Goal: Task Accomplishment & Management: Use online tool/utility

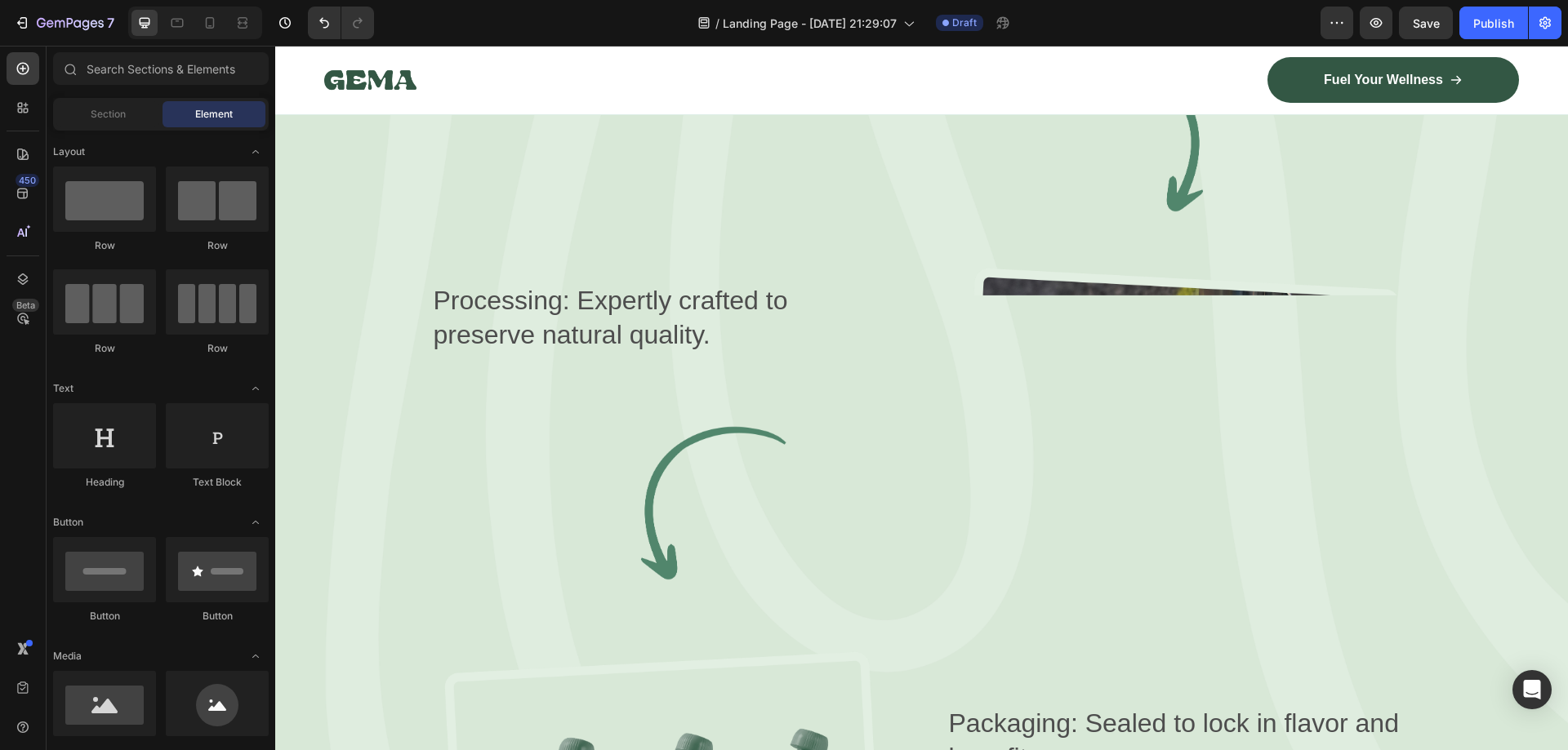
scroll to position [2690, 0]
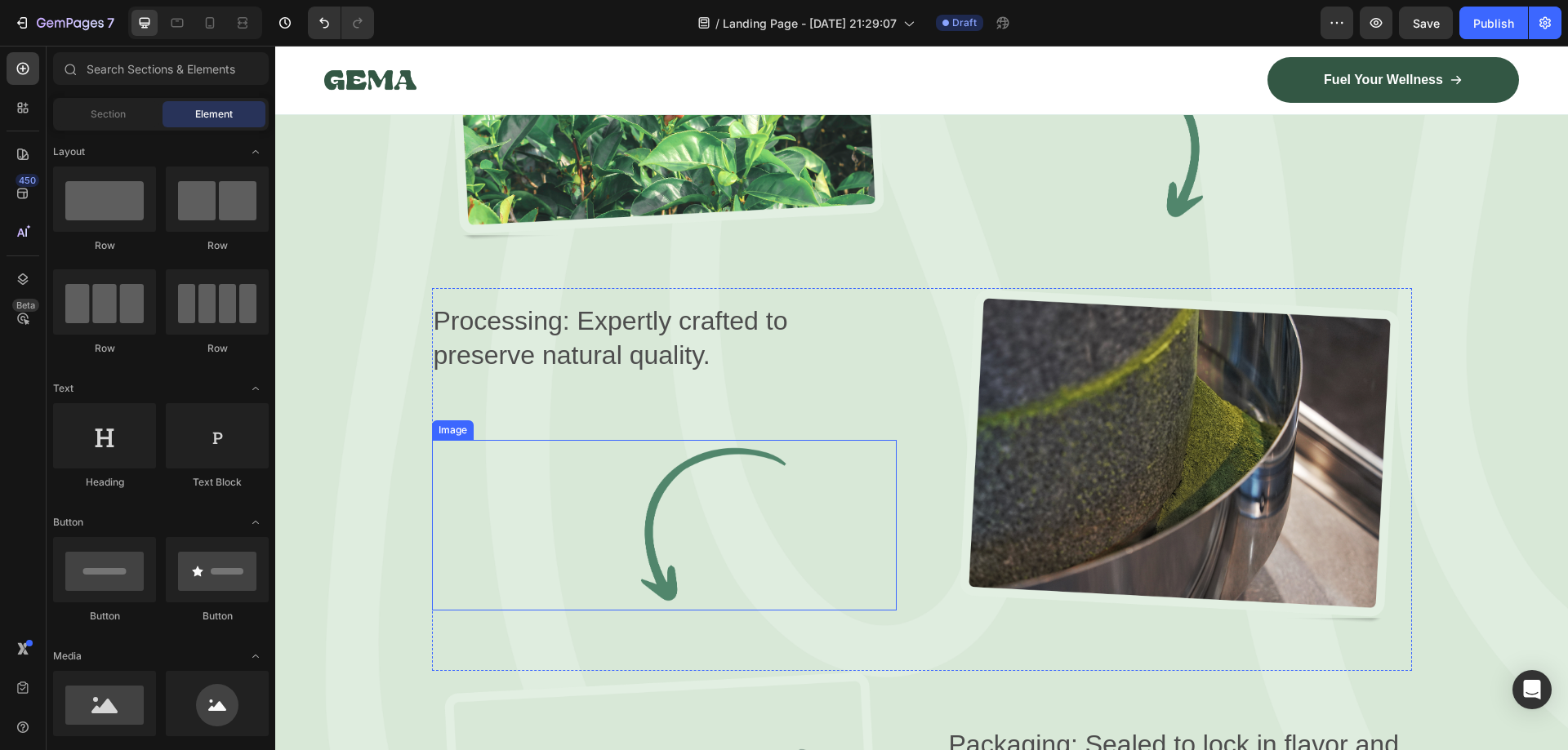
click at [682, 471] on img at bounding box center [664, 526] width 465 height 170
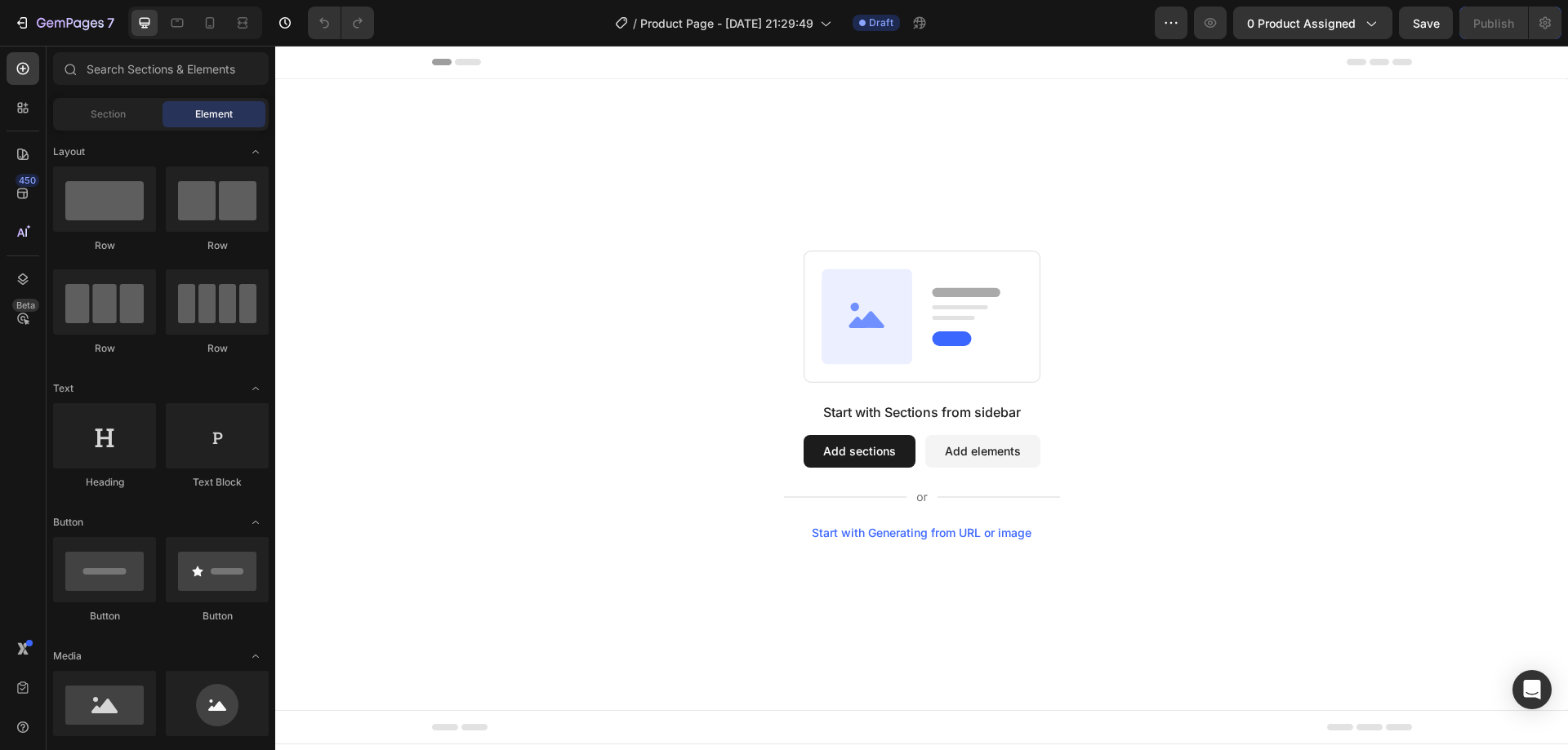
click at [947, 534] on div "Start with Generating from URL or image" at bounding box center [922, 533] width 219 height 13
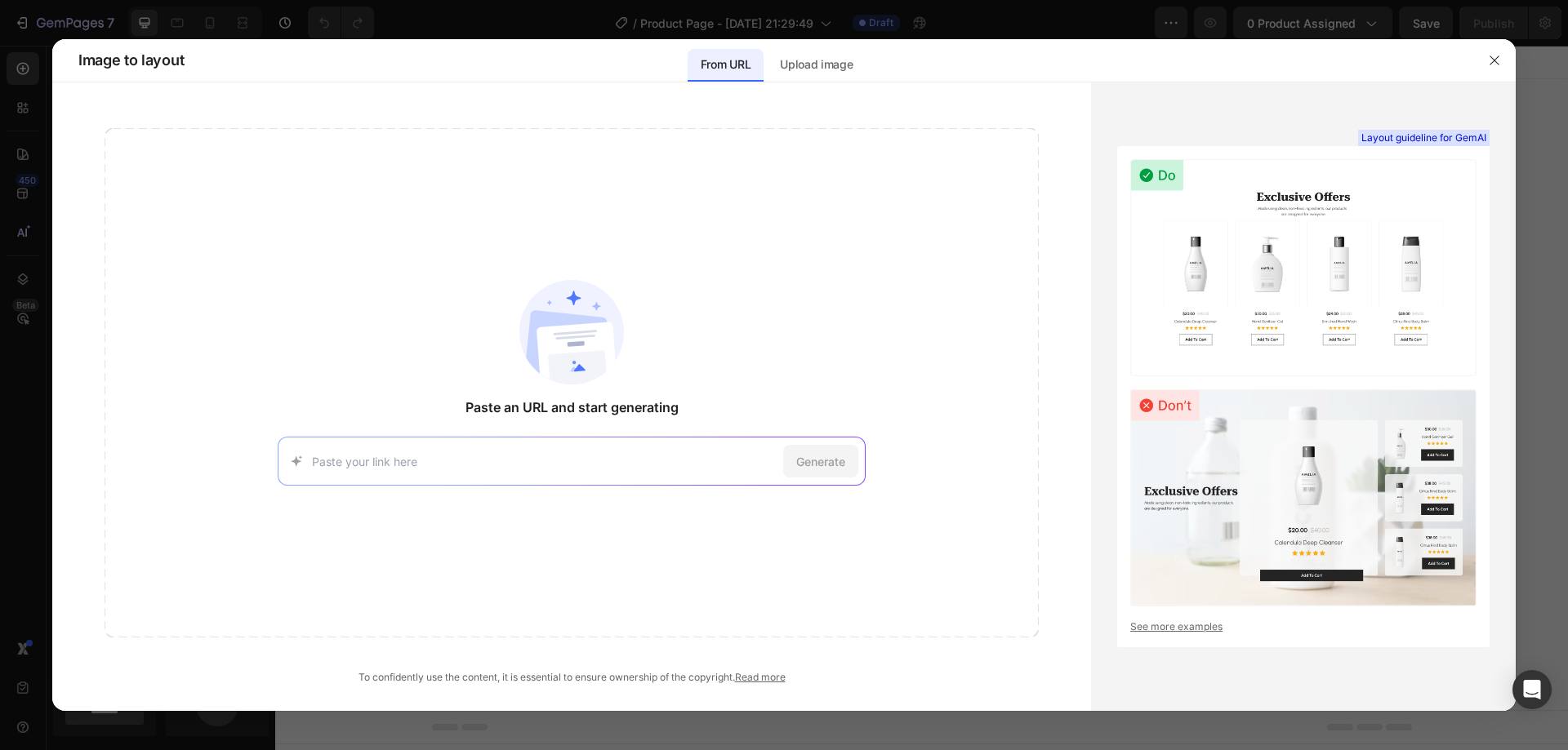
click at [588, 456] on input at bounding box center [545, 462] width 465 height 18
type input "[URL][DOMAIN_NAME]"
click at [834, 465] on span "Generate" at bounding box center [821, 462] width 49 height 18
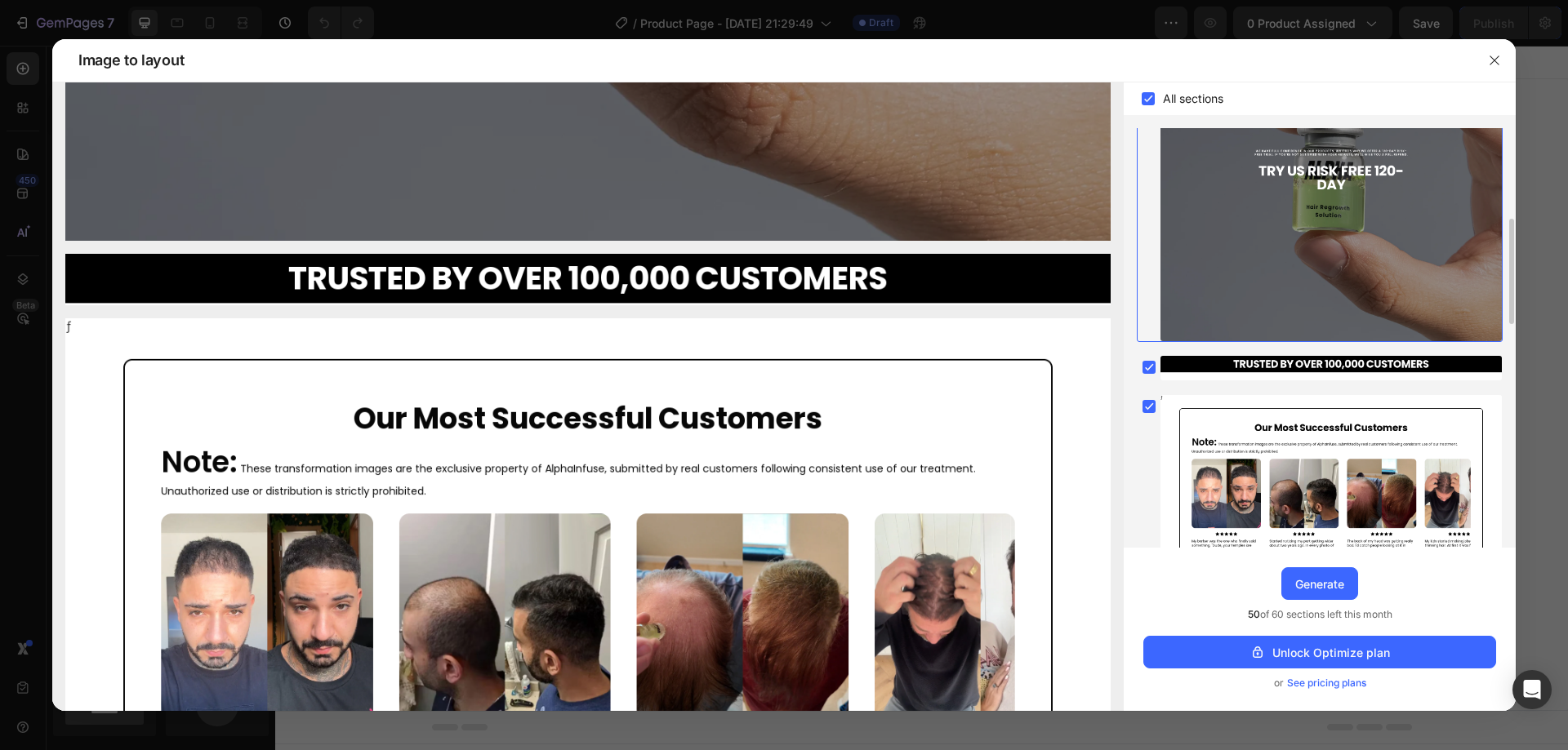
scroll to position [355, 0]
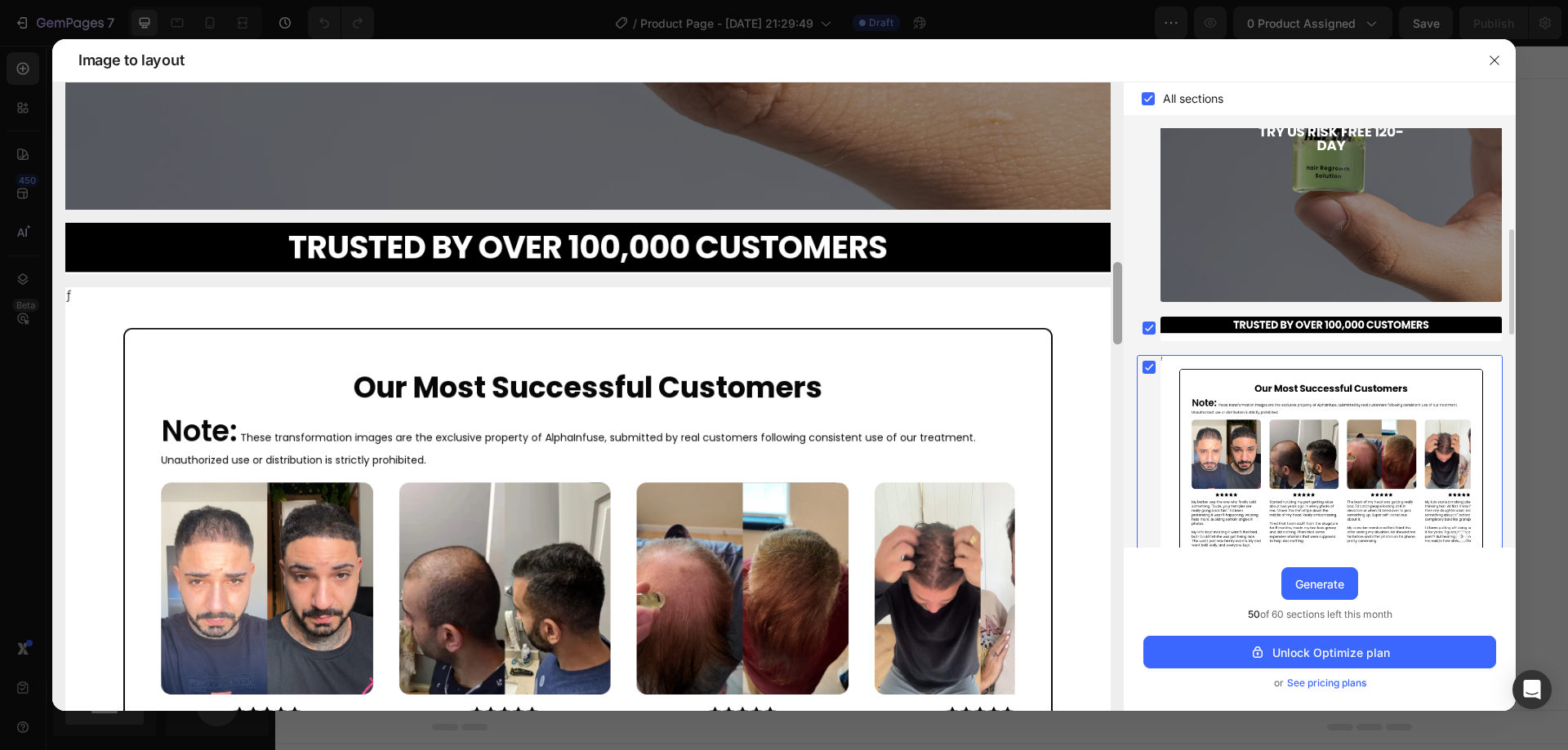
scroll to position [1768, 0]
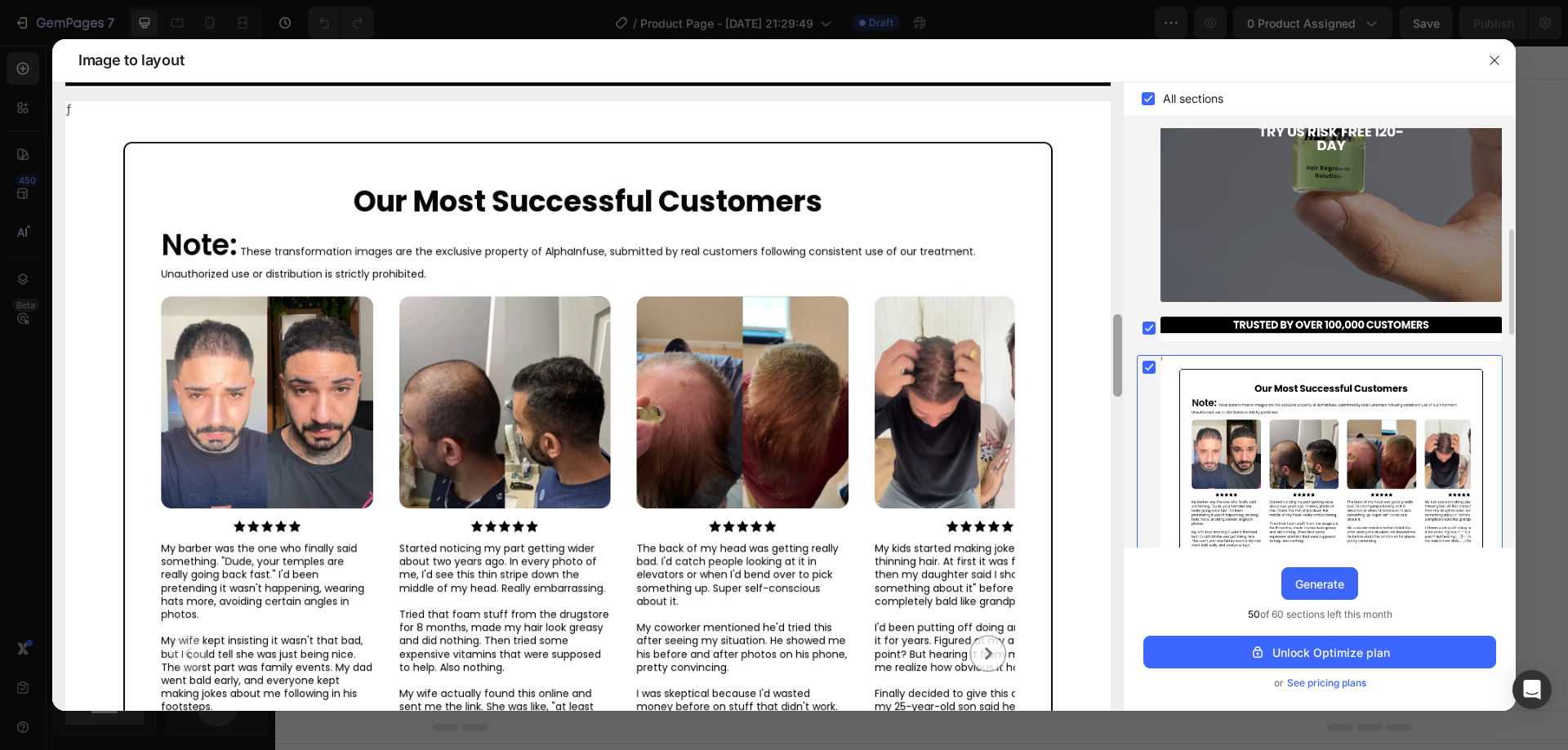
drag, startPoint x: 1116, startPoint y: 317, endPoint x: 1120, endPoint y: 347, distance: 30.3
click at [1120, 347] on div at bounding box center [1117, 355] width 9 height 82
click at [814, 397] on img at bounding box center [589, 619] width 1046 height 1036
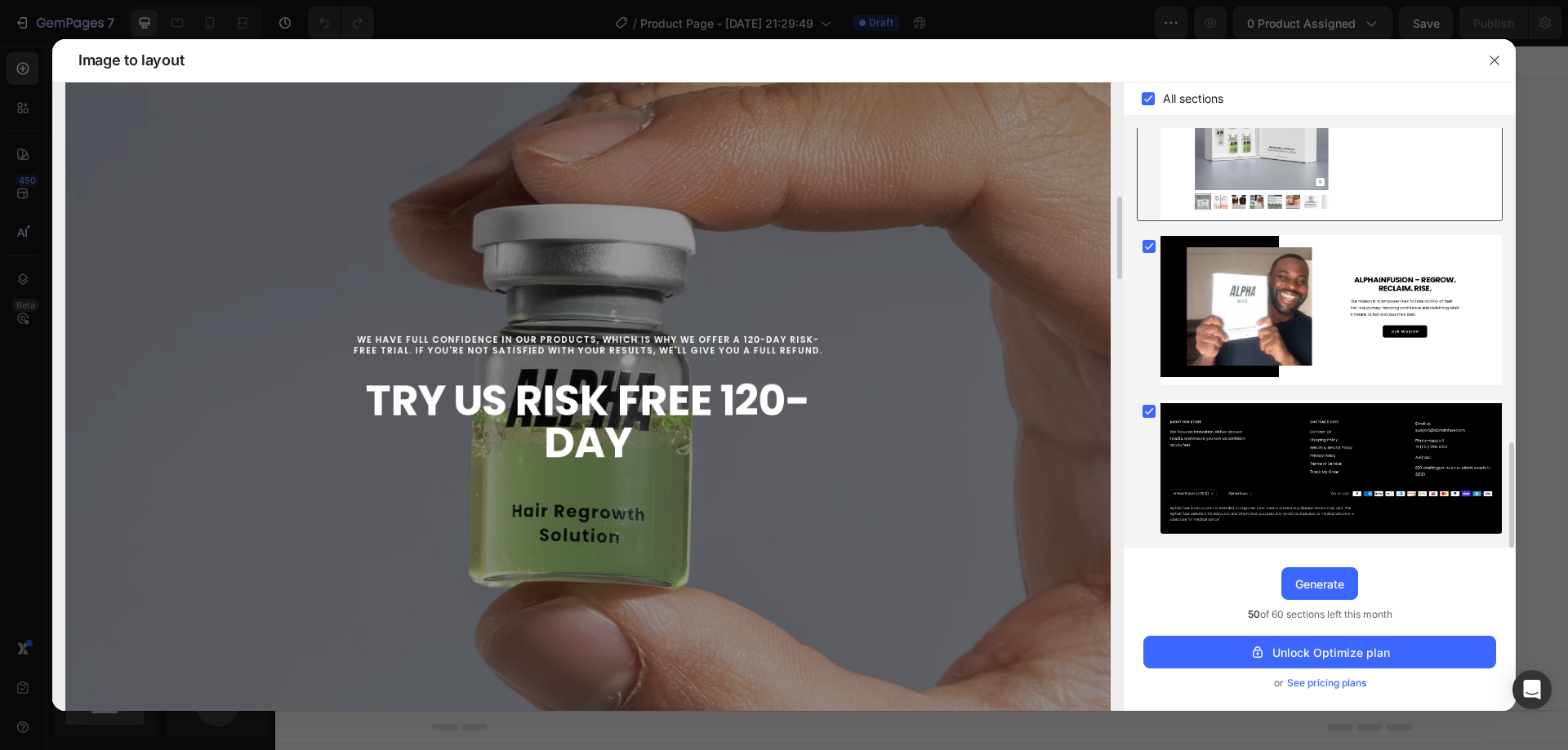
scroll to position [1084, 0]
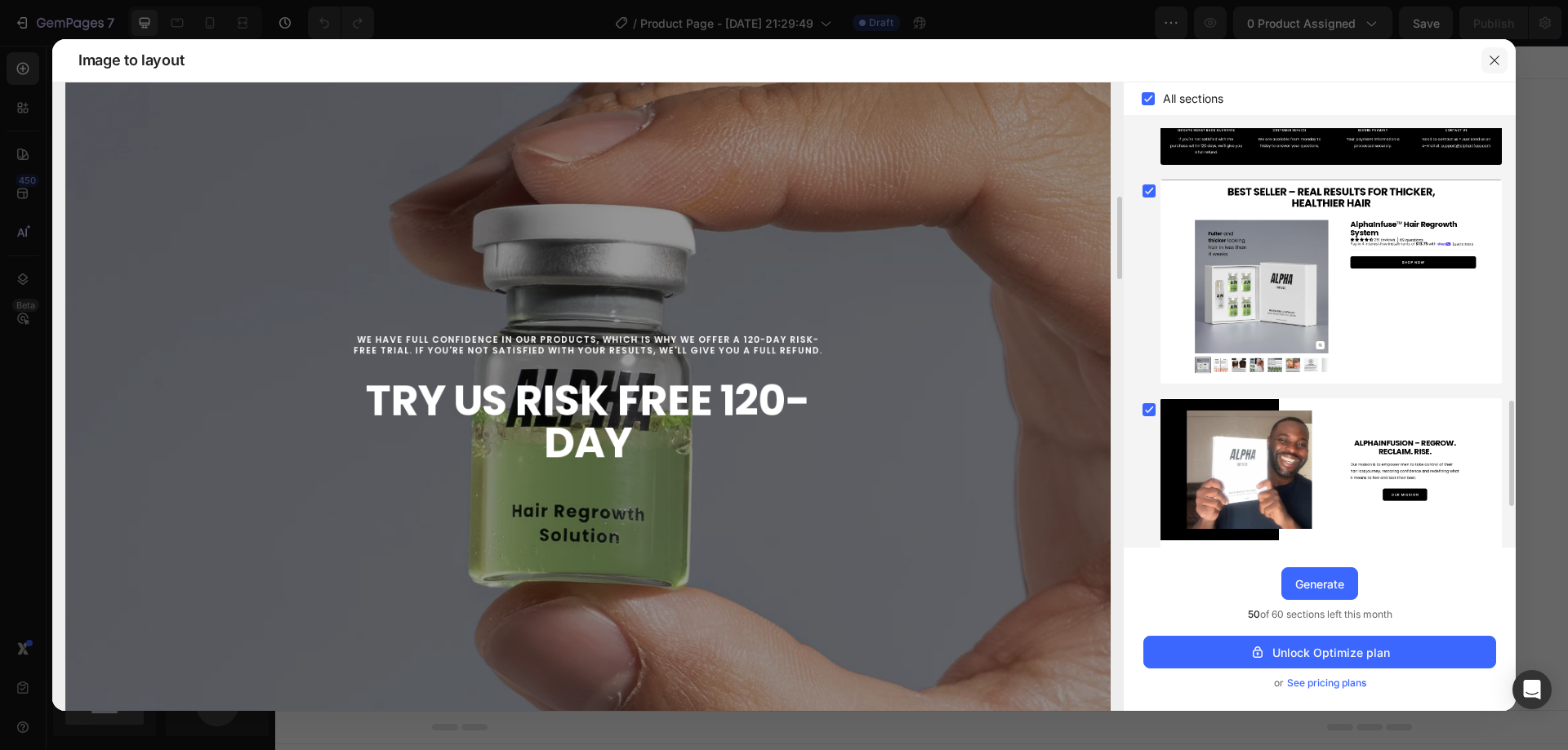
click at [1498, 61] on icon "button" at bounding box center [1495, 60] width 13 height 13
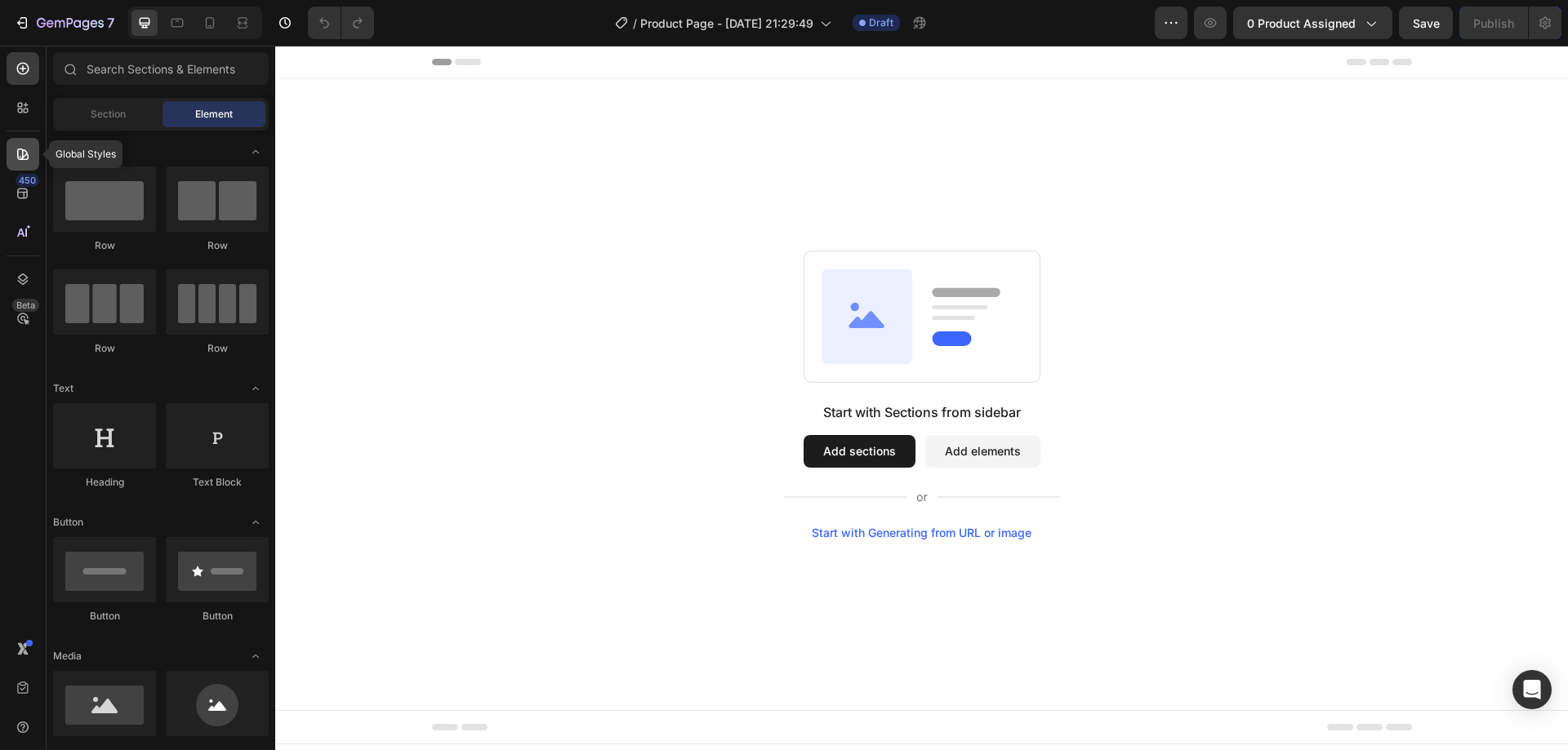
click at [19, 154] on icon at bounding box center [23, 154] width 17 height 17
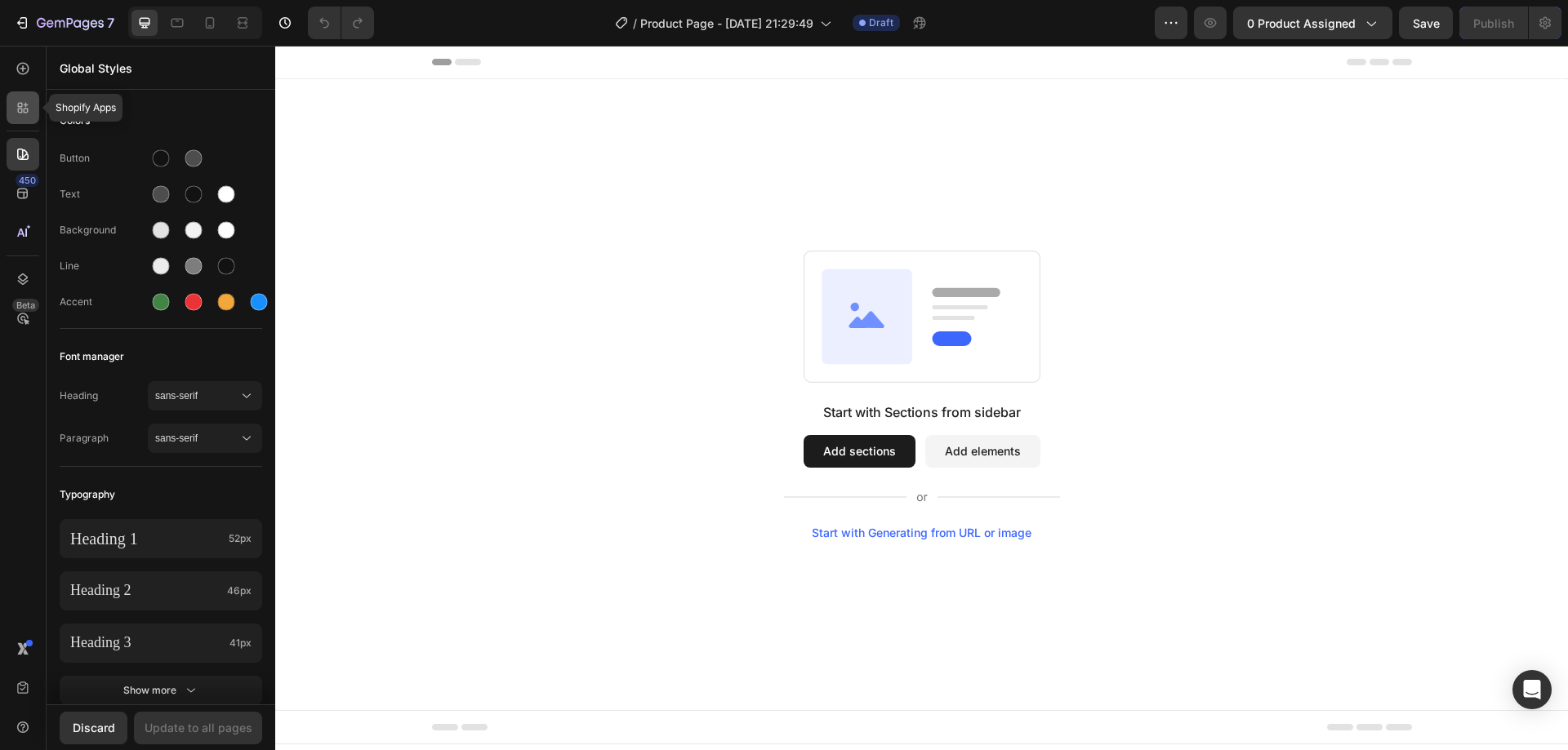
click at [26, 111] on icon at bounding box center [23, 108] width 17 height 17
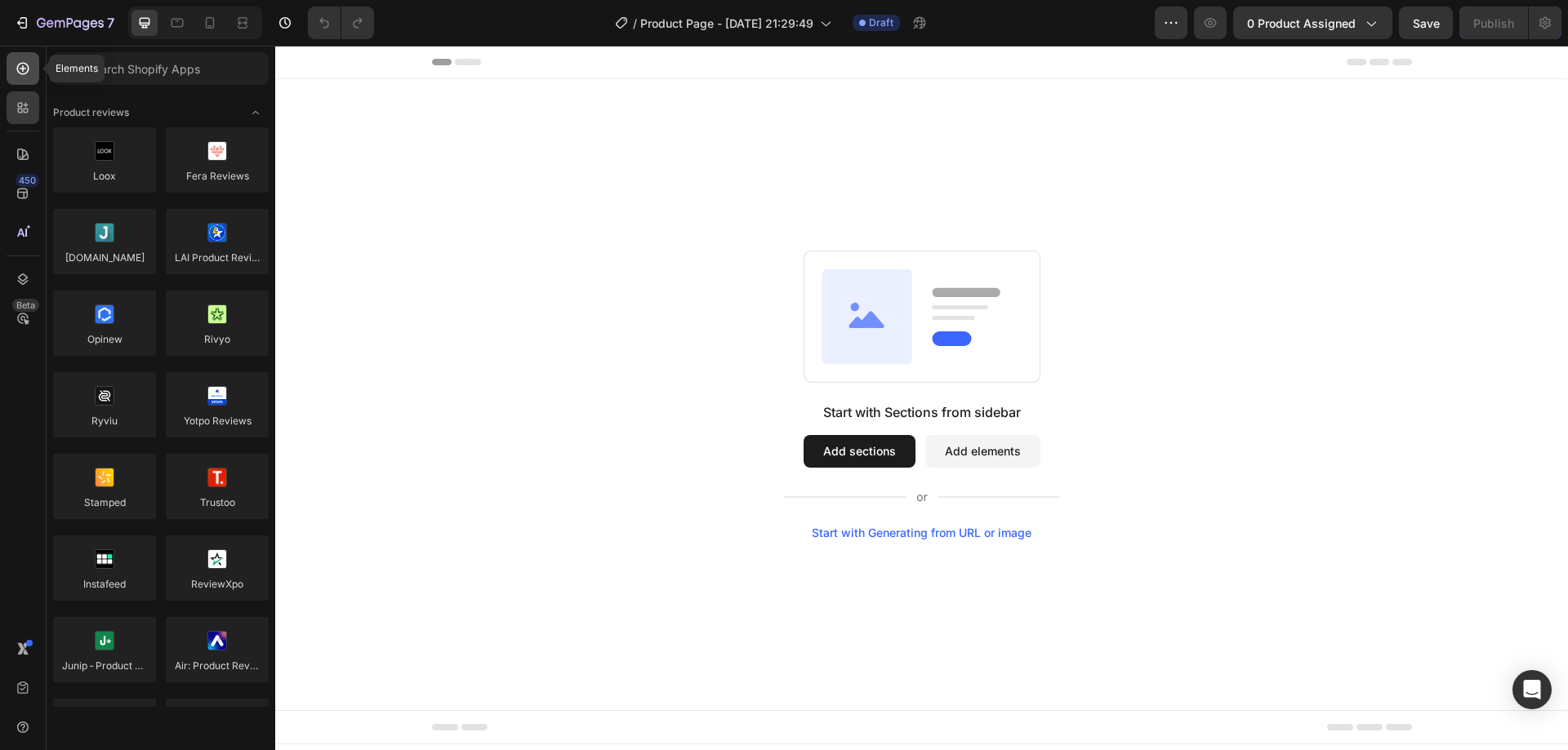
click at [27, 76] on icon at bounding box center [23, 69] width 17 height 17
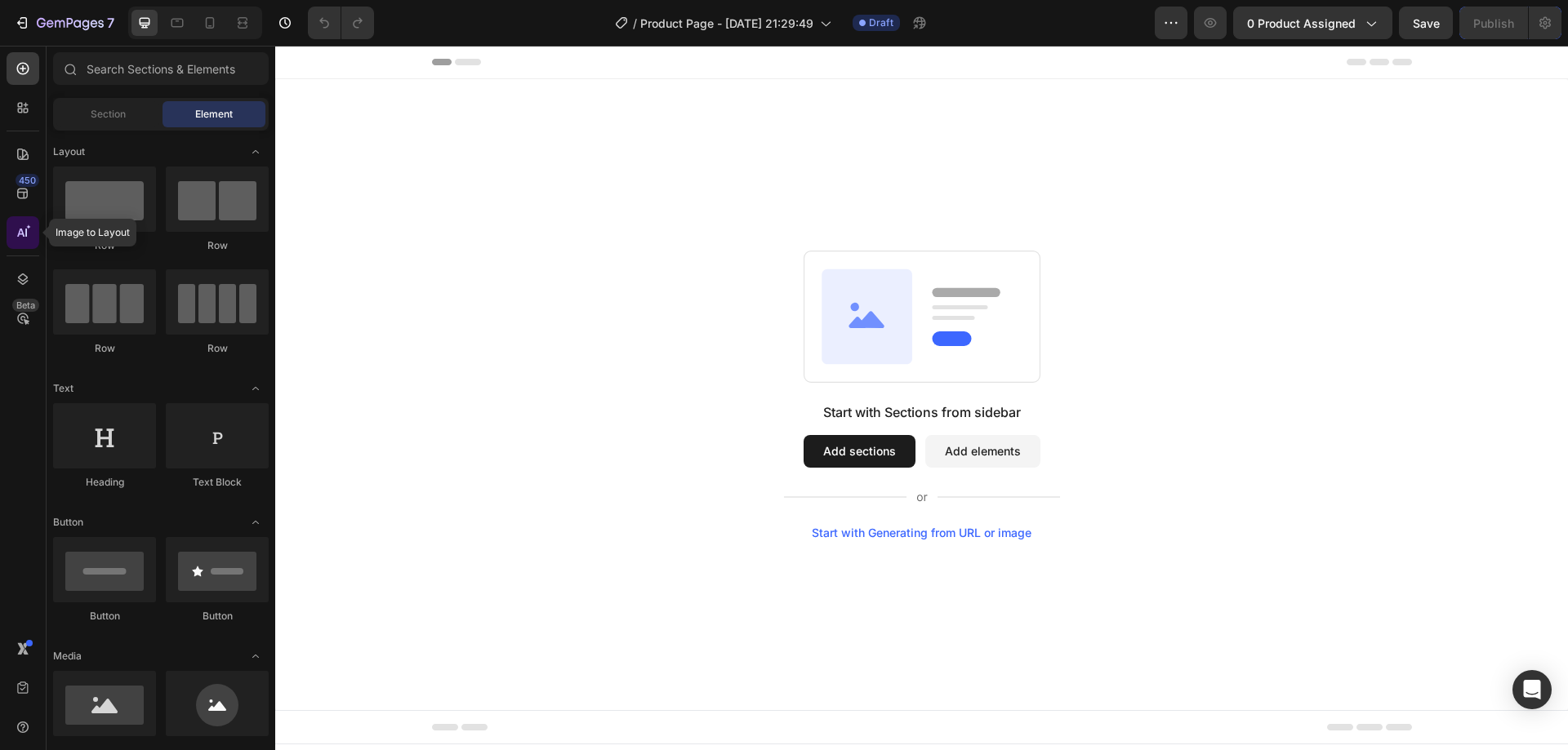
click at [19, 230] on icon at bounding box center [23, 232] width 17 height 17
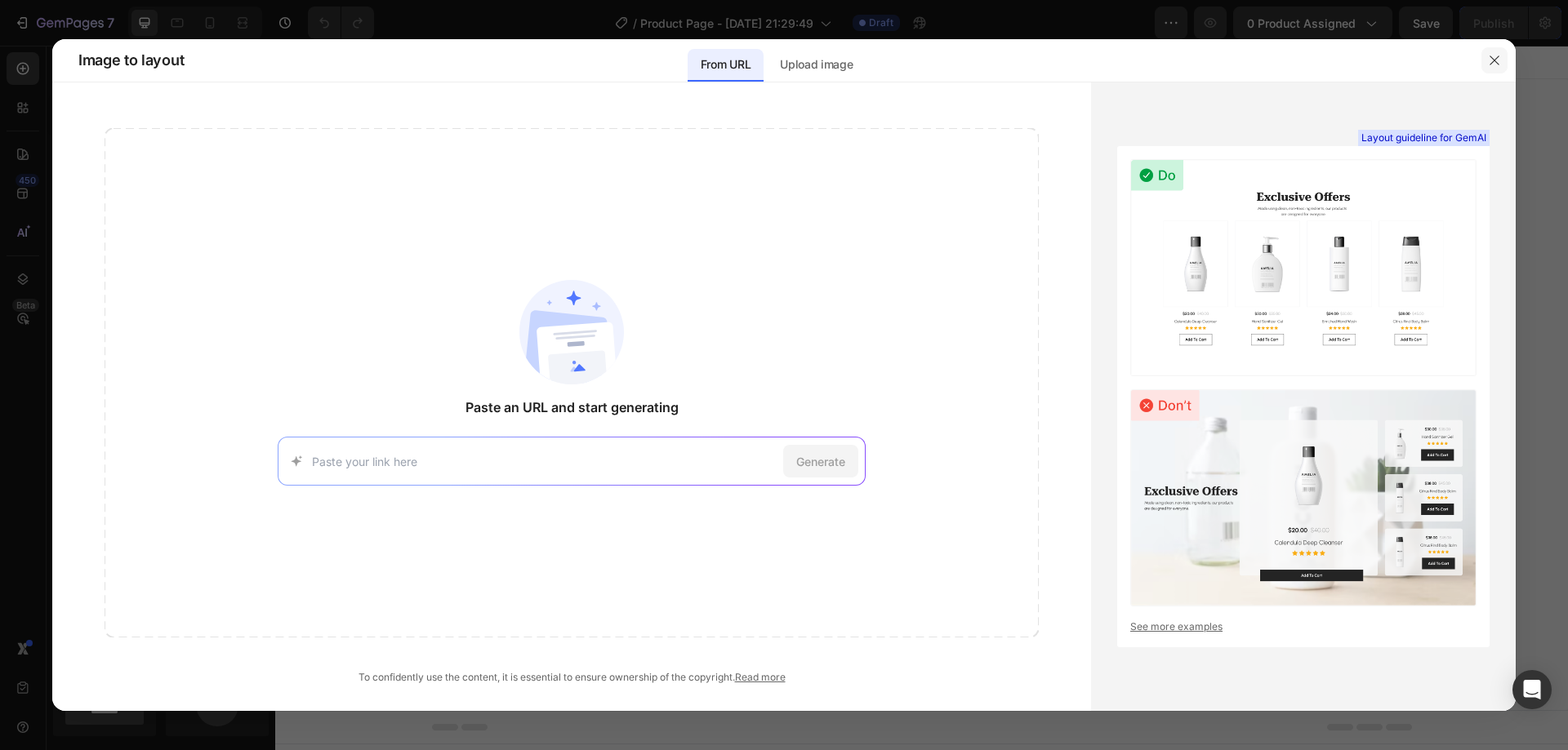
click at [1494, 59] on icon "button" at bounding box center [1495, 60] width 13 height 13
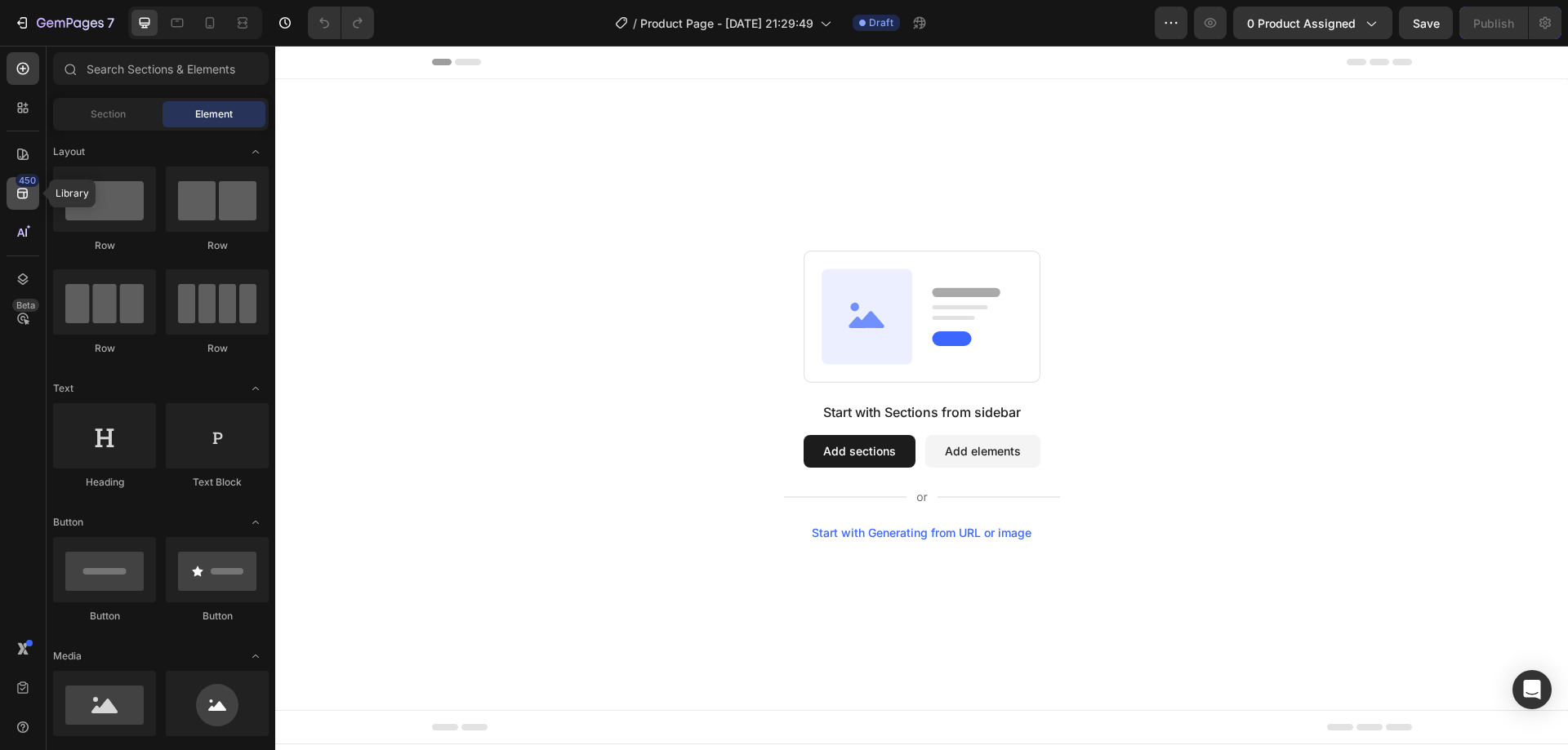
click at [31, 176] on div "450" at bounding box center [27, 180] width 24 height 13
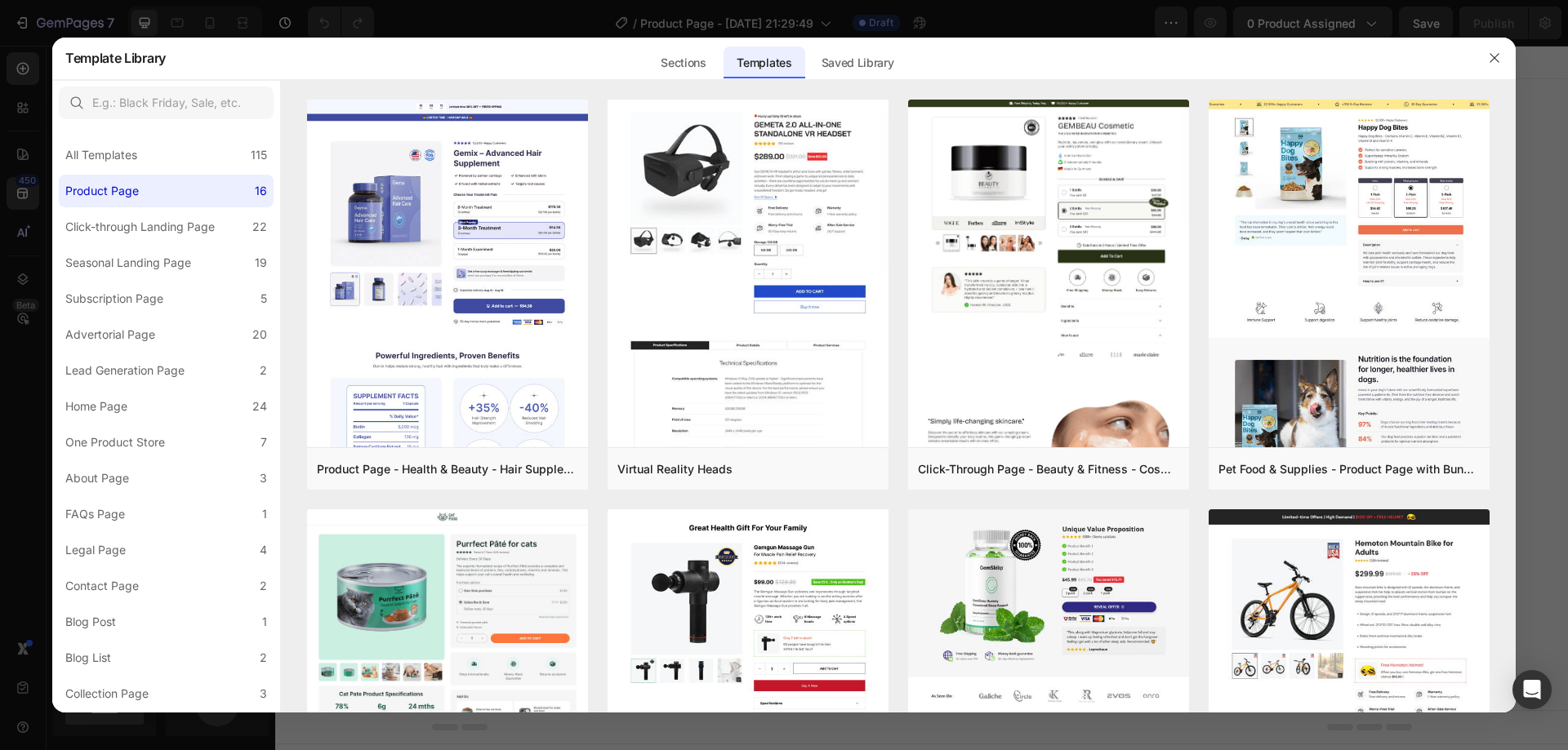
click at [996, 70] on div "Sections Templates Existing pages Saved Library Templates Saved Library" at bounding box center [777, 58] width 1222 height 42
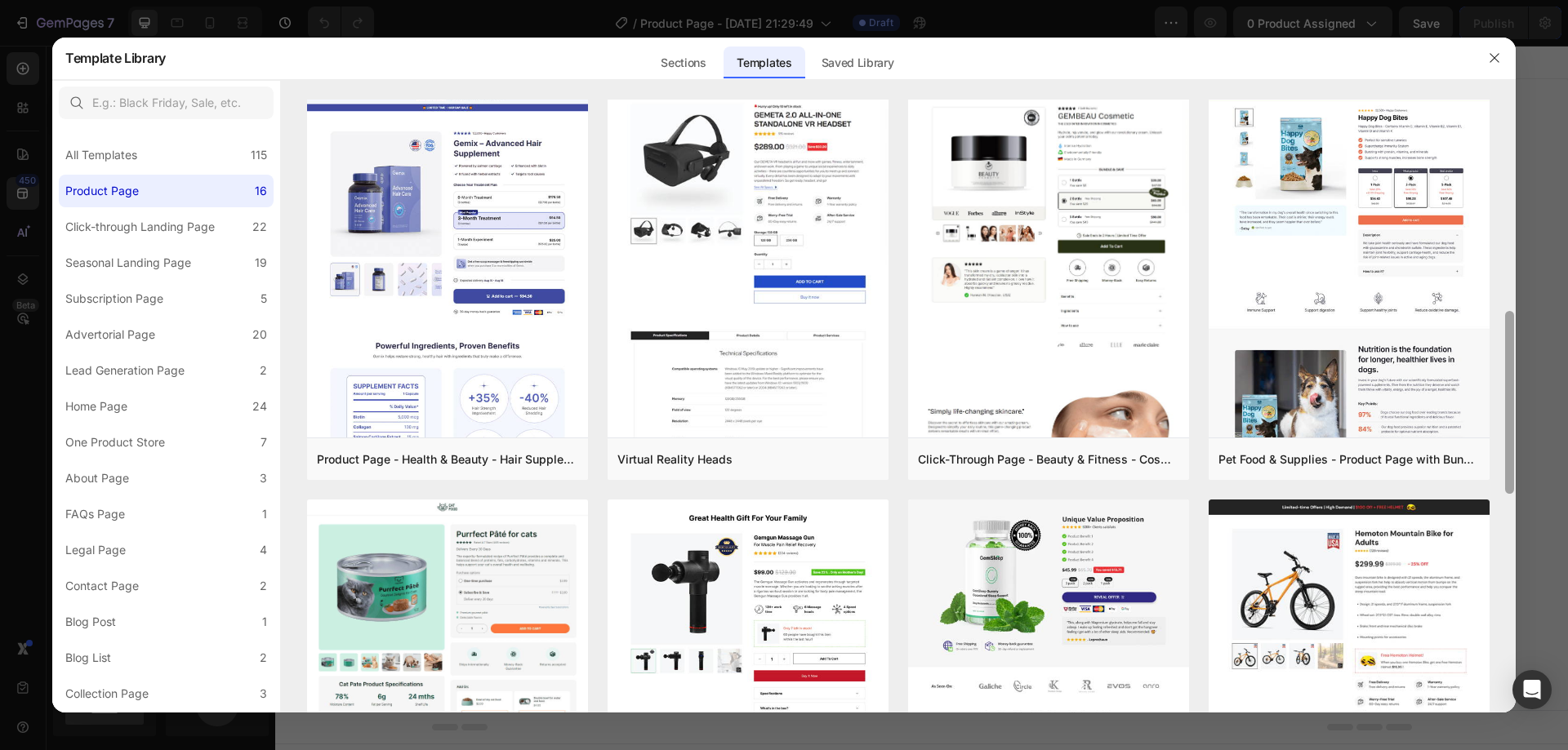
scroll to position [0, 0]
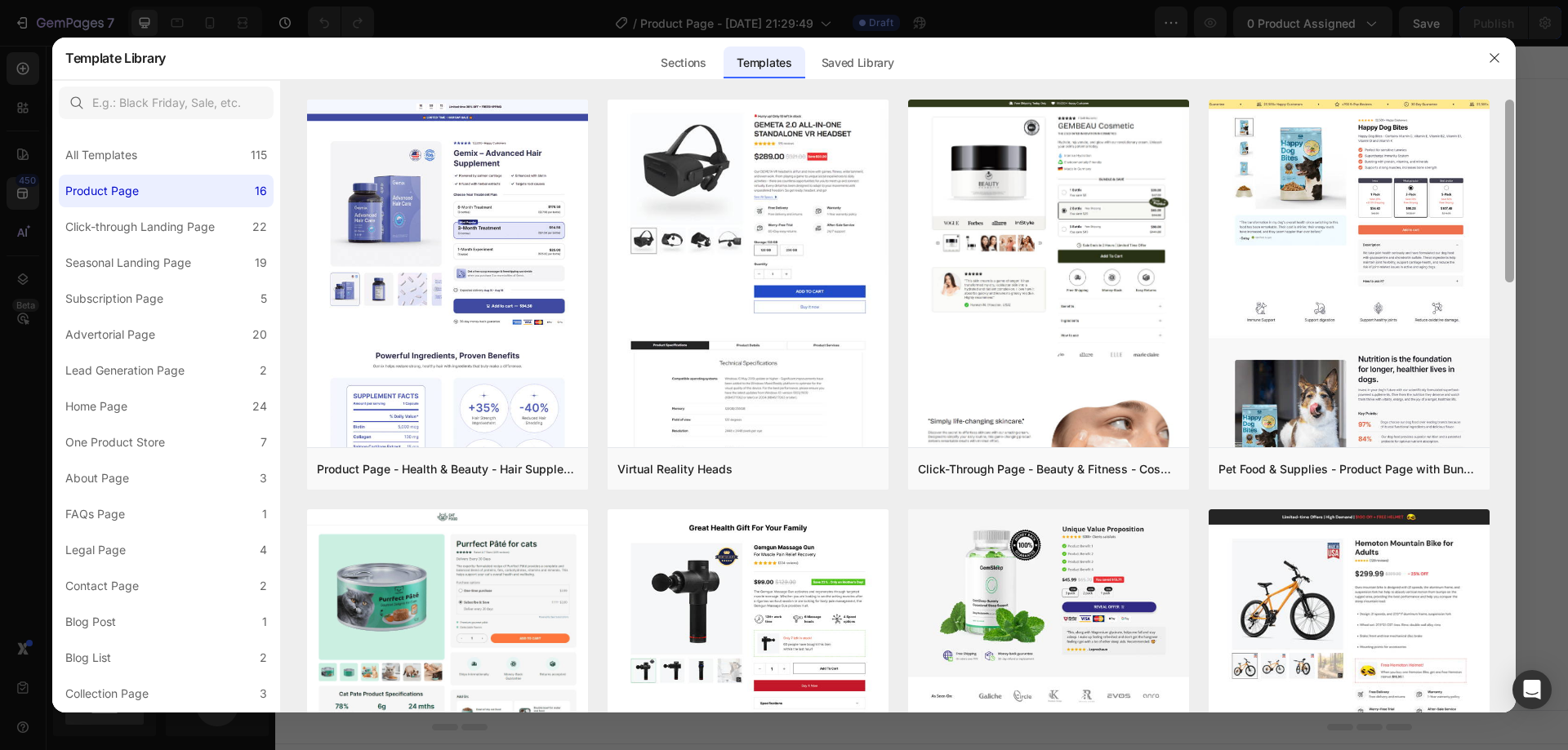
drag, startPoint x: 1510, startPoint y: 311, endPoint x: 1557, endPoint y: 82, distance: 233.8
click at [1557, 82] on div "Template Library Sections Templates Existing pages Saved Library Templates Save…" at bounding box center [784, 375] width 1568 height 750
click at [681, 63] on div "Sections" at bounding box center [683, 63] width 71 height 32
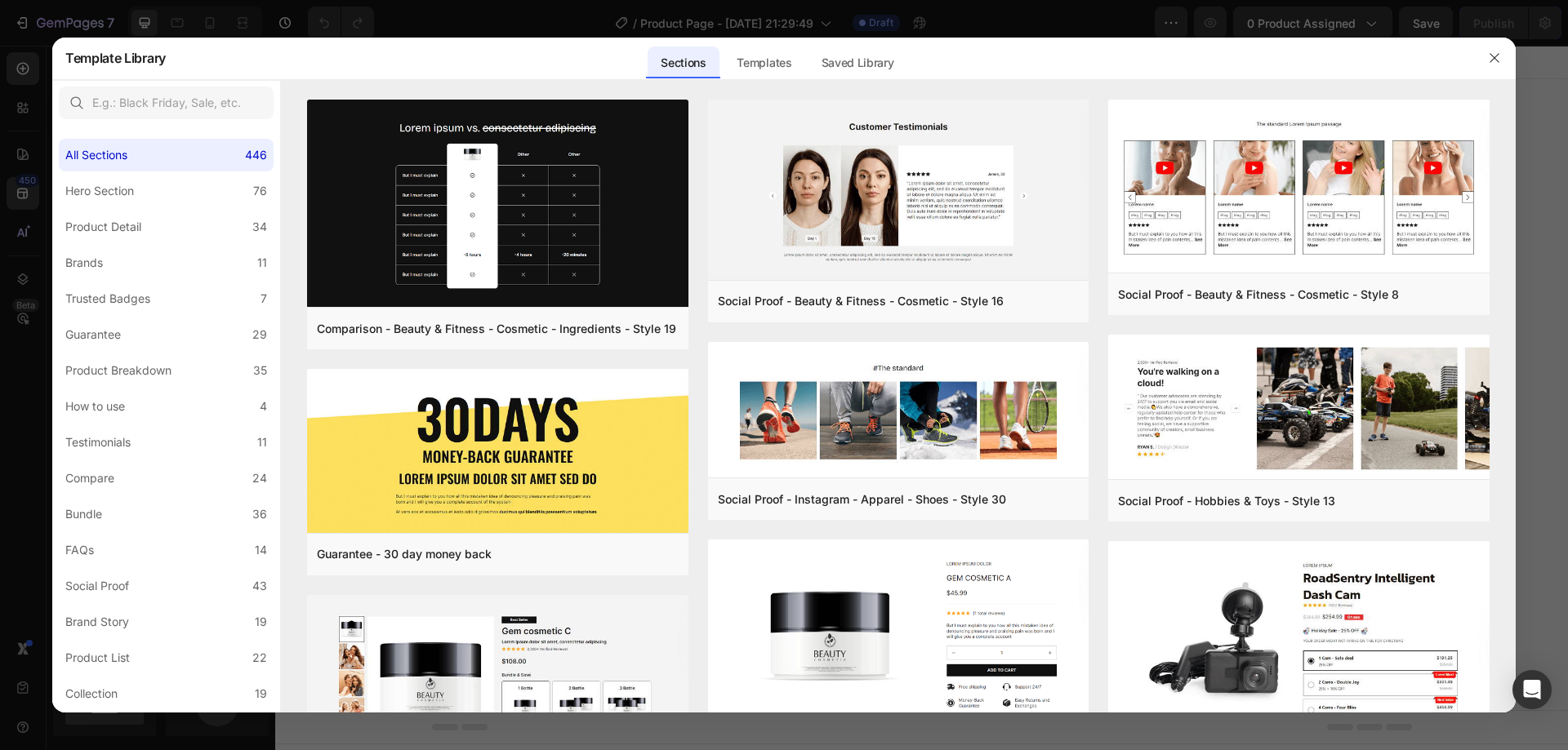
click at [1110, 74] on div "Sections Templates Existing pages Saved Library Templates Saved Library" at bounding box center [777, 58] width 1222 height 42
click at [143, 230] on div "Product Detail" at bounding box center [107, 227] width 82 height 20
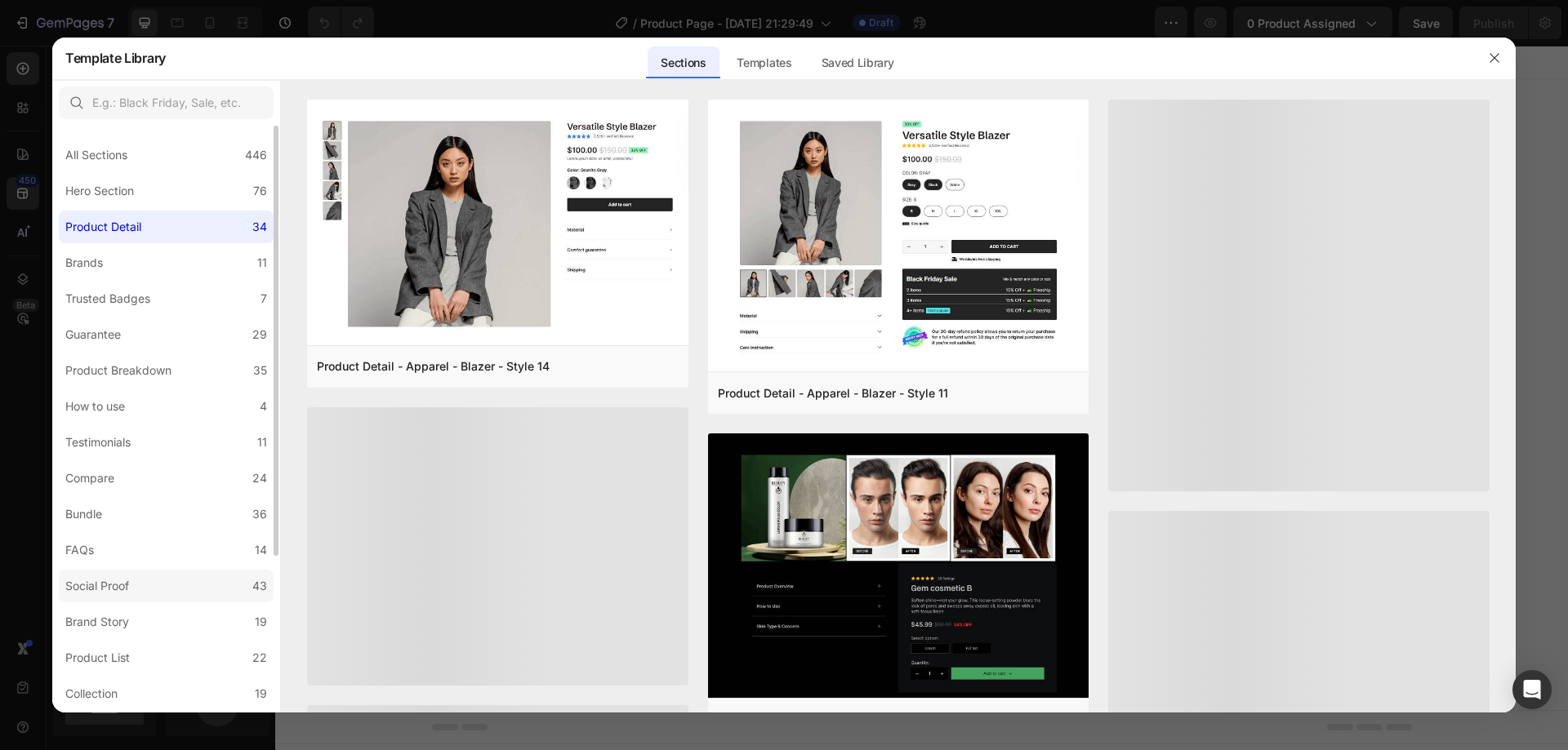
click at [214, 592] on label "Social Proof 43" at bounding box center [166, 586] width 214 height 32
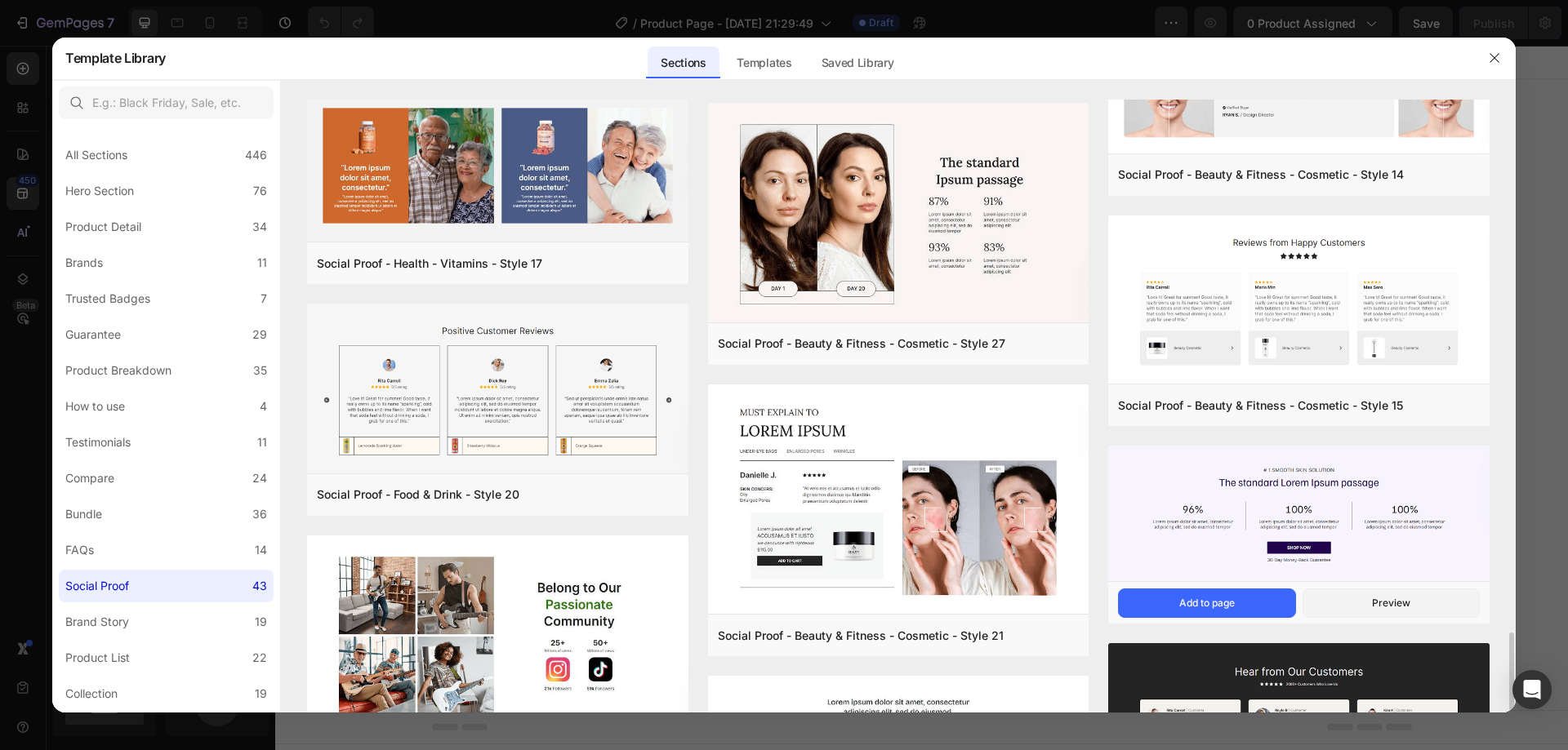
scroll to position [2174, 0]
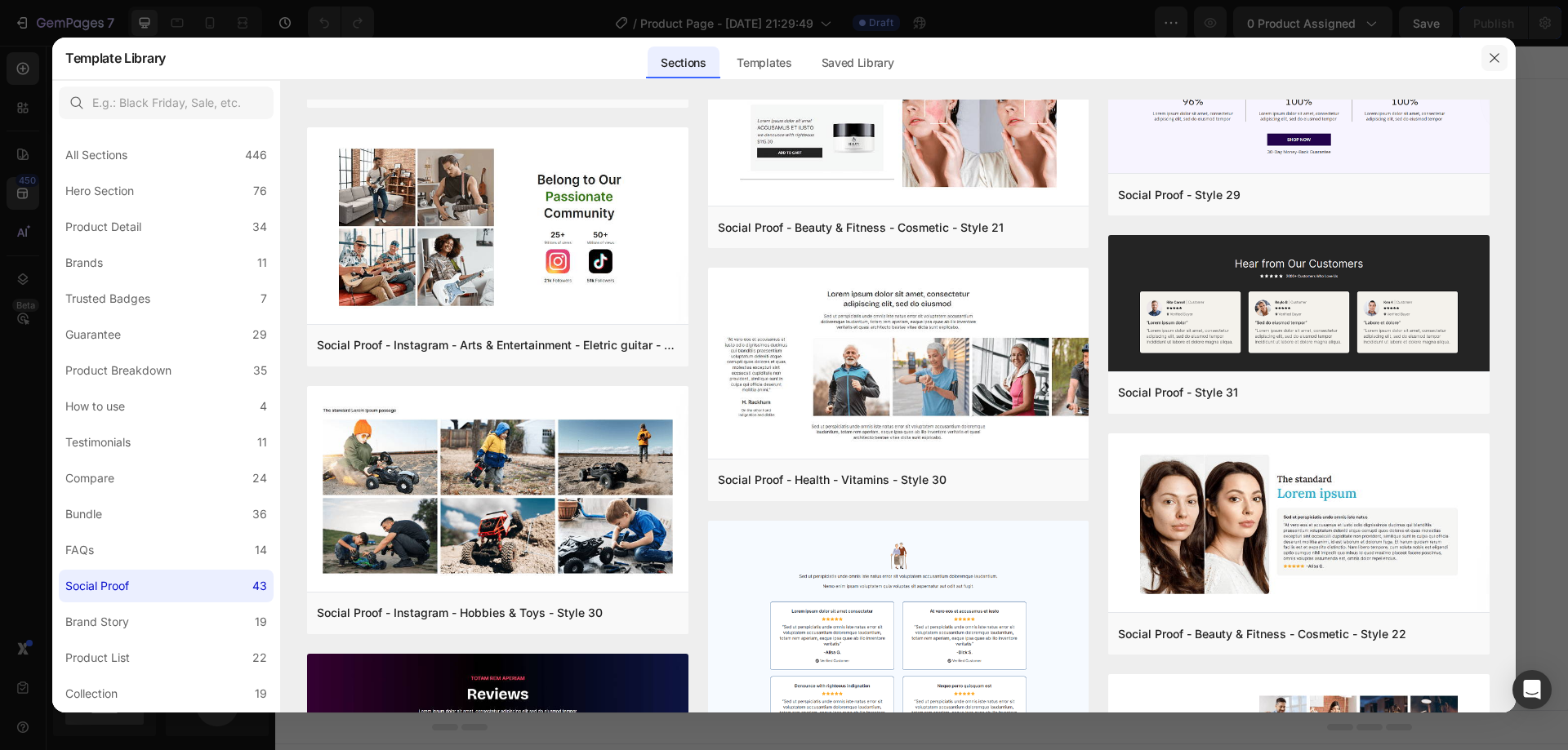
click at [1491, 54] on icon "button" at bounding box center [1494, 58] width 9 height 9
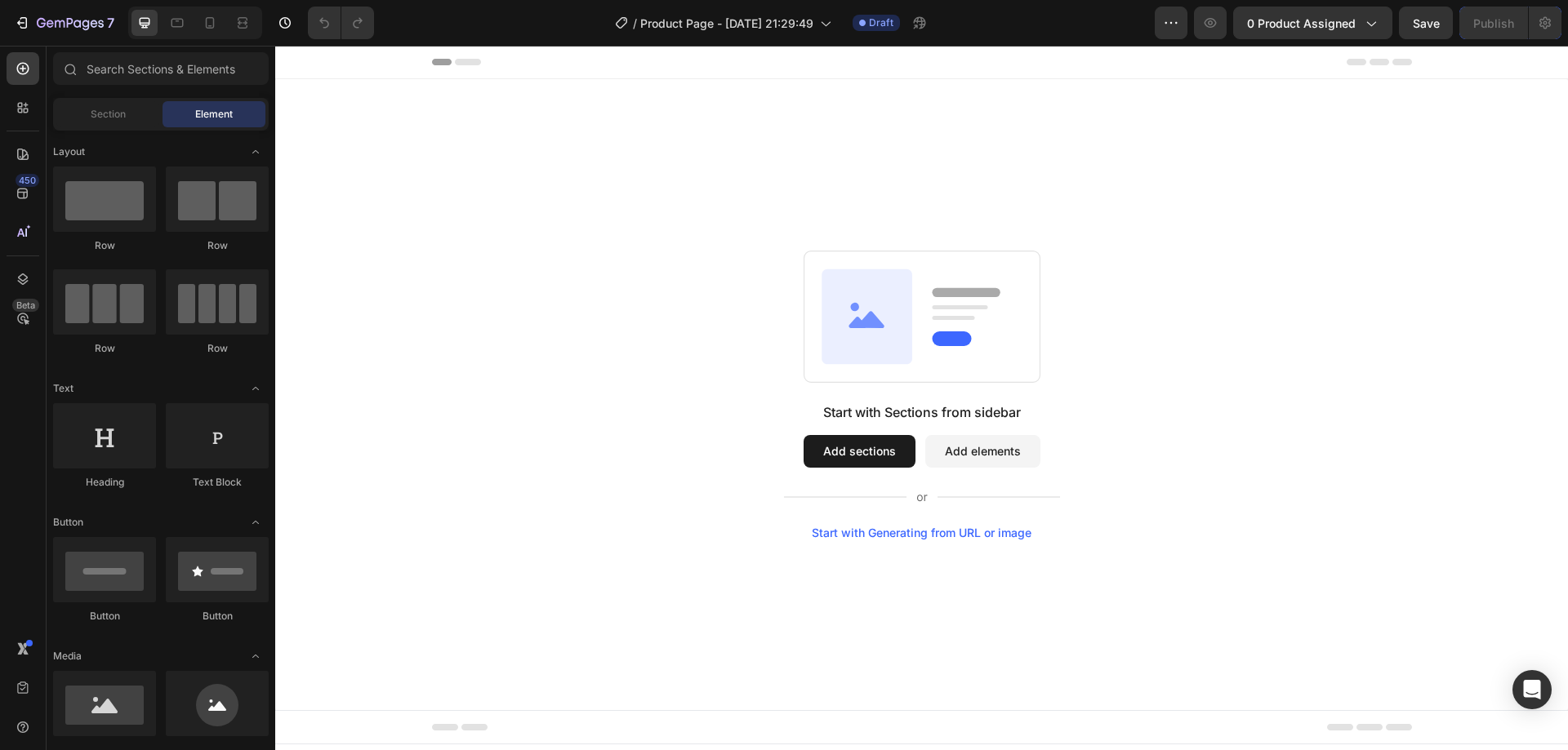
click at [990, 455] on button "Add elements" at bounding box center [983, 451] width 116 height 32
click at [25, 150] on icon at bounding box center [24, 155] width 12 height 12
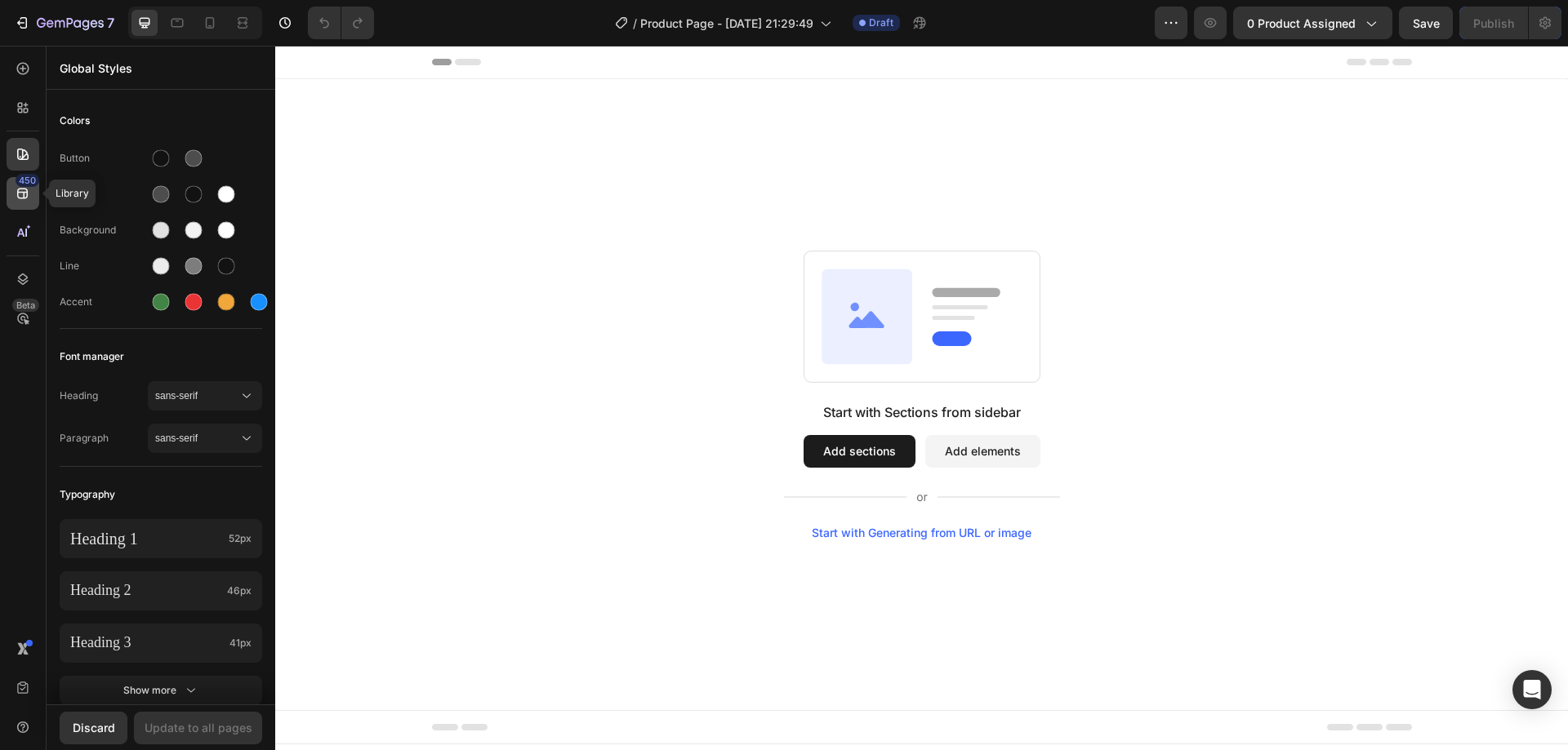
click at [31, 189] on div "450" at bounding box center [23, 193] width 32 height 32
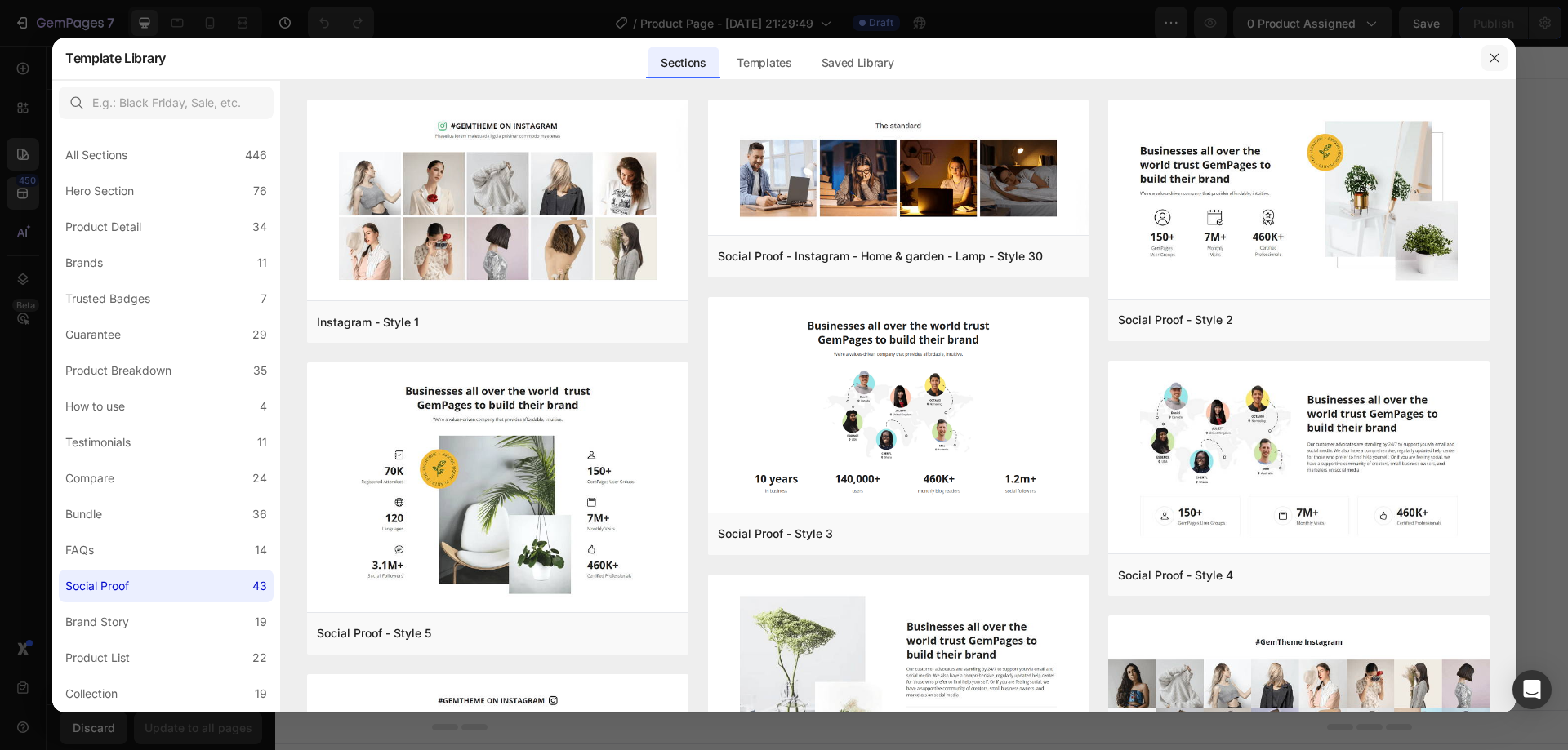
click at [1485, 65] on button "button" at bounding box center [1495, 58] width 26 height 26
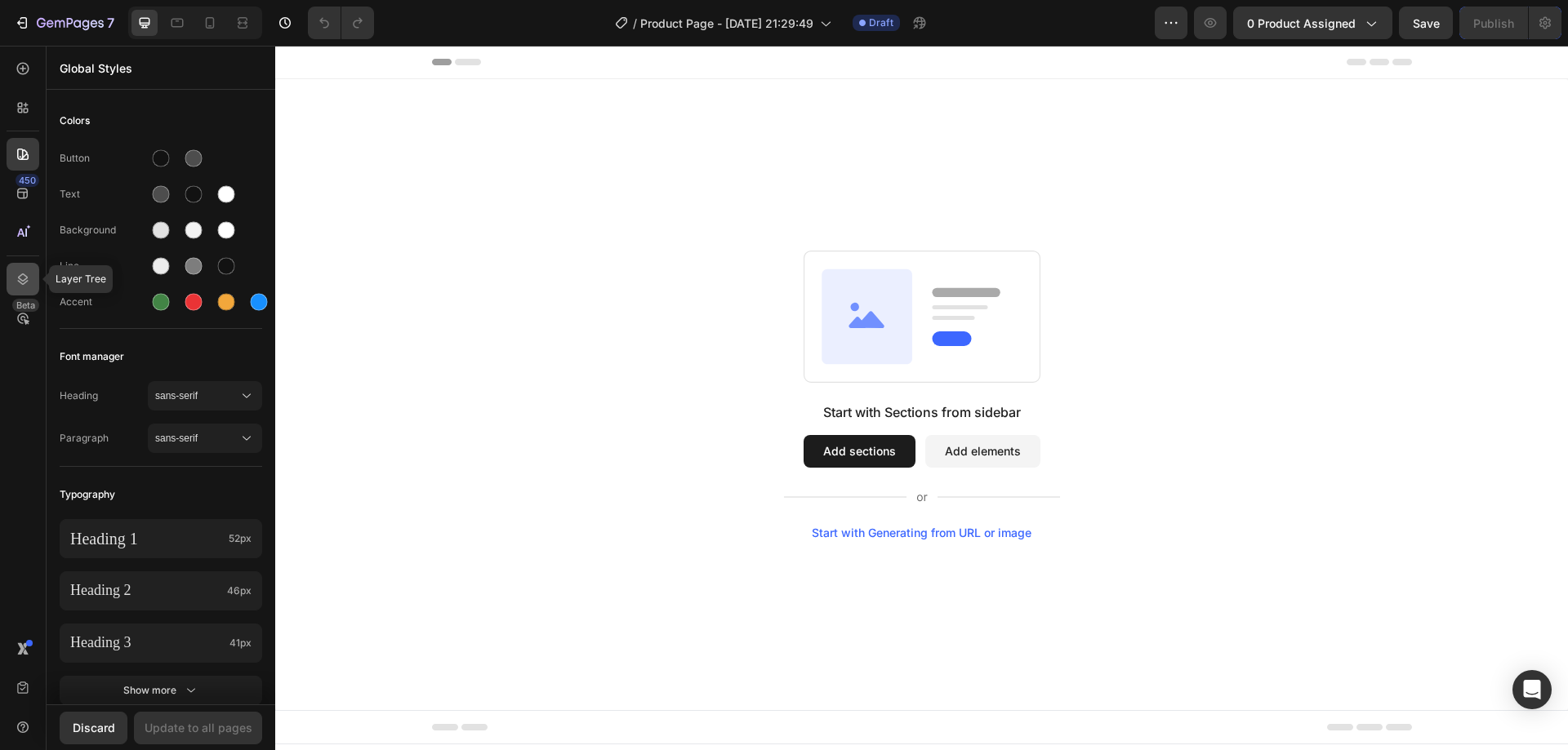
click at [22, 282] on icon at bounding box center [23, 279] width 17 height 17
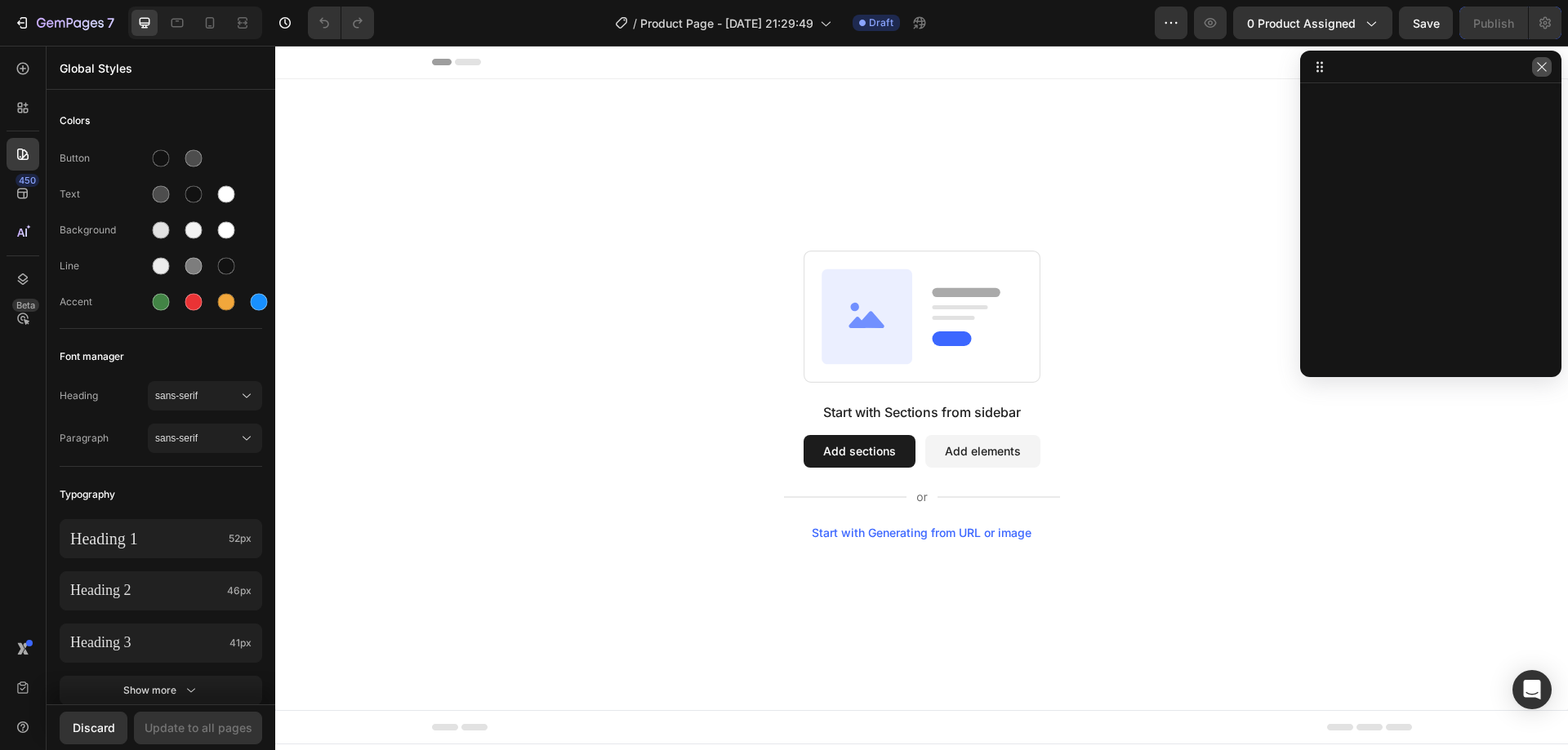
click at [1545, 71] on icon "button" at bounding box center [1542, 67] width 13 height 13
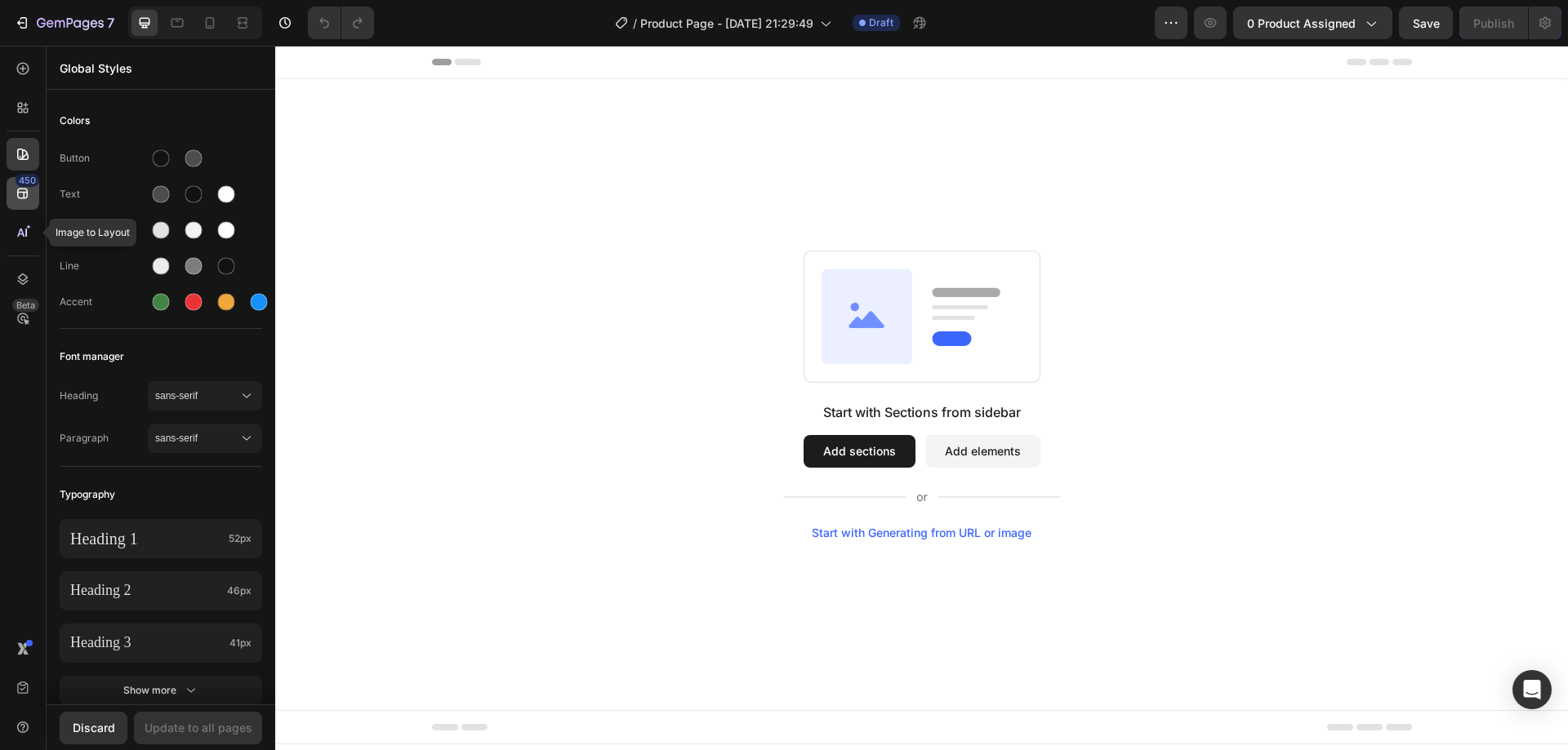
click at [24, 179] on div "450" at bounding box center [27, 180] width 24 height 13
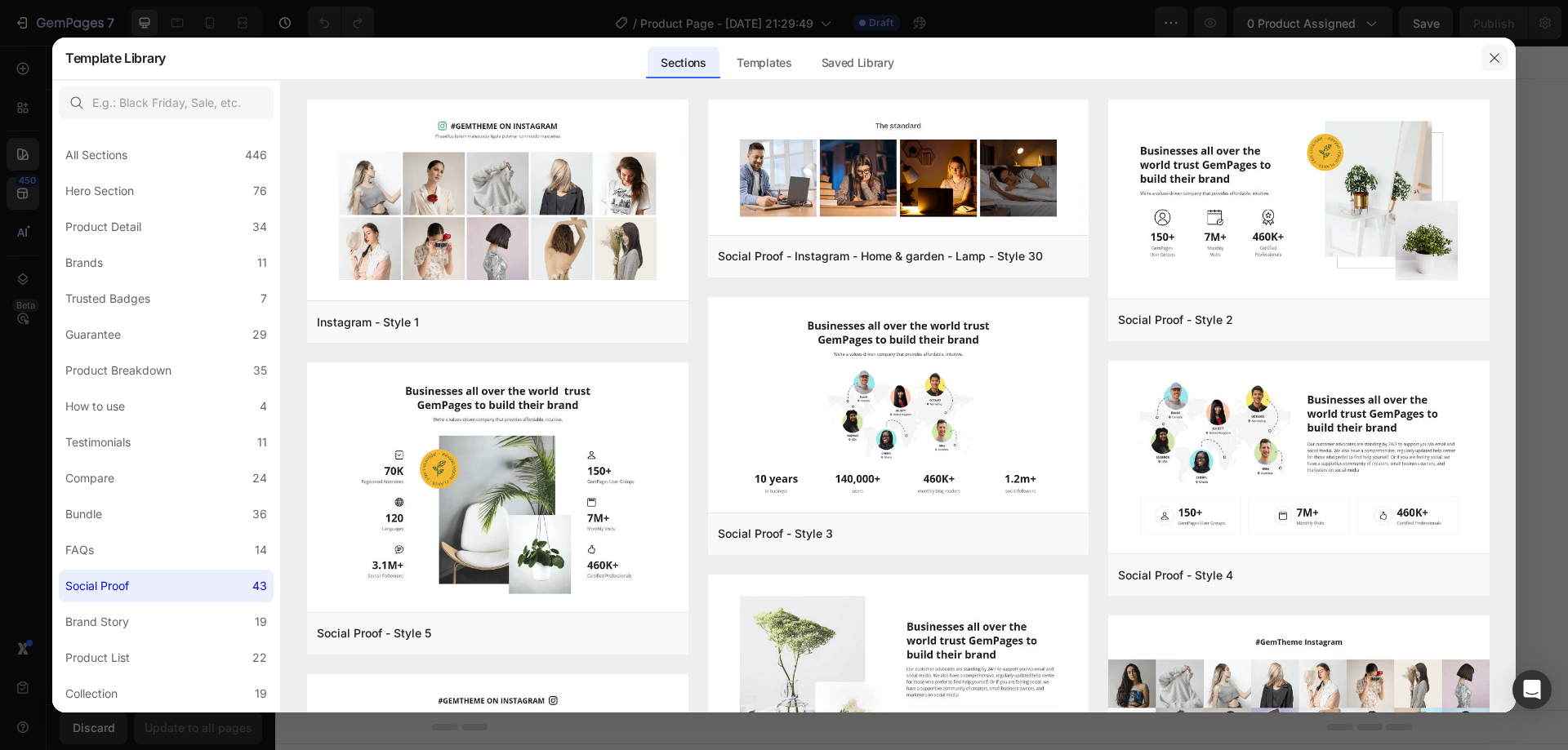
drag, startPoint x: 1503, startPoint y: 53, endPoint x: 541, endPoint y: 13, distance: 962.8
click at [1503, 53] on button "button" at bounding box center [1495, 58] width 26 height 26
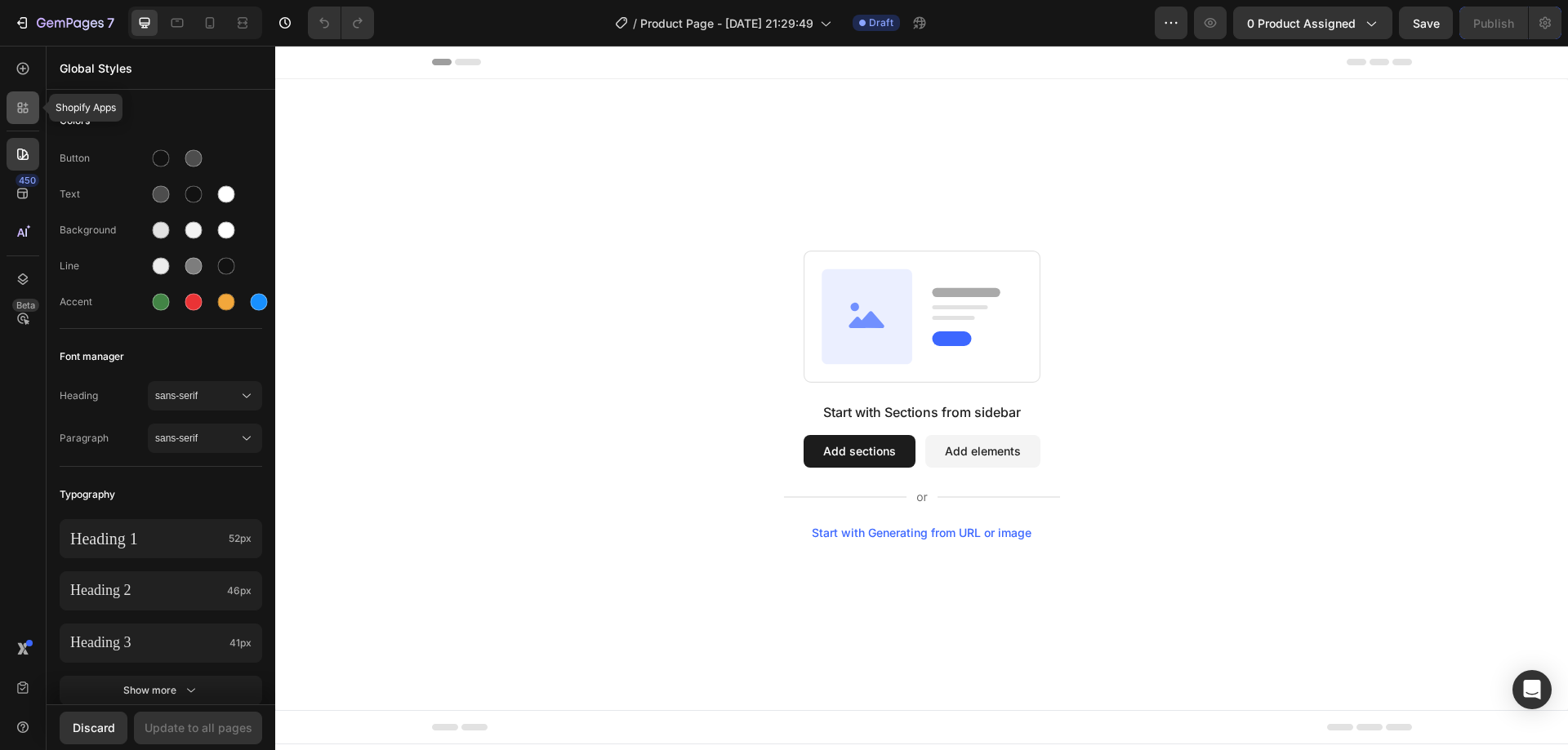
click at [17, 109] on icon at bounding box center [23, 108] width 17 height 17
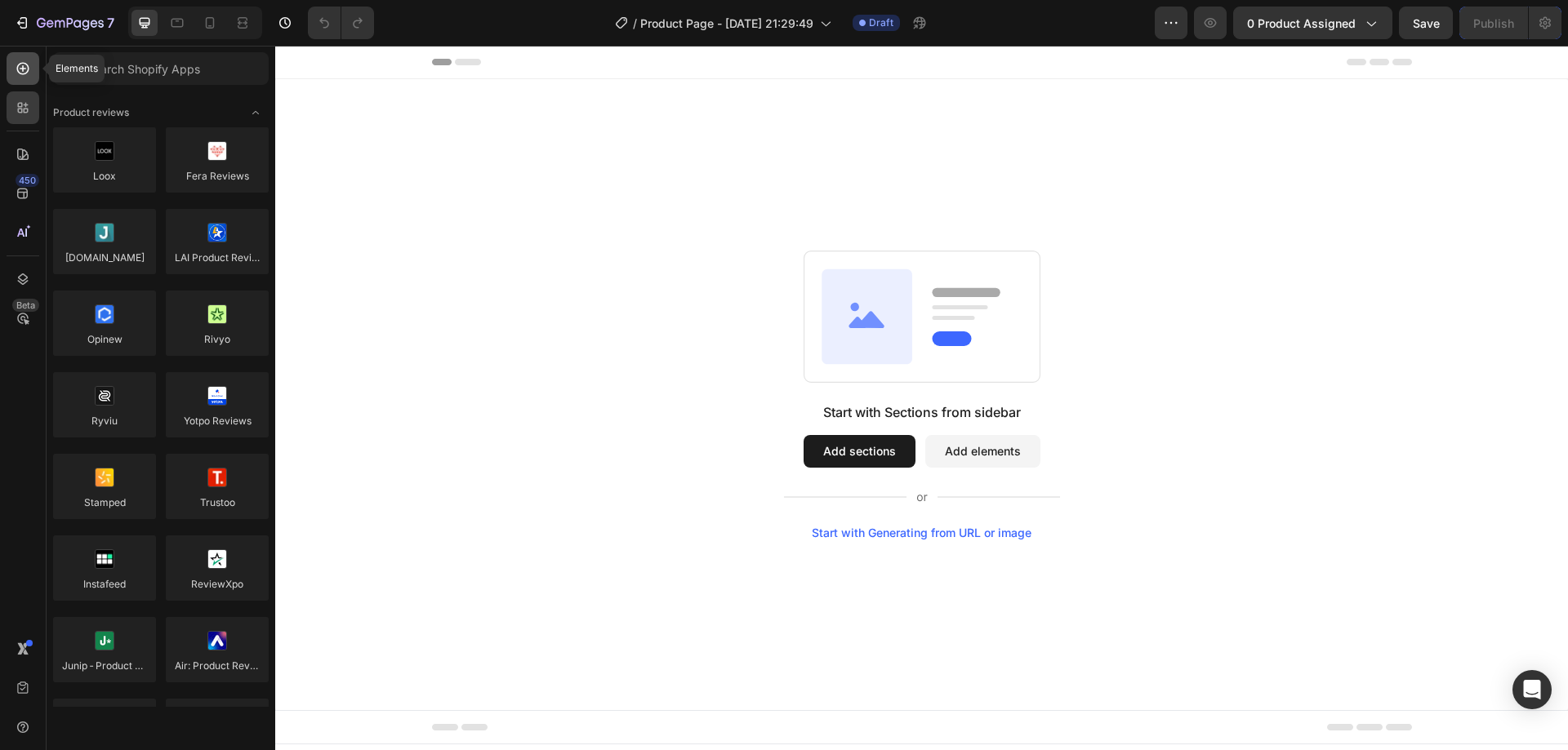
click at [21, 58] on div at bounding box center [23, 68] width 32 height 32
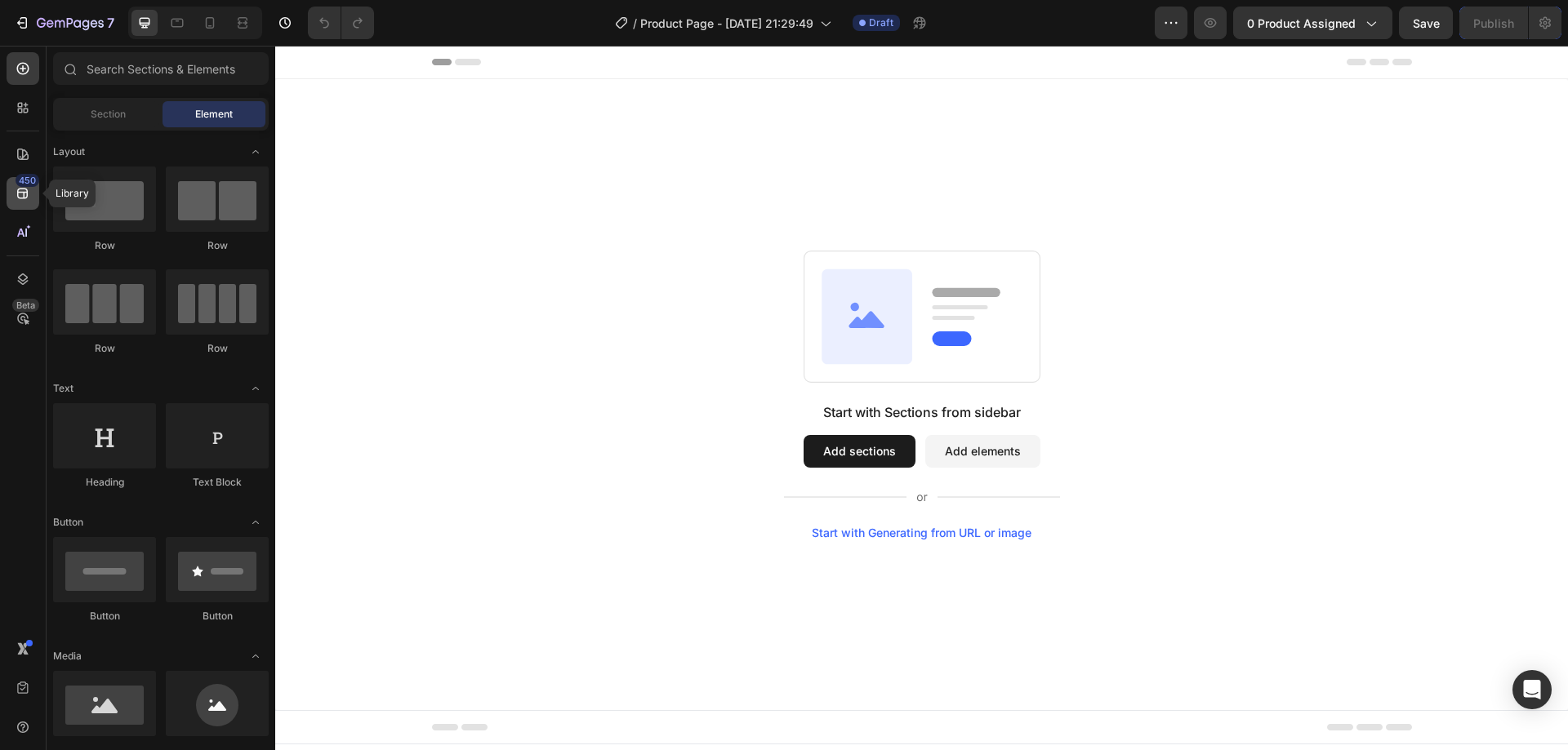
click at [21, 175] on div "450" at bounding box center [27, 180] width 24 height 13
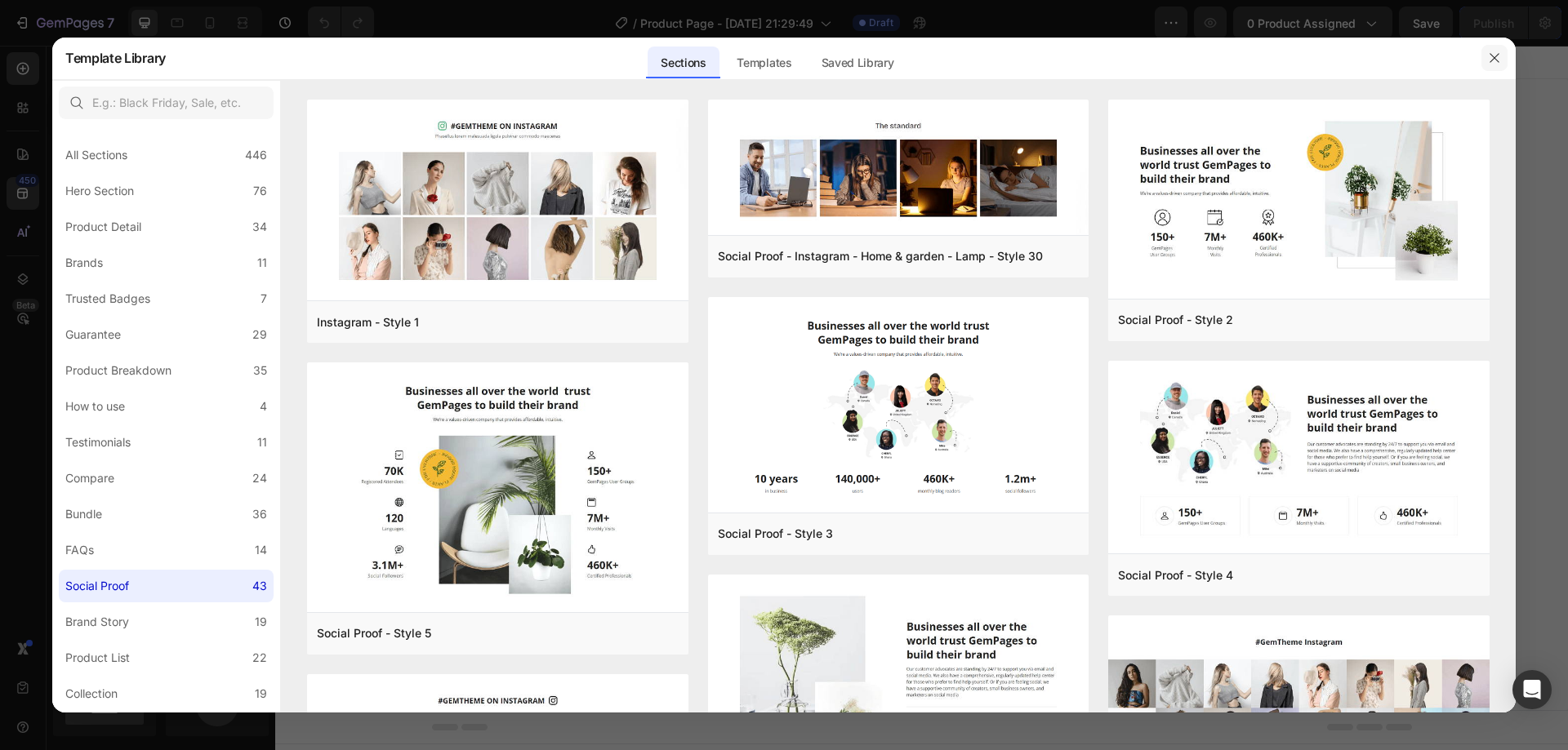
click at [1494, 48] on button "button" at bounding box center [1495, 58] width 26 height 26
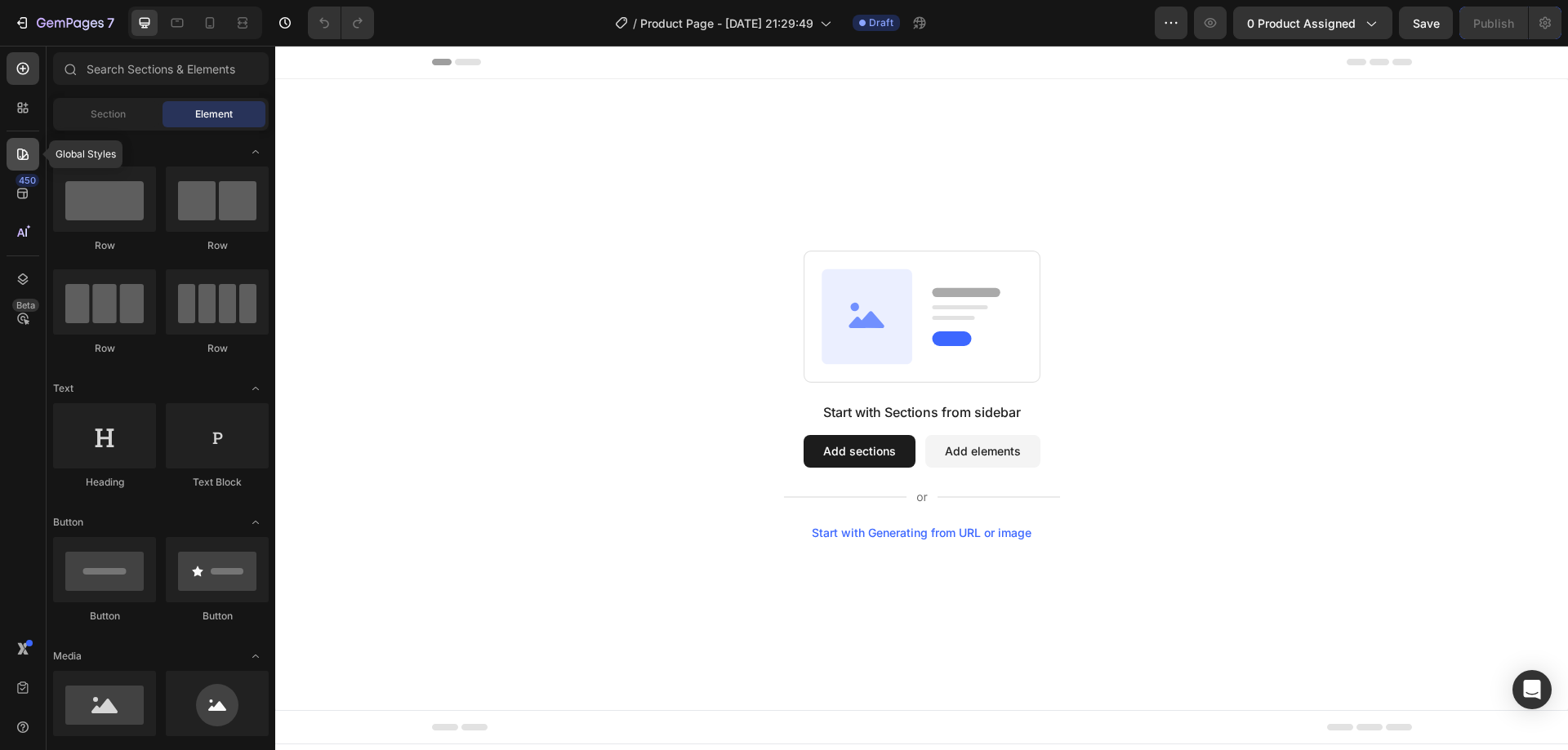
click at [18, 158] on icon at bounding box center [24, 155] width 12 height 12
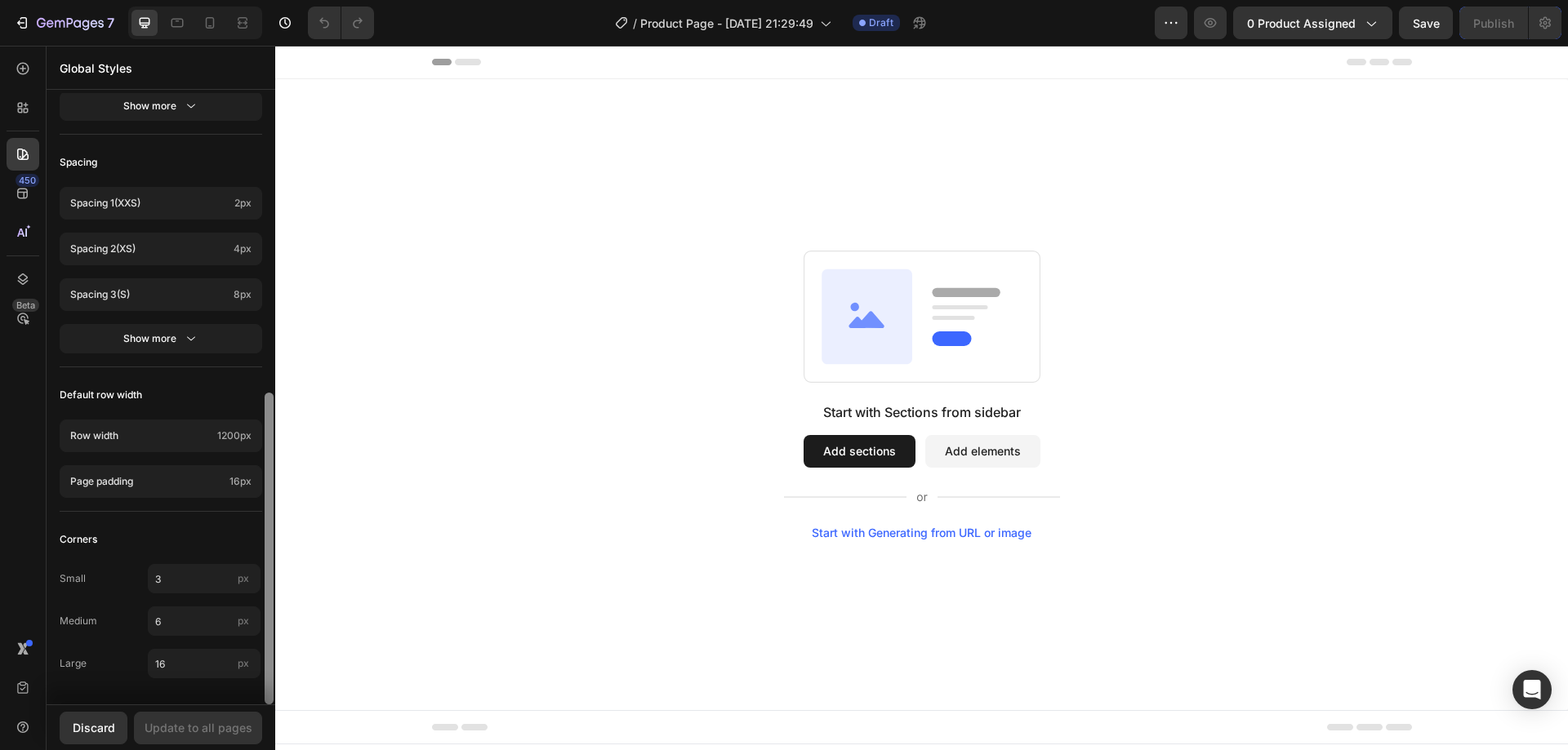
scroll to position [348, 0]
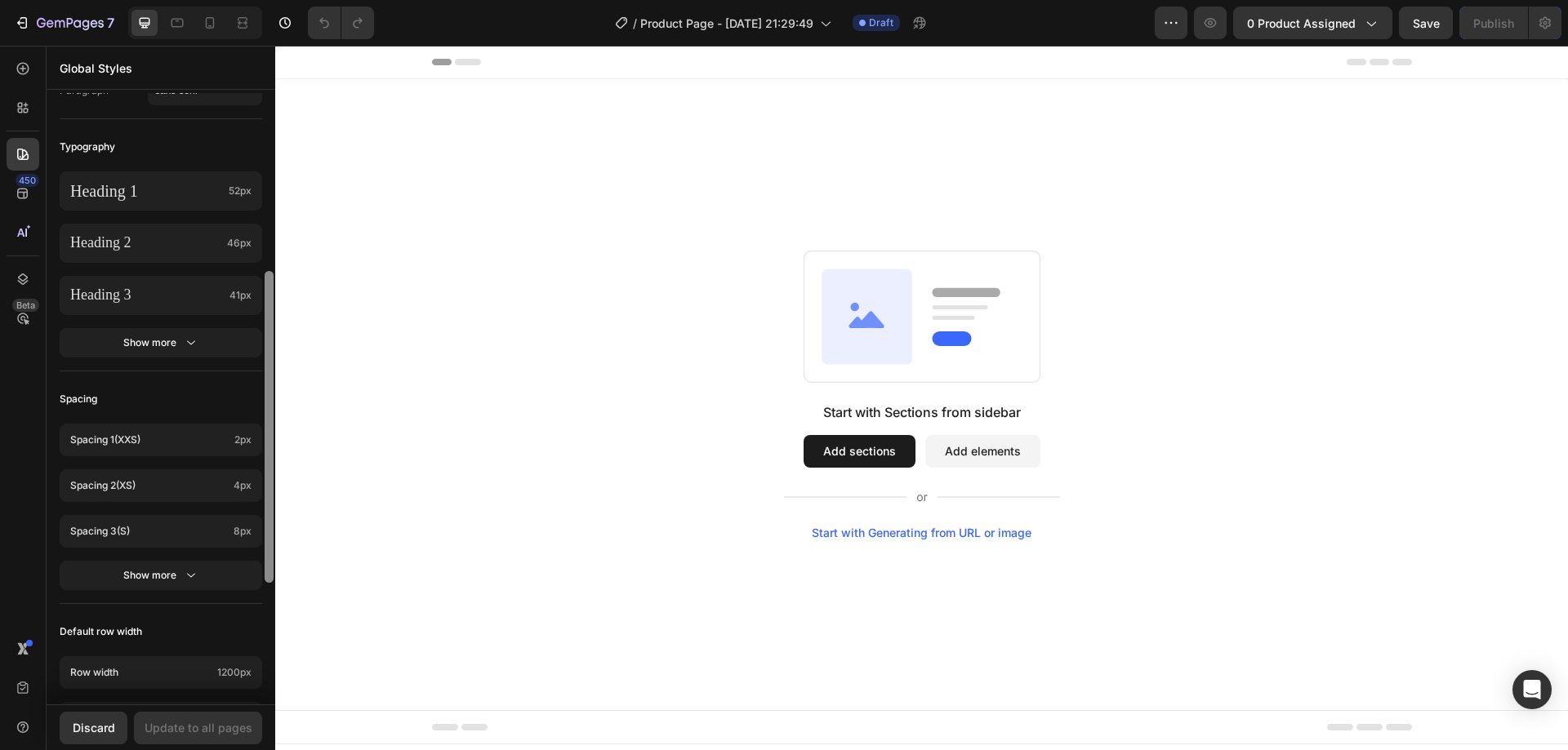
drag, startPoint x: 268, startPoint y: 493, endPoint x: 86, endPoint y: 103, distance: 430.4
click at [249, 101] on div "Colors Button Text Background Line Accent Font manager Heading sans-serif Parag…" at bounding box center [162, 398] width 229 height 612
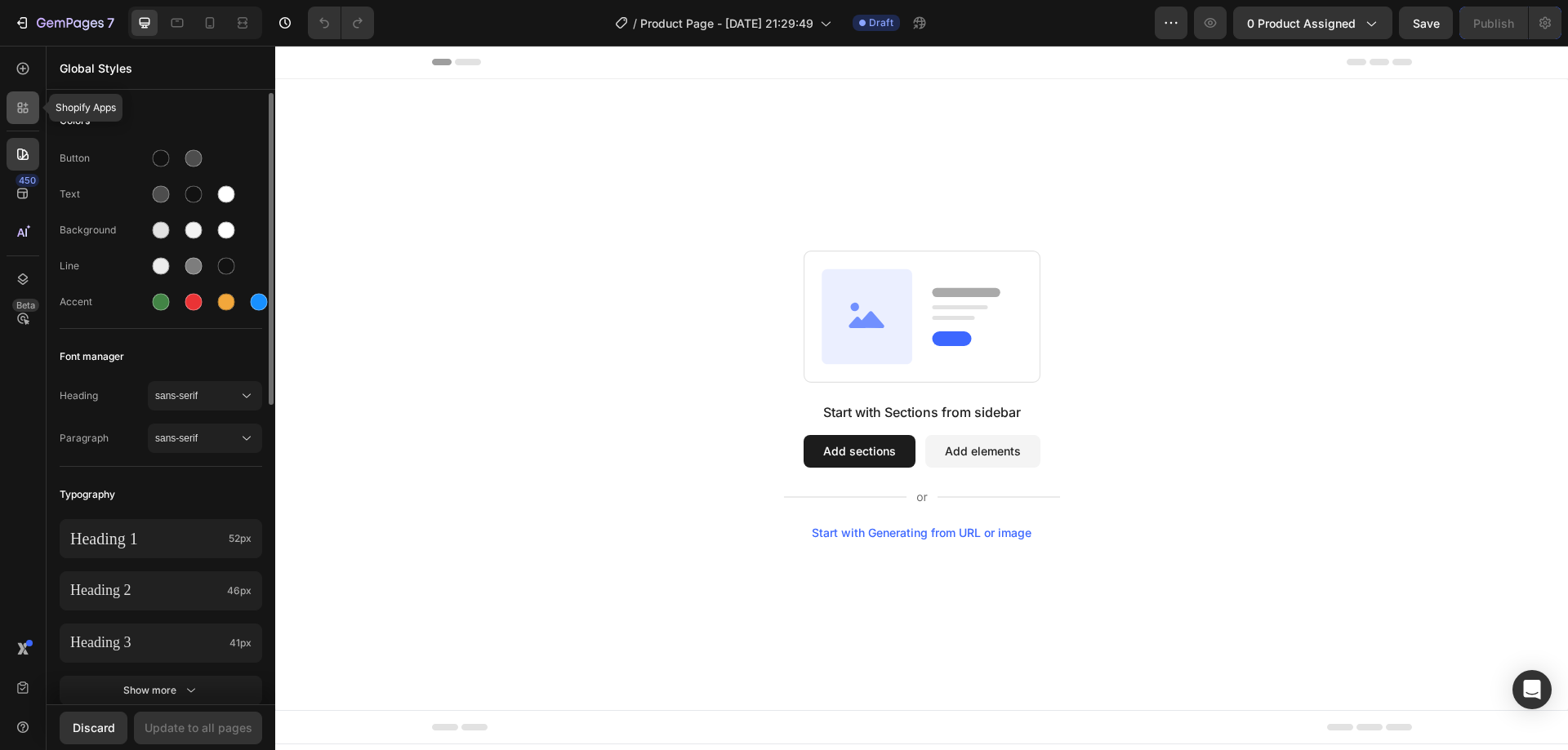
click at [18, 109] on icon at bounding box center [20, 111] width 5 height 5
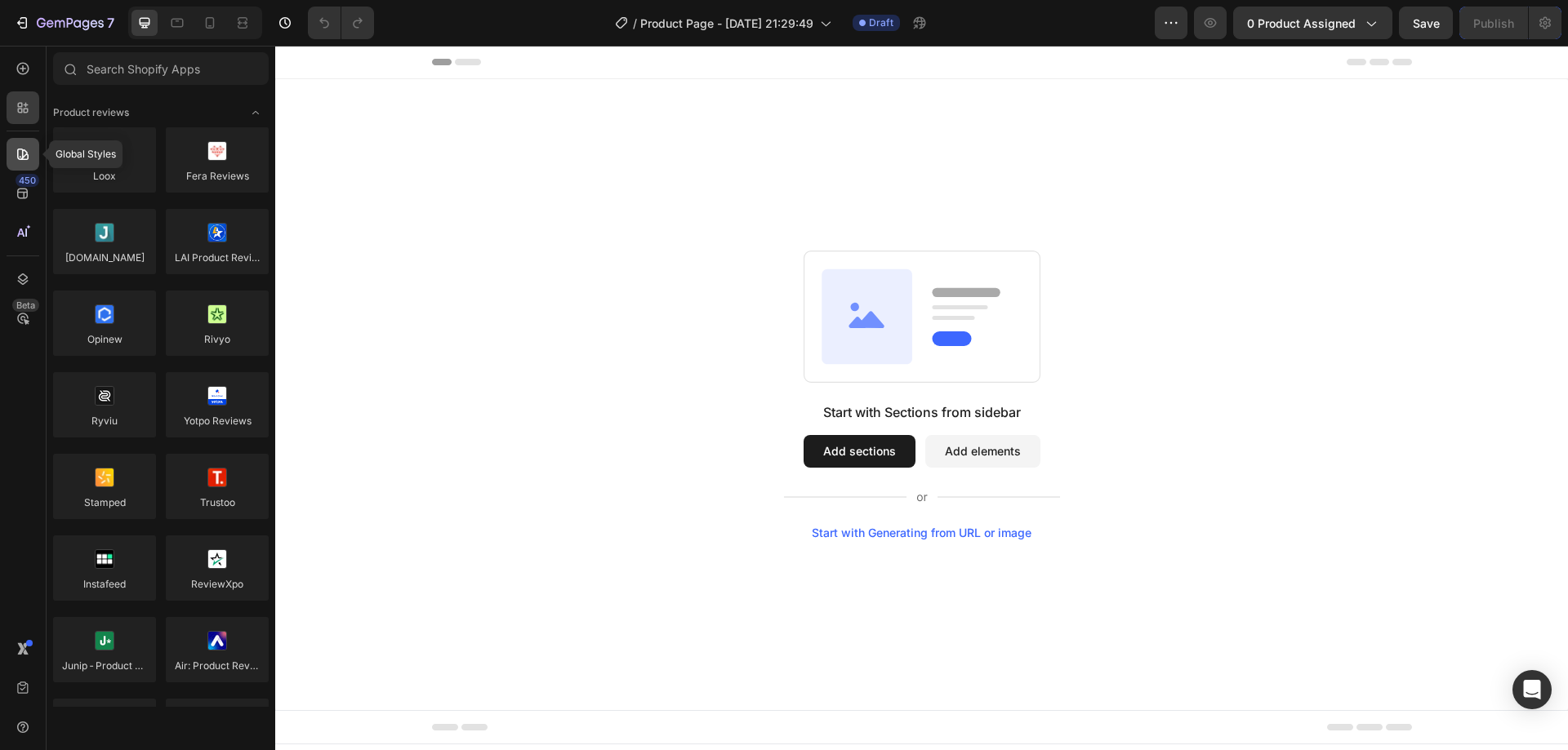
click at [27, 160] on icon at bounding box center [23, 154] width 17 height 17
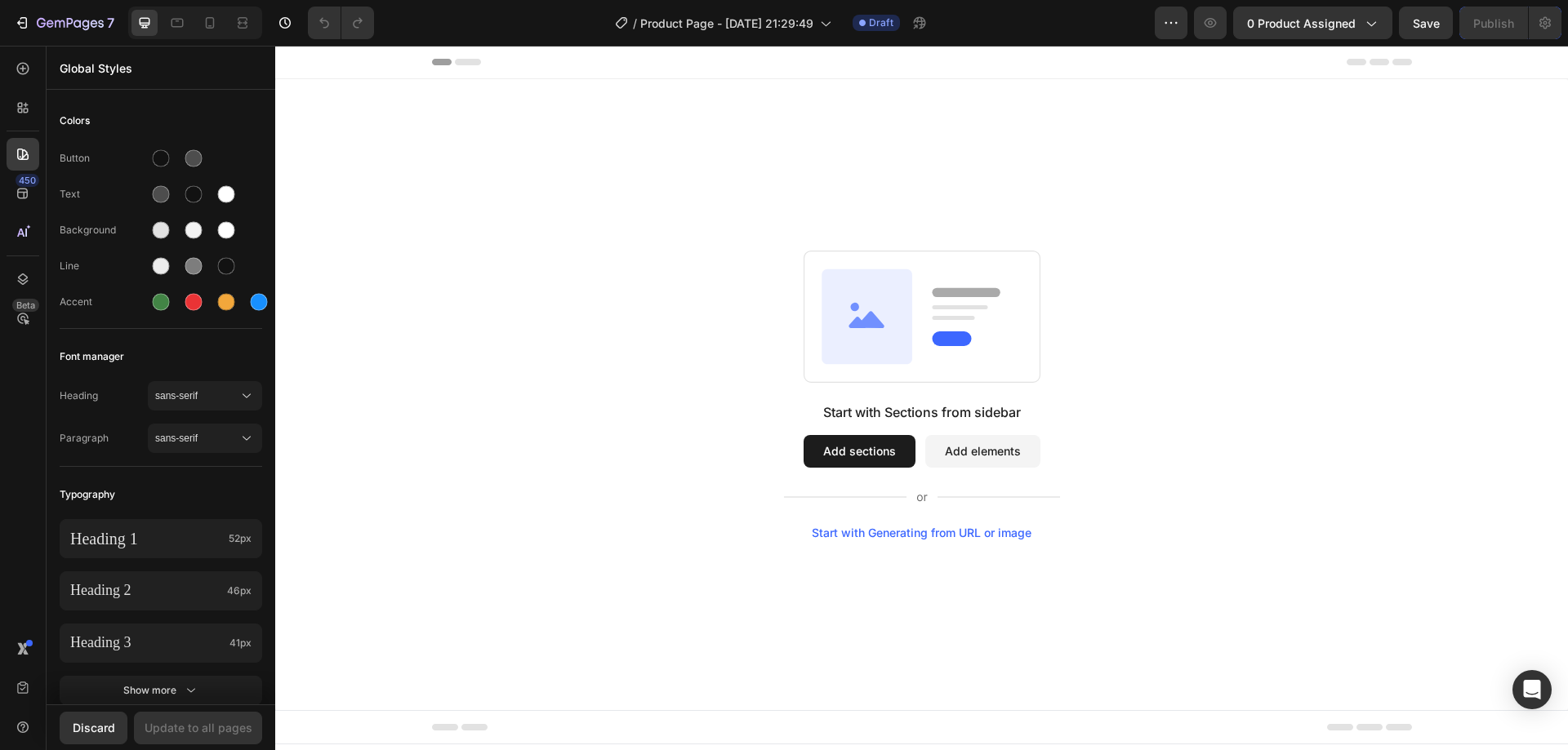
click at [865, 454] on button "Add sections" at bounding box center [860, 451] width 112 height 32
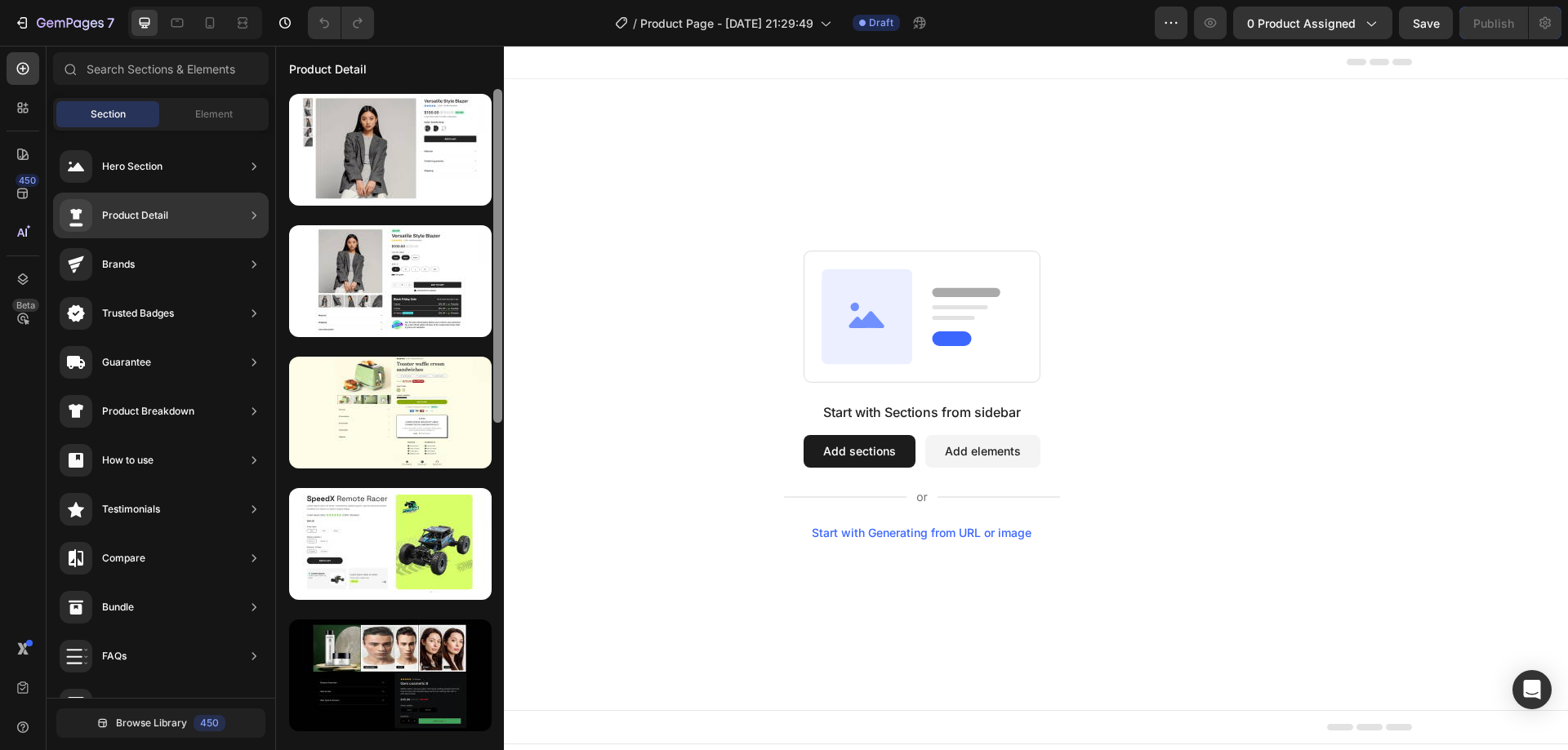
drag, startPoint x: 501, startPoint y: 202, endPoint x: 499, endPoint y: 181, distance: 21.1
click at [499, 181] on div at bounding box center [498, 256] width 9 height 334
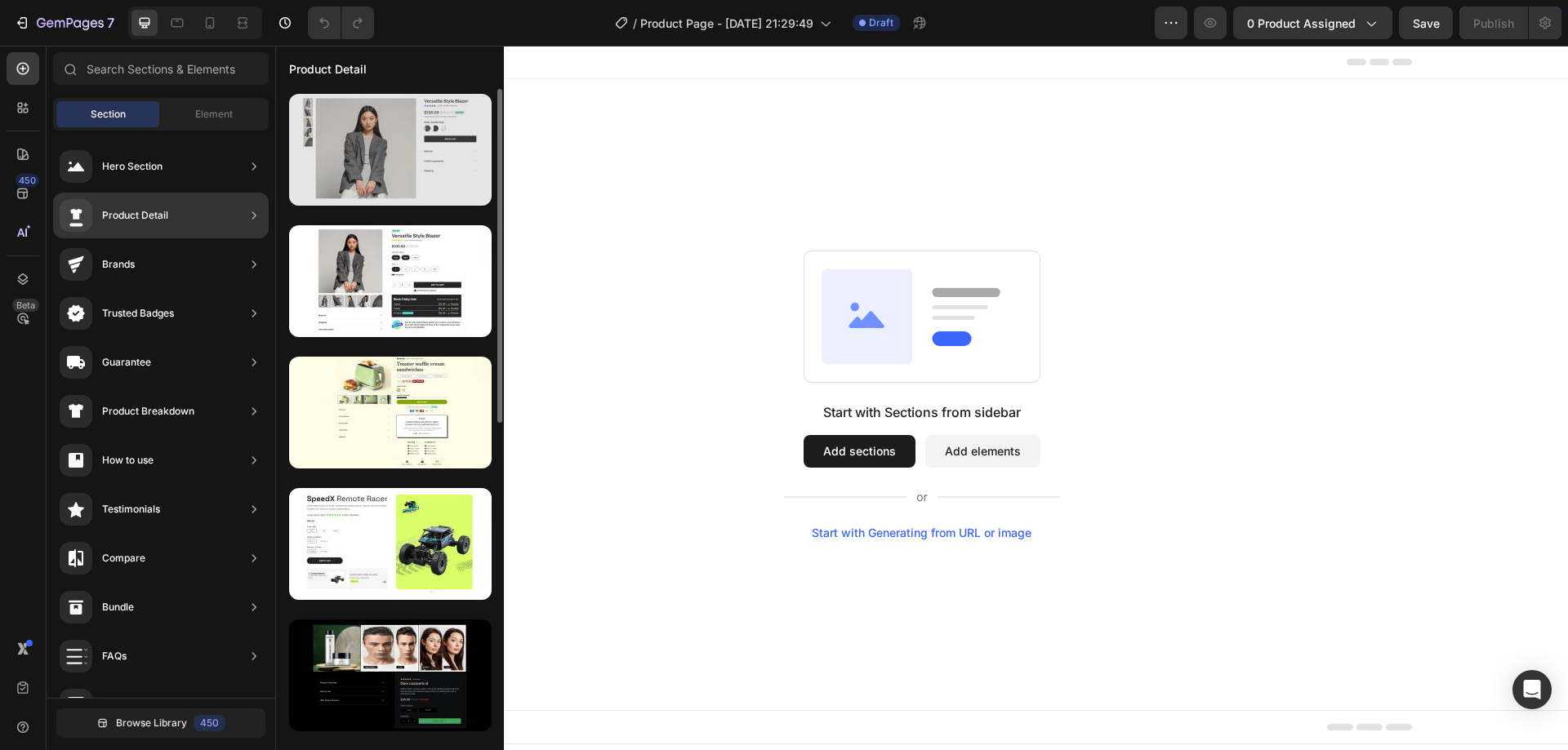
click at [405, 141] on div at bounding box center [390, 150] width 203 height 112
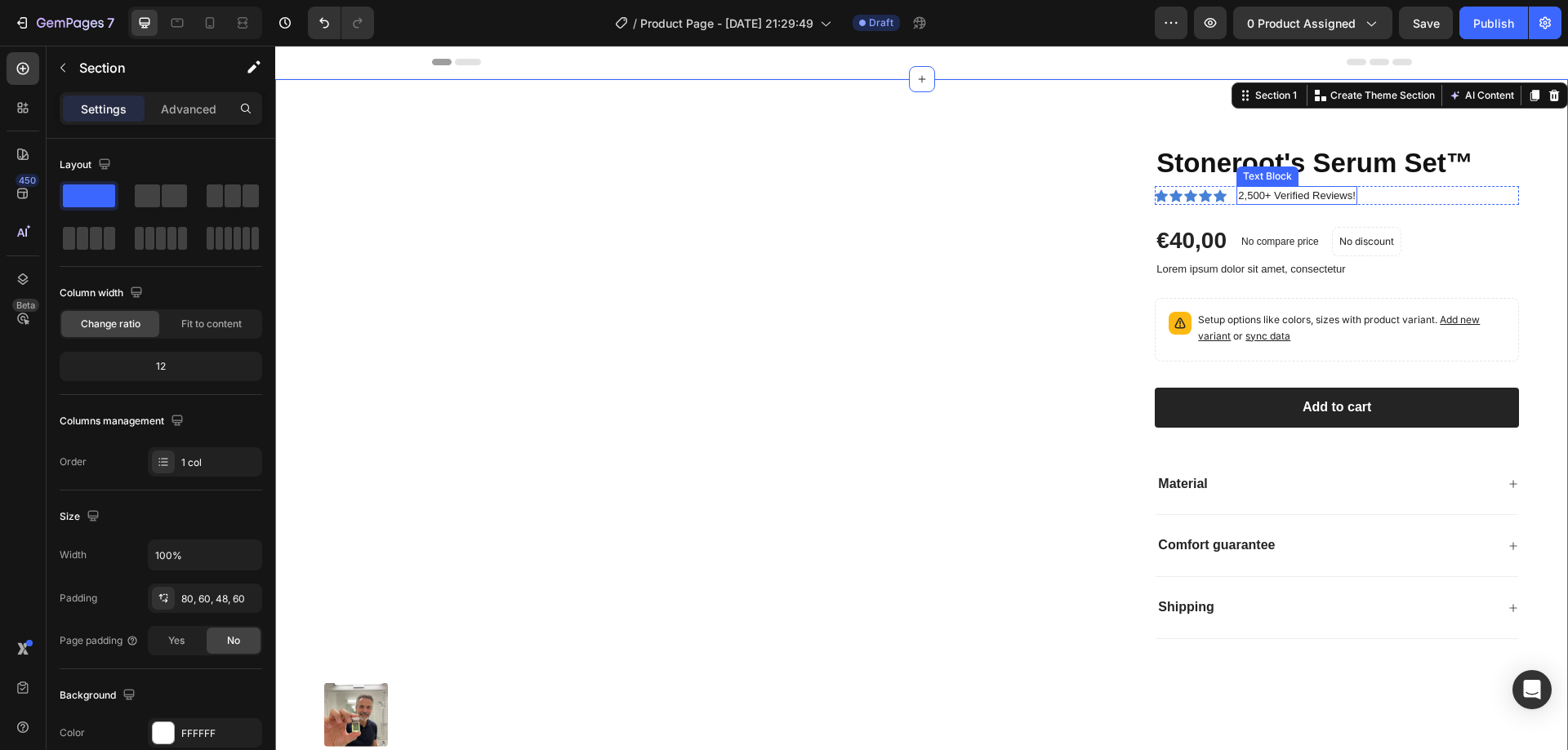
click at [1265, 170] on div "Text Block" at bounding box center [1267, 176] width 56 height 15
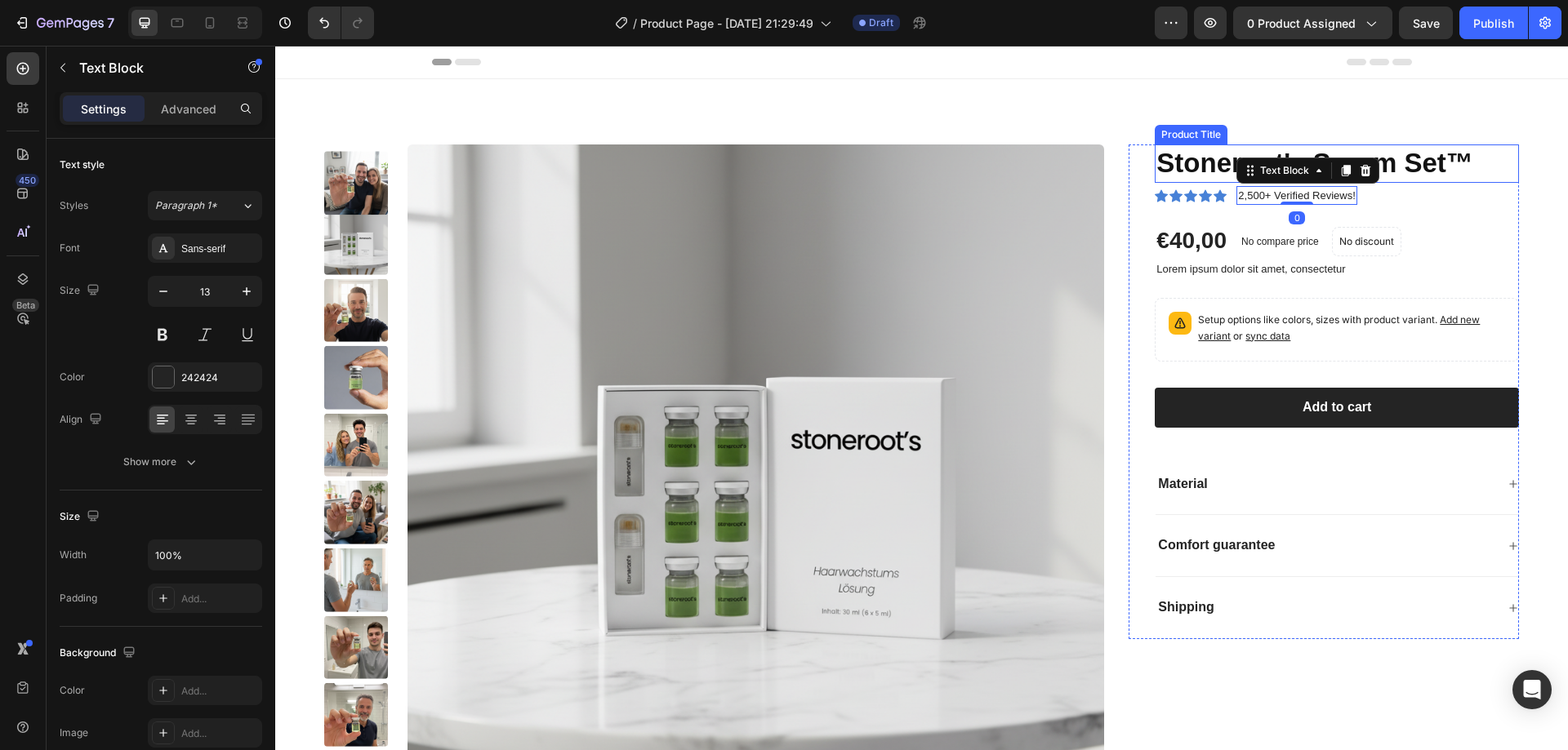
click at [1172, 161] on h1 "Stoneroot's Serum Set™" at bounding box center [1337, 164] width 364 height 38
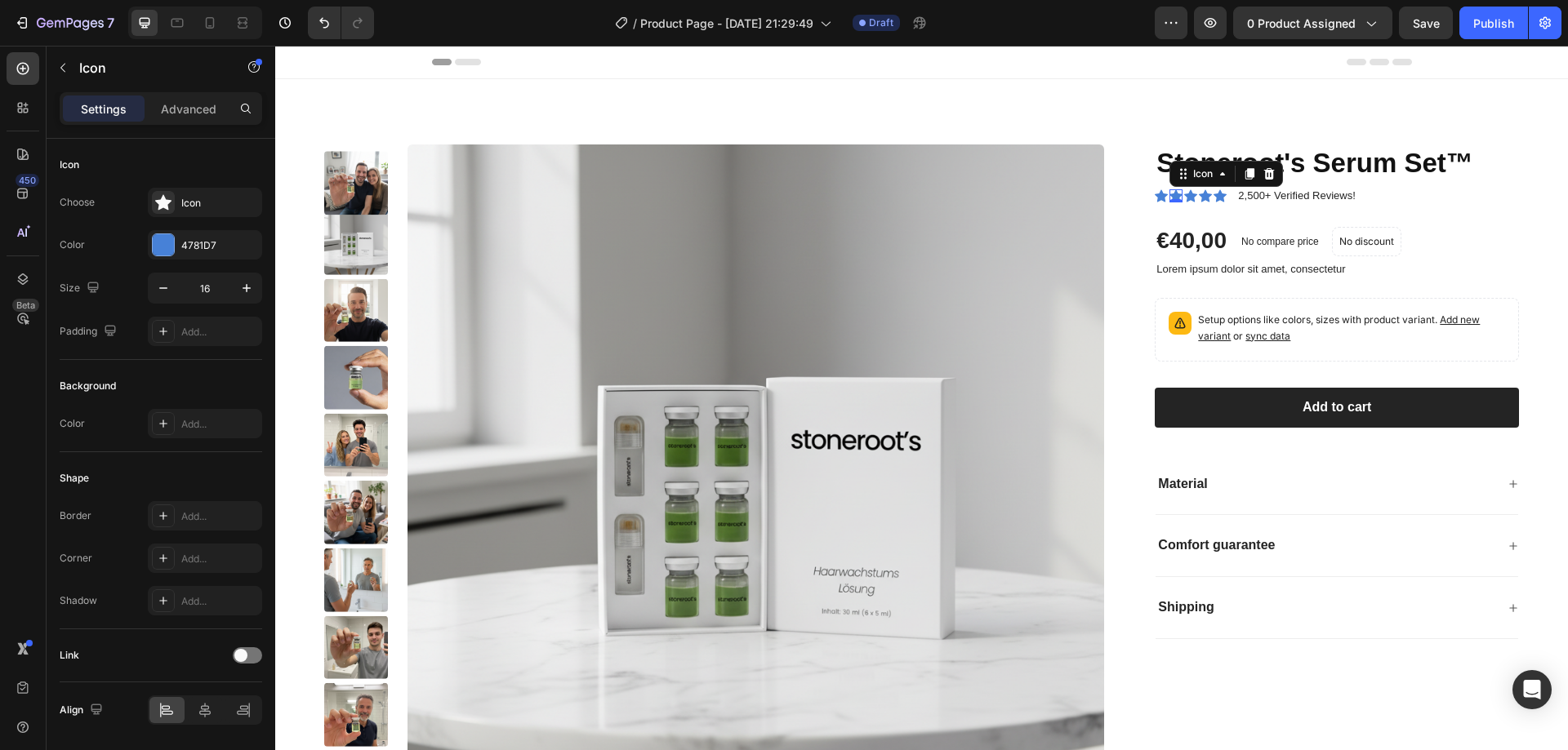
click at [1173, 189] on div "Icon 0" at bounding box center [1175, 195] width 13 height 13
click at [1305, 194] on p "2,500+ Verified Reviews!" at bounding box center [1296, 196] width 117 height 17
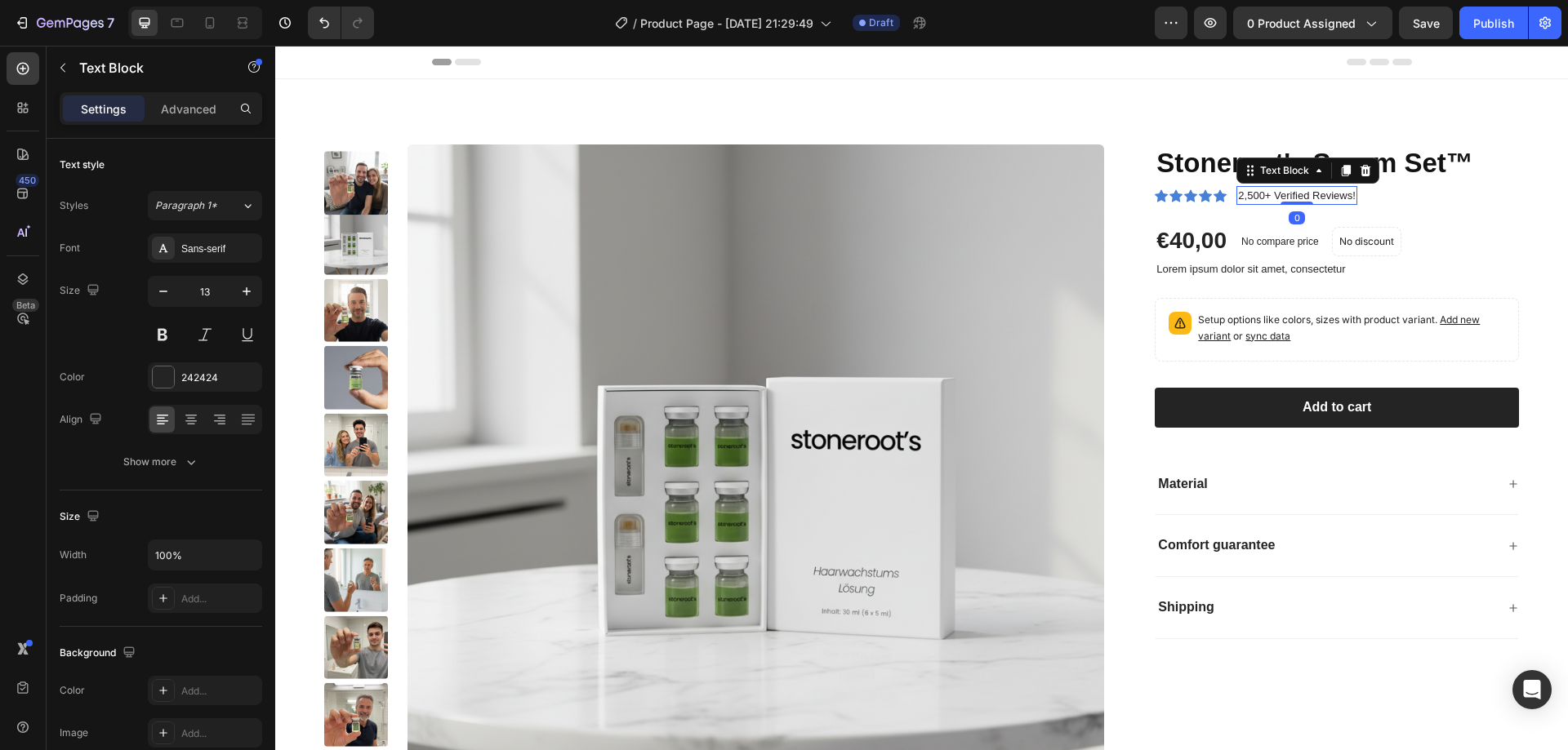
click at [1316, 200] on p "2,500+ Verified Reviews!" at bounding box center [1296, 196] width 117 height 17
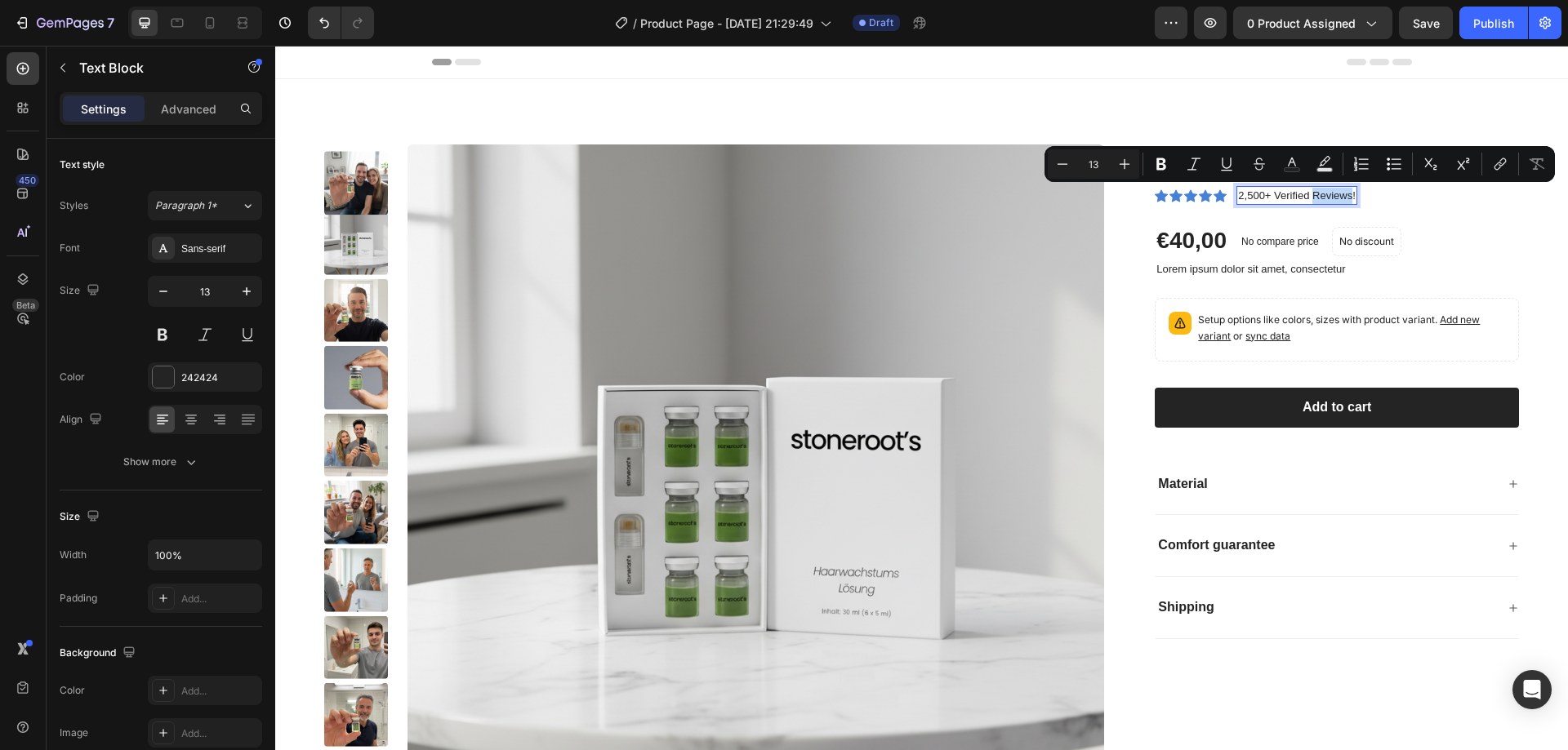
click at [1323, 191] on p "2,500+ Verified Reviews!" at bounding box center [1296, 196] width 117 height 17
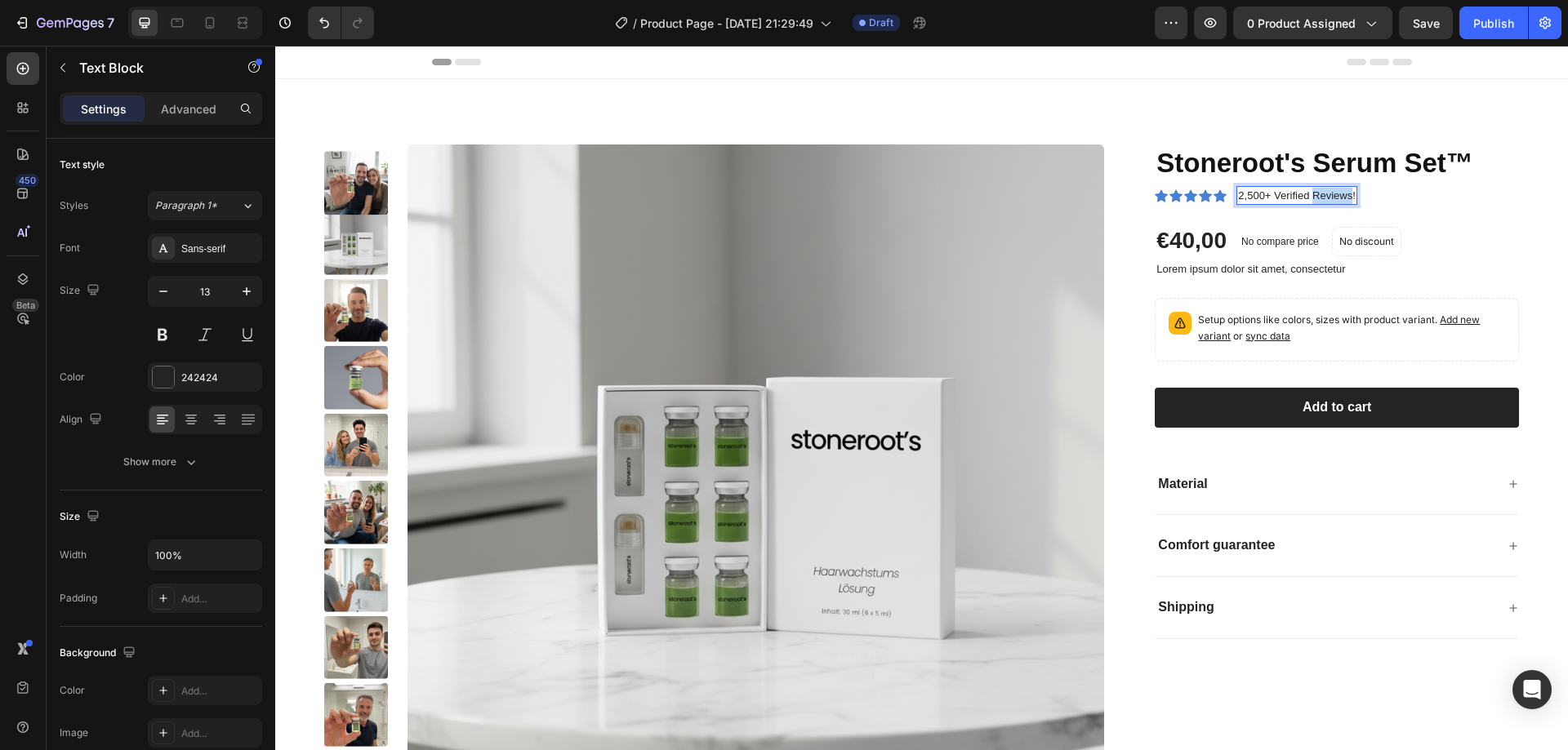
click at [1323, 191] on p "2,500+ Verified Reviews!" at bounding box center [1296, 196] width 117 height 17
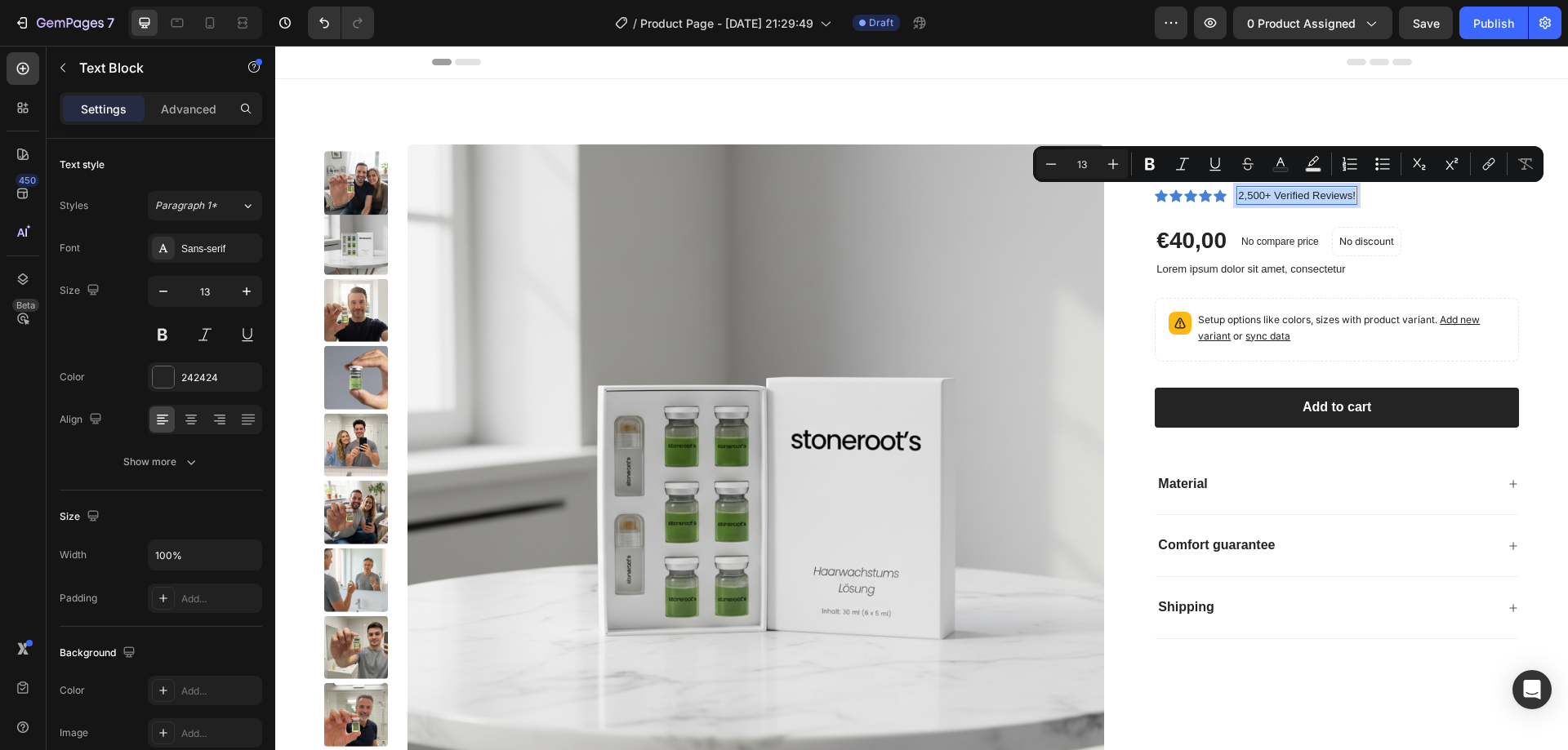
click at [1317, 196] on p "2,500+ Verified Reviews!" at bounding box center [1296, 196] width 117 height 17
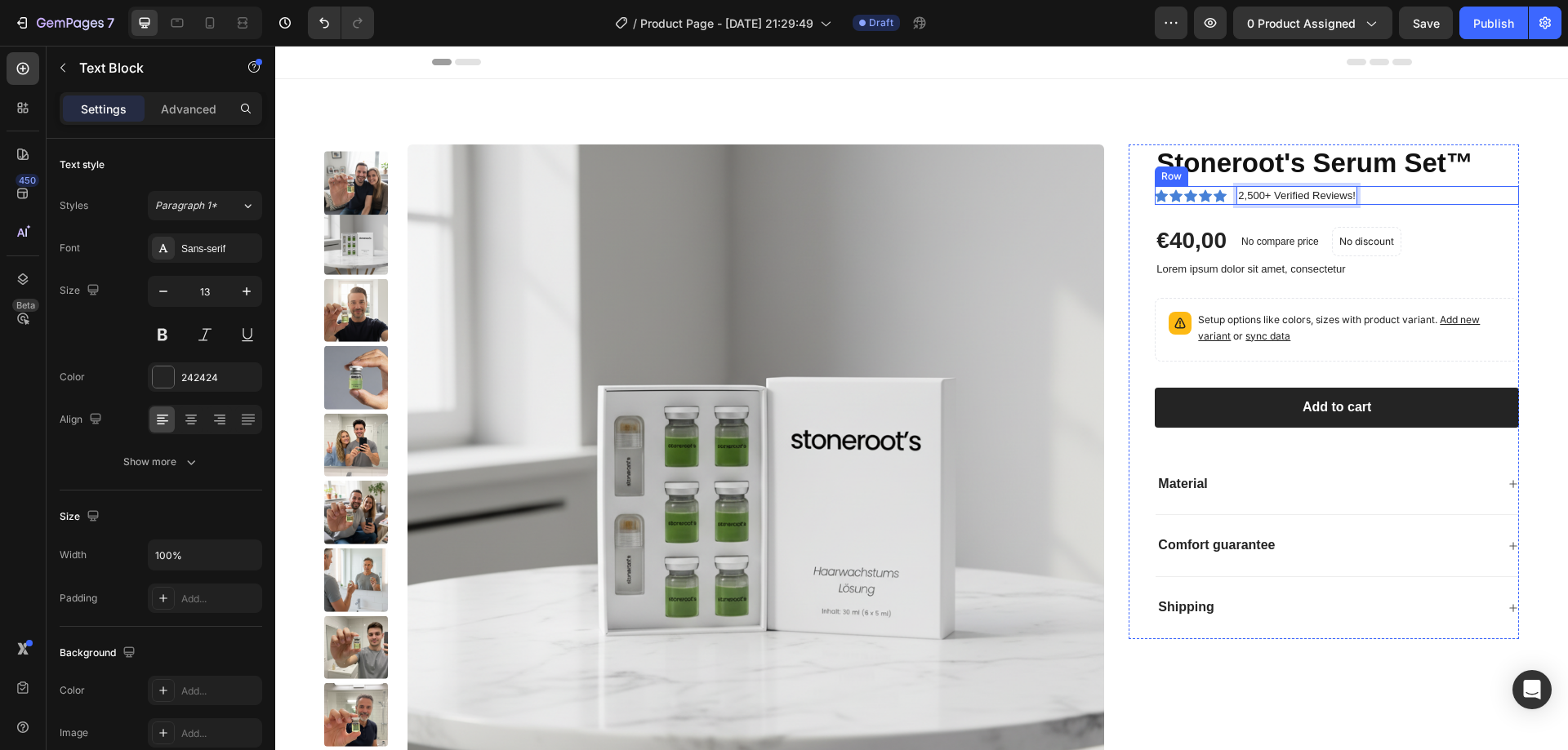
click at [1433, 198] on div "Icon Icon Icon Icon Icon Icon List 2,500+ Verified Reviews! Text Block 0 Row" at bounding box center [1337, 196] width 364 height 20
drag, startPoint x: 1323, startPoint y: 190, endPoint x: 1265, endPoint y: 194, distance: 58.1
click at [1427, 199] on div "Icon Icon Icon Icon Icon Icon List 2,500+ Verified Reviews! Text Block 0 Row" at bounding box center [1337, 196] width 364 height 20
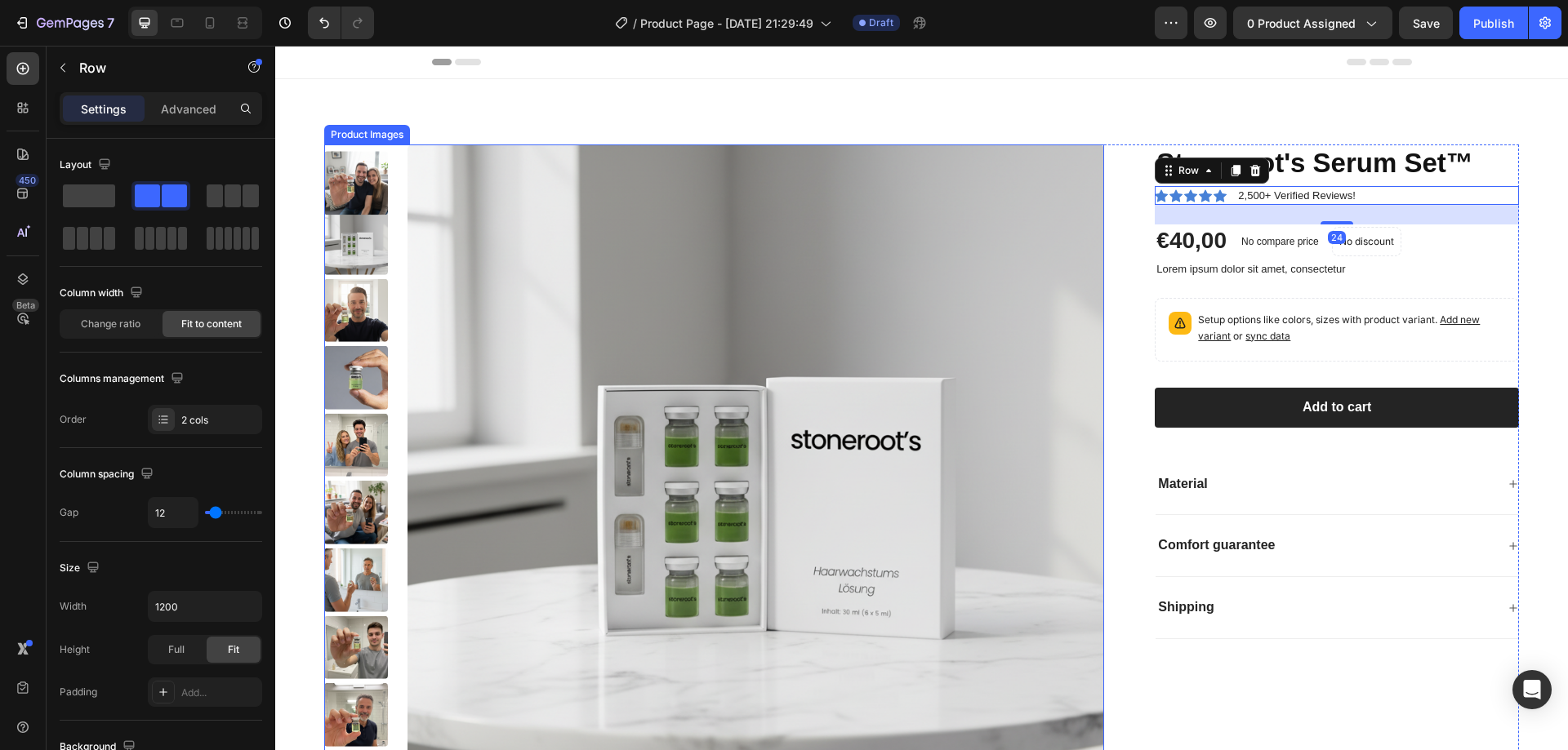
click at [363, 238] on img at bounding box center [356, 243] width 64 height 64
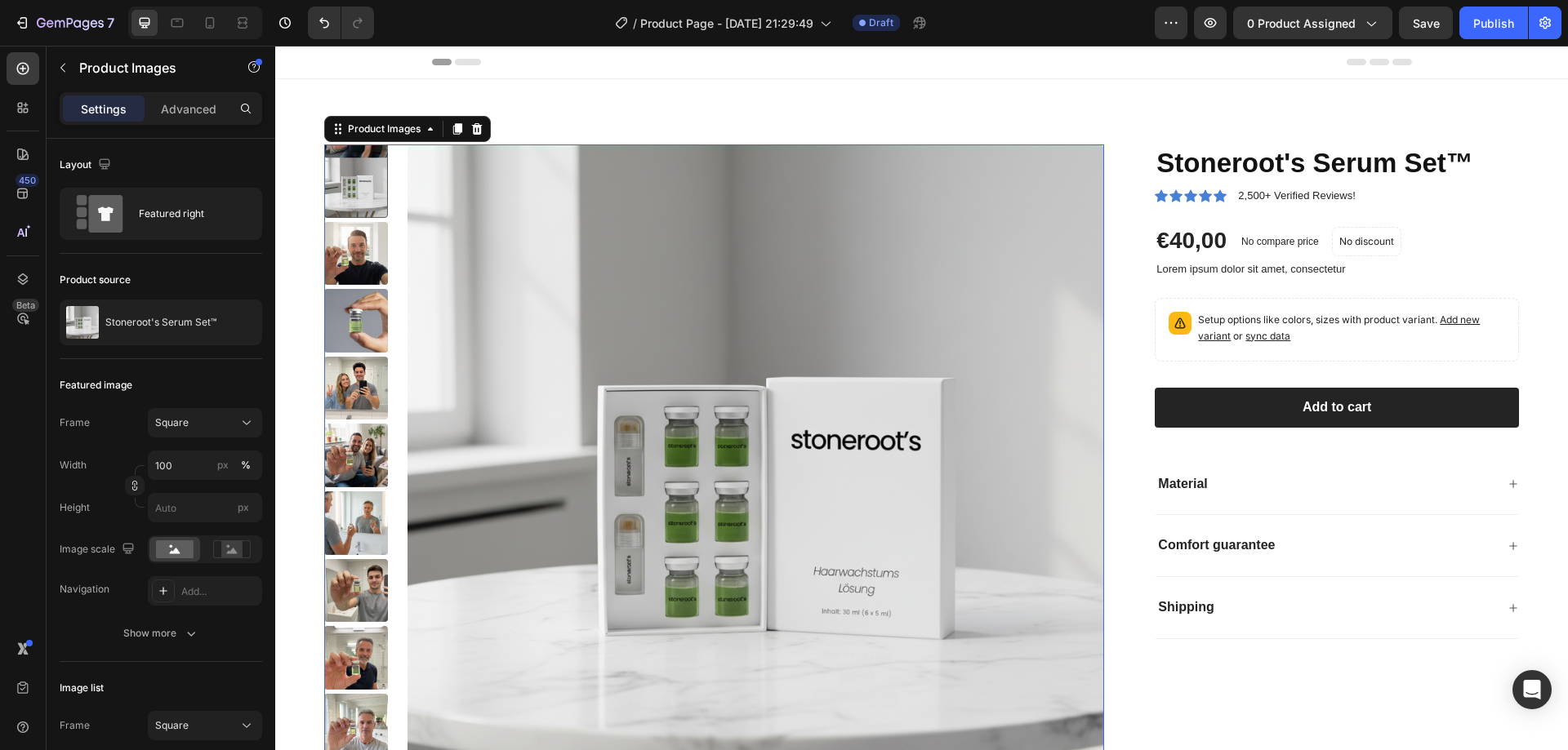
click at [359, 310] on img at bounding box center [356, 320] width 64 height 64
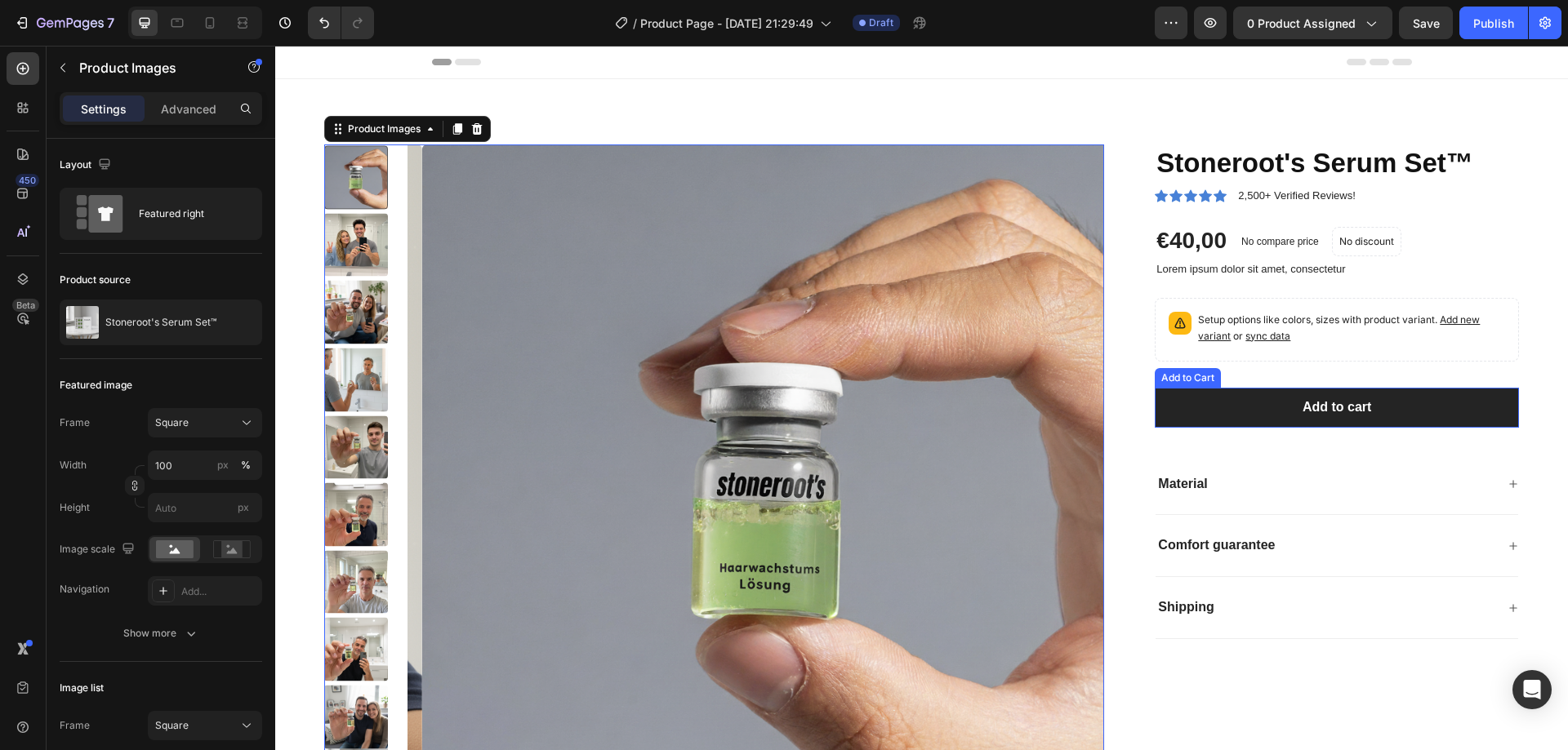
click at [1199, 381] on div "Add to Cart" at bounding box center [1188, 378] width 60 height 15
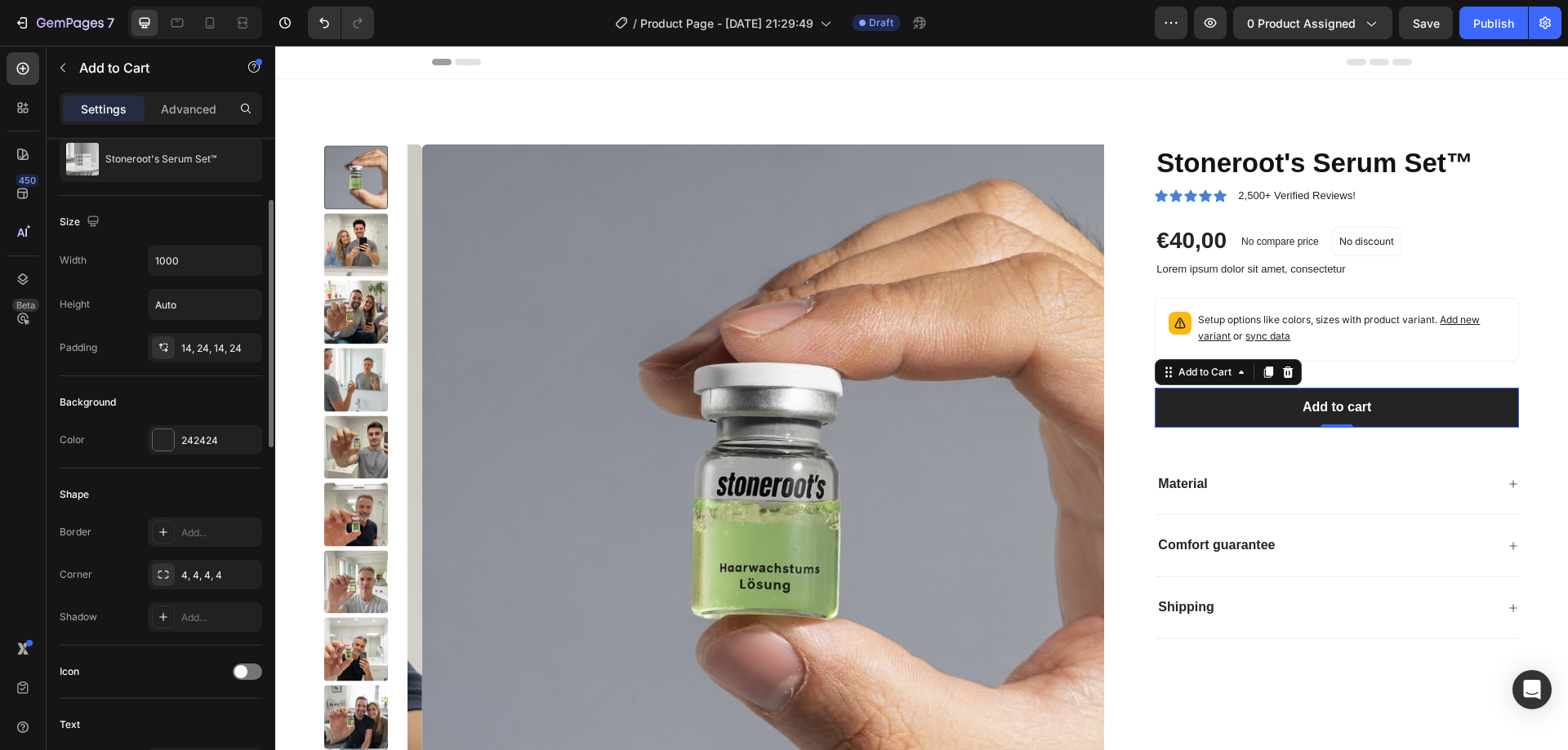
scroll to position [245, 0]
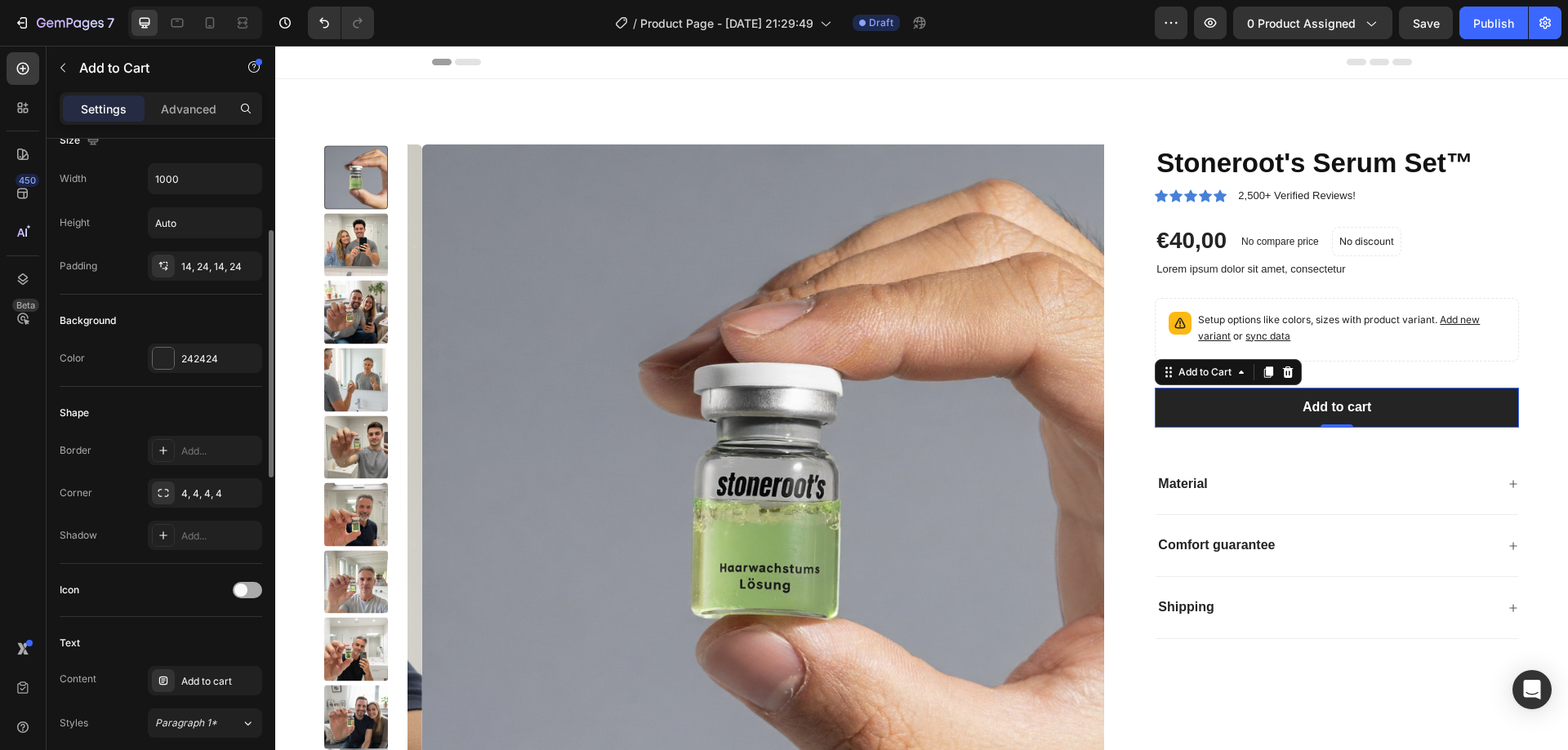
click at [245, 588] on span at bounding box center [240, 589] width 13 height 13
click at [247, 593] on div at bounding box center [248, 590] width 29 height 17
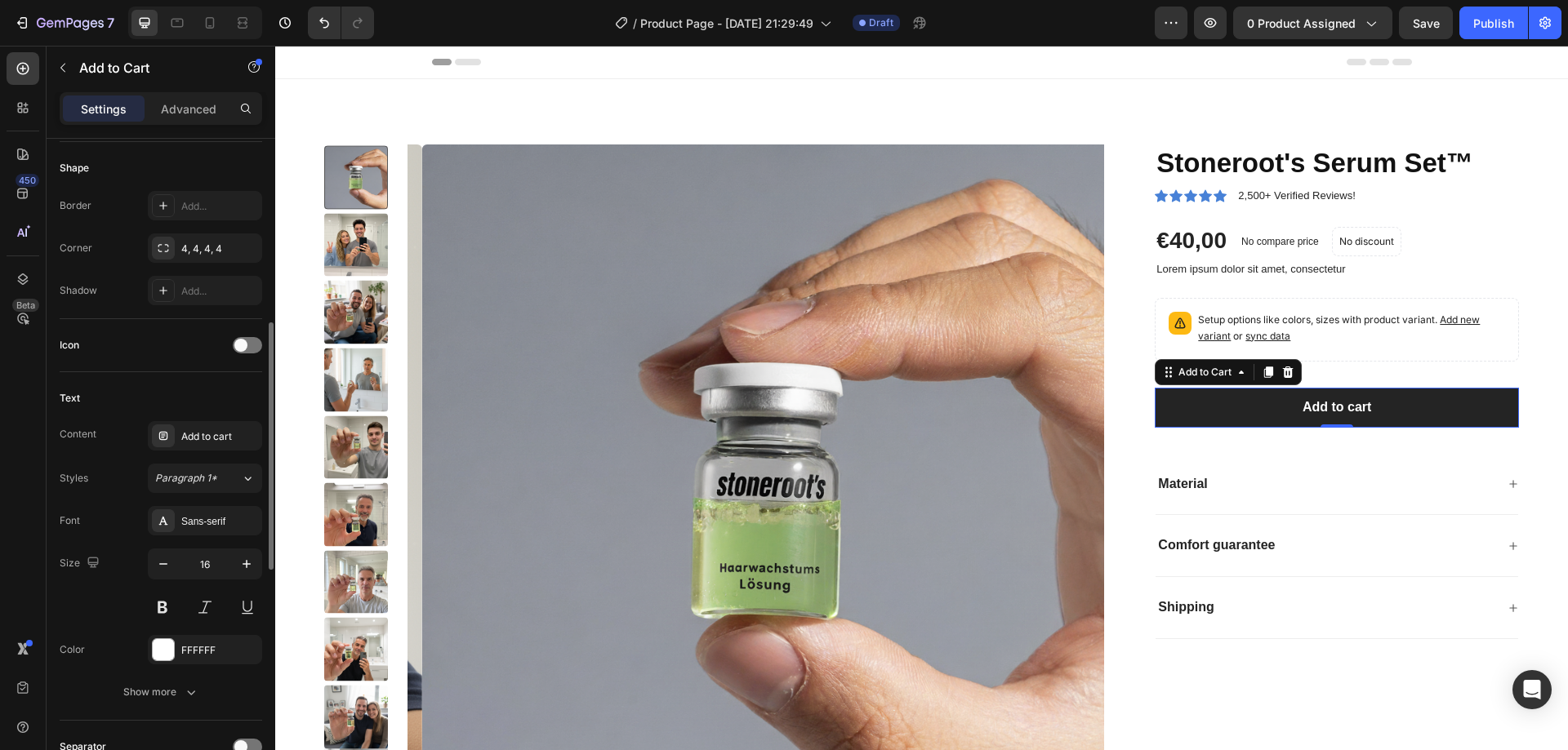
scroll to position [572, 0]
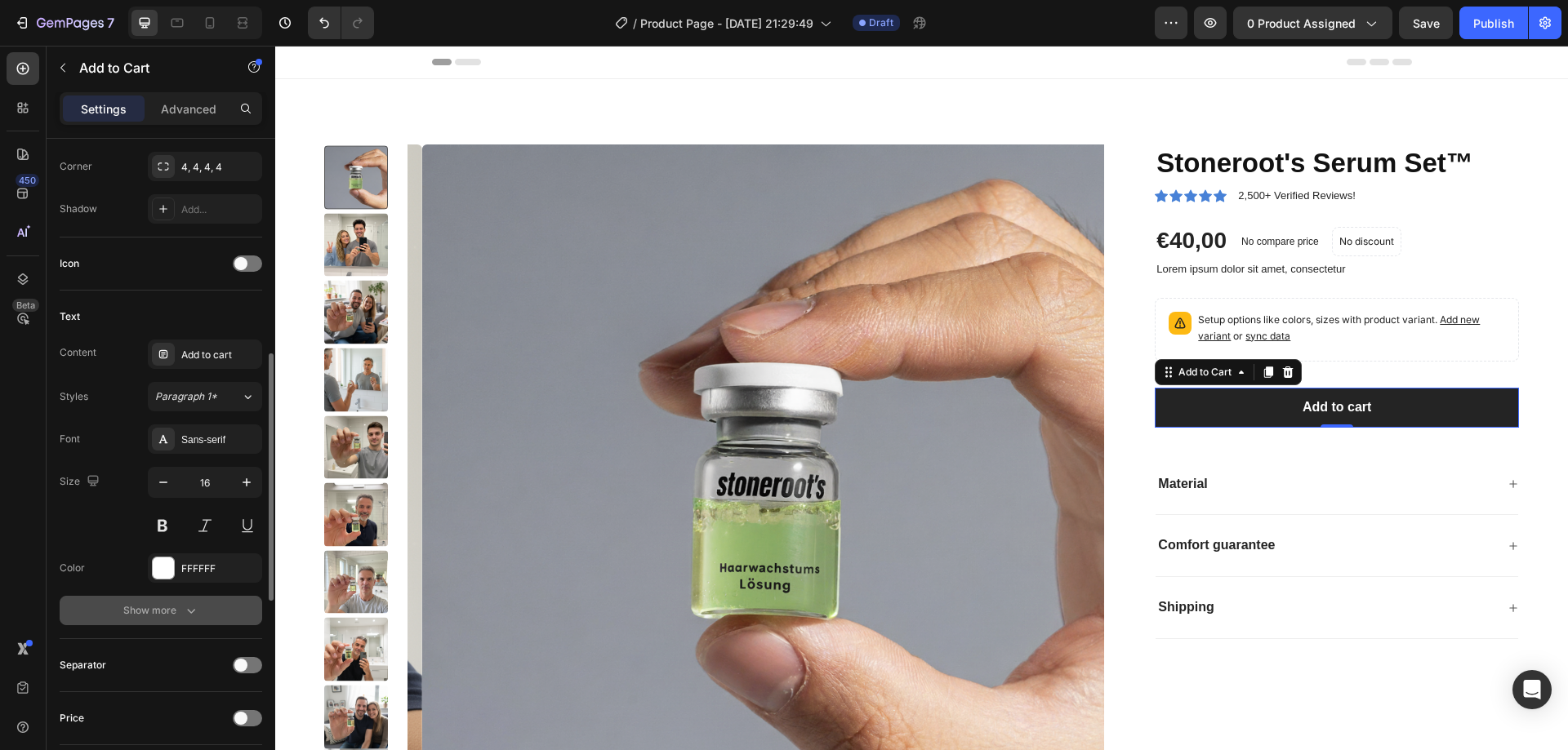
click at [180, 600] on button "Show more" at bounding box center [161, 611] width 203 height 29
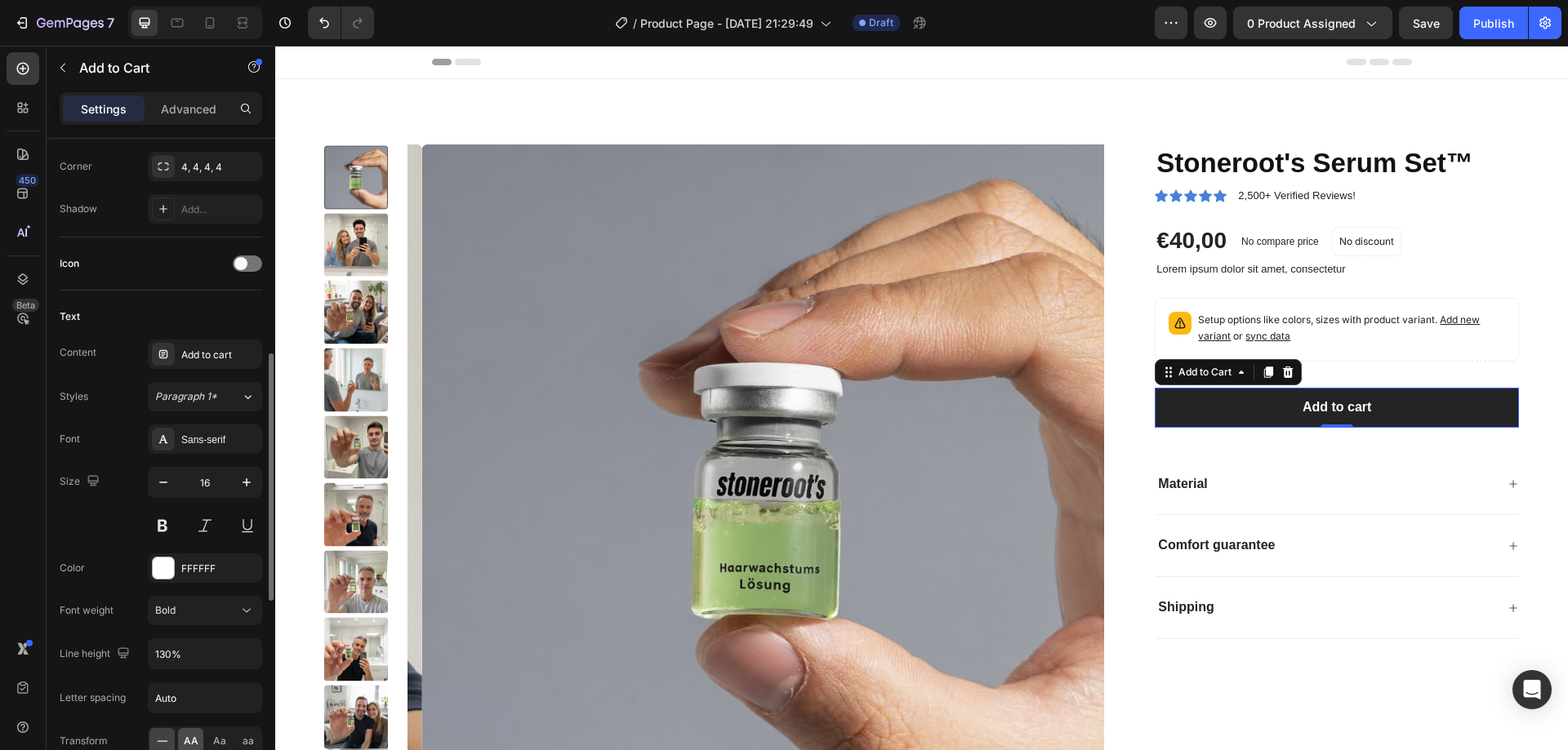
scroll to position [817, 0]
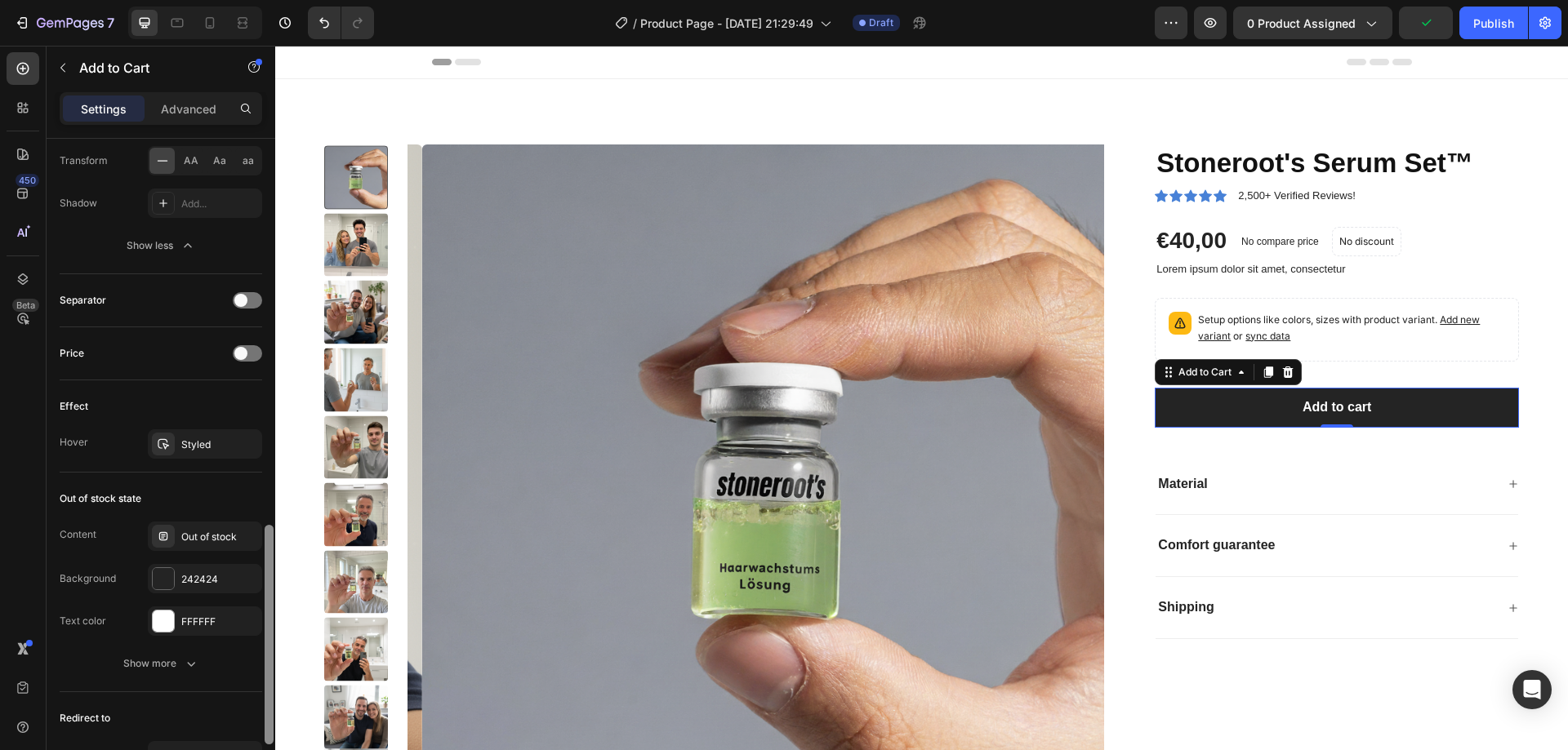
drag, startPoint x: 267, startPoint y: 477, endPoint x: 267, endPoint y: 583, distance: 106.0
click at [267, 590] on div at bounding box center [268, 634] width 9 height 219
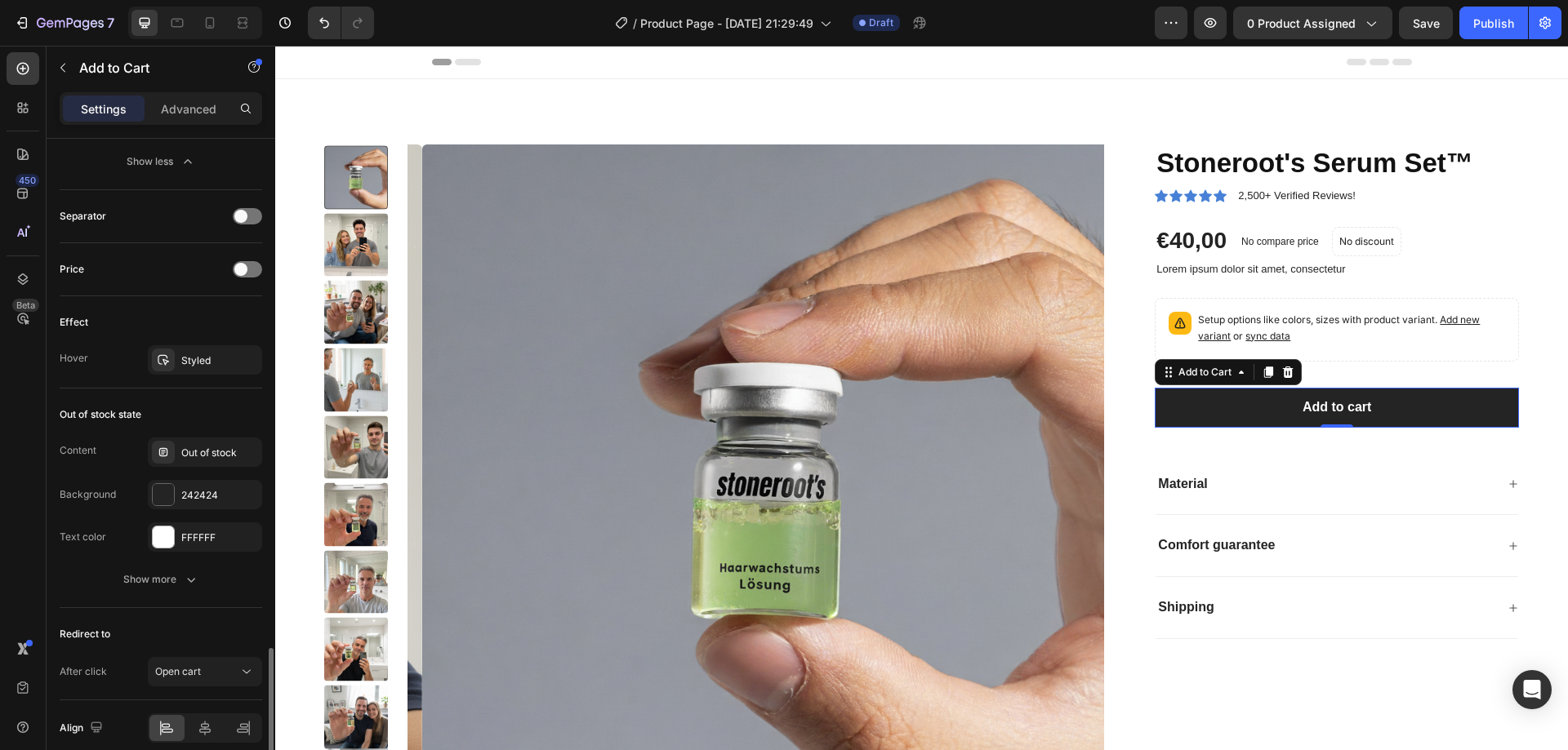
scroll to position [1307, 0]
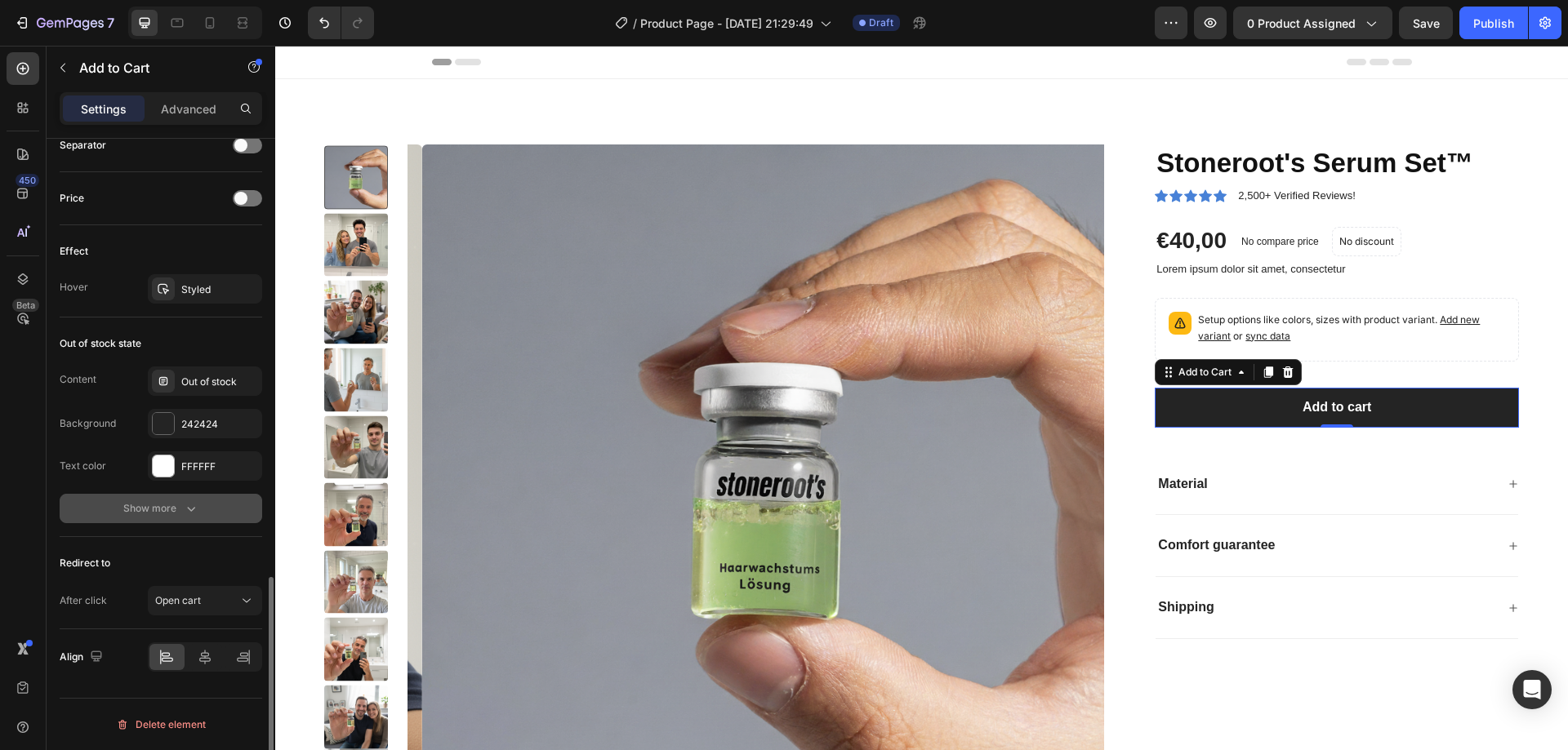
click at [134, 509] on div "Show more" at bounding box center [162, 508] width 76 height 17
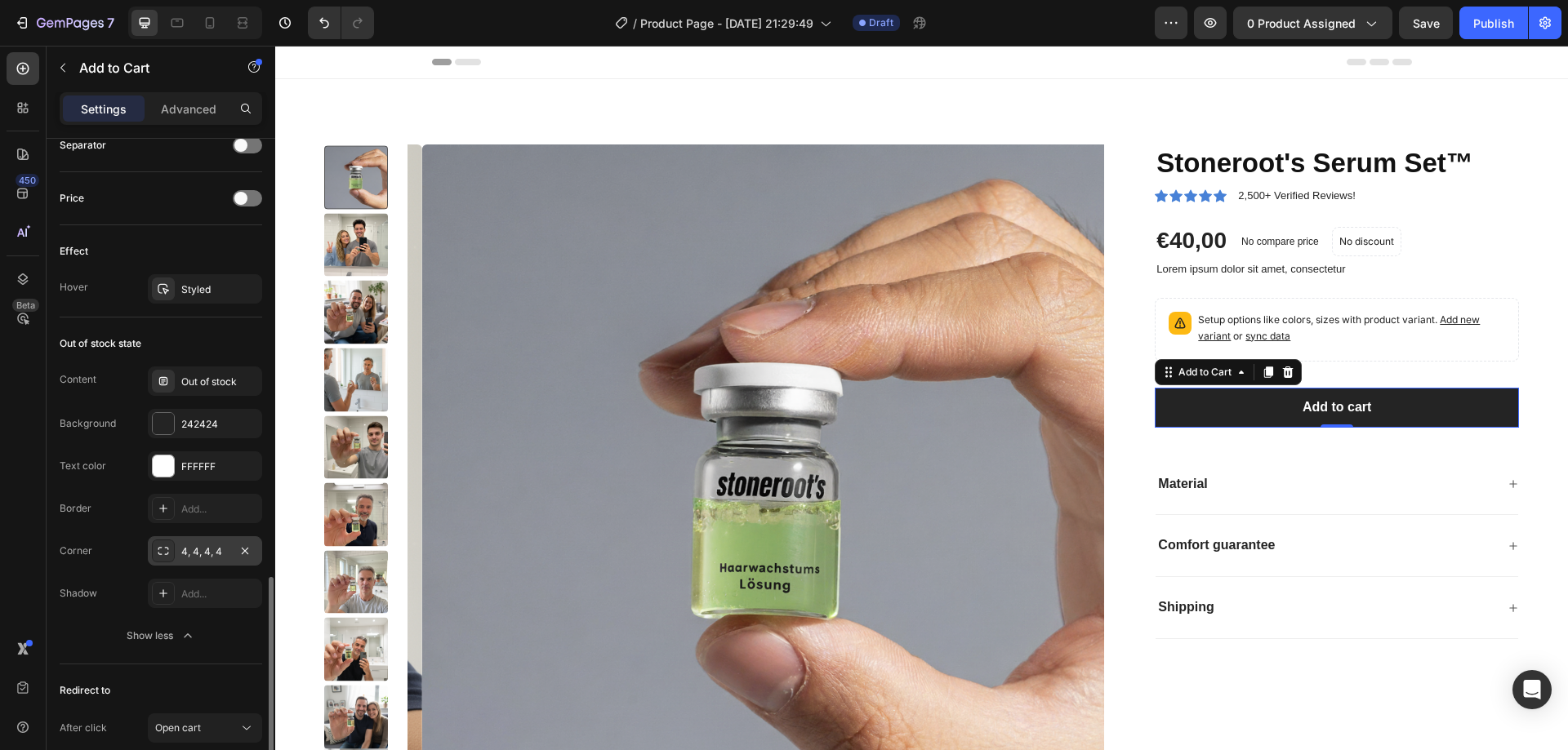
click at [195, 555] on div "4, 4, 4, 4" at bounding box center [205, 551] width 47 height 15
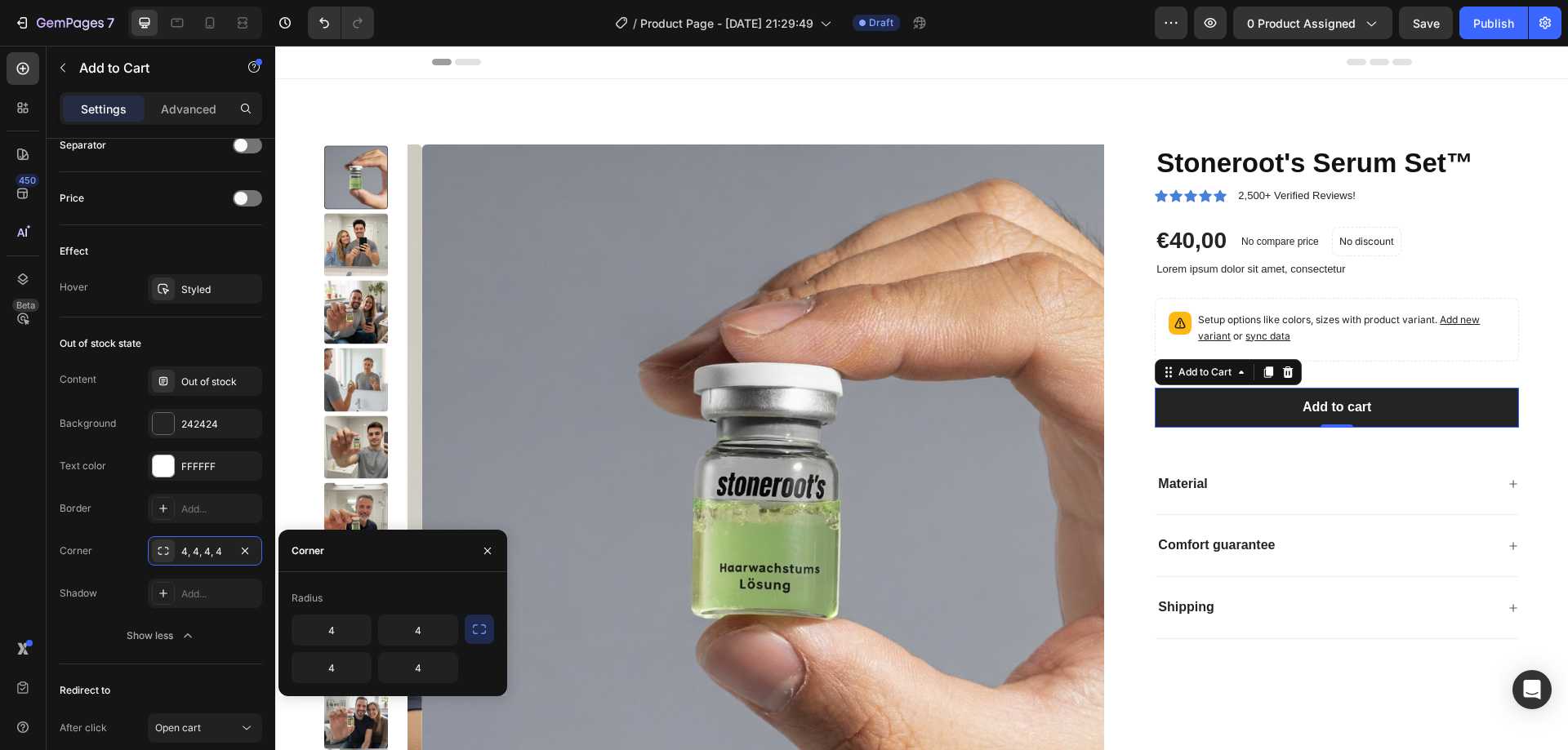
click at [483, 621] on button "button" at bounding box center [480, 630] width 29 height 29
click at [485, 625] on icon "button" at bounding box center [479, 630] width 17 height 17
click at [417, 661] on input "4" at bounding box center [418, 668] width 78 height 29
click at [427, 587] on div "Radius" at bounding box center [393, 598] width 203 height 26
drag, startPoint x: 165, startPoint y: 553, endPoint x: 206, endPoint y: 551, distance: 41.0
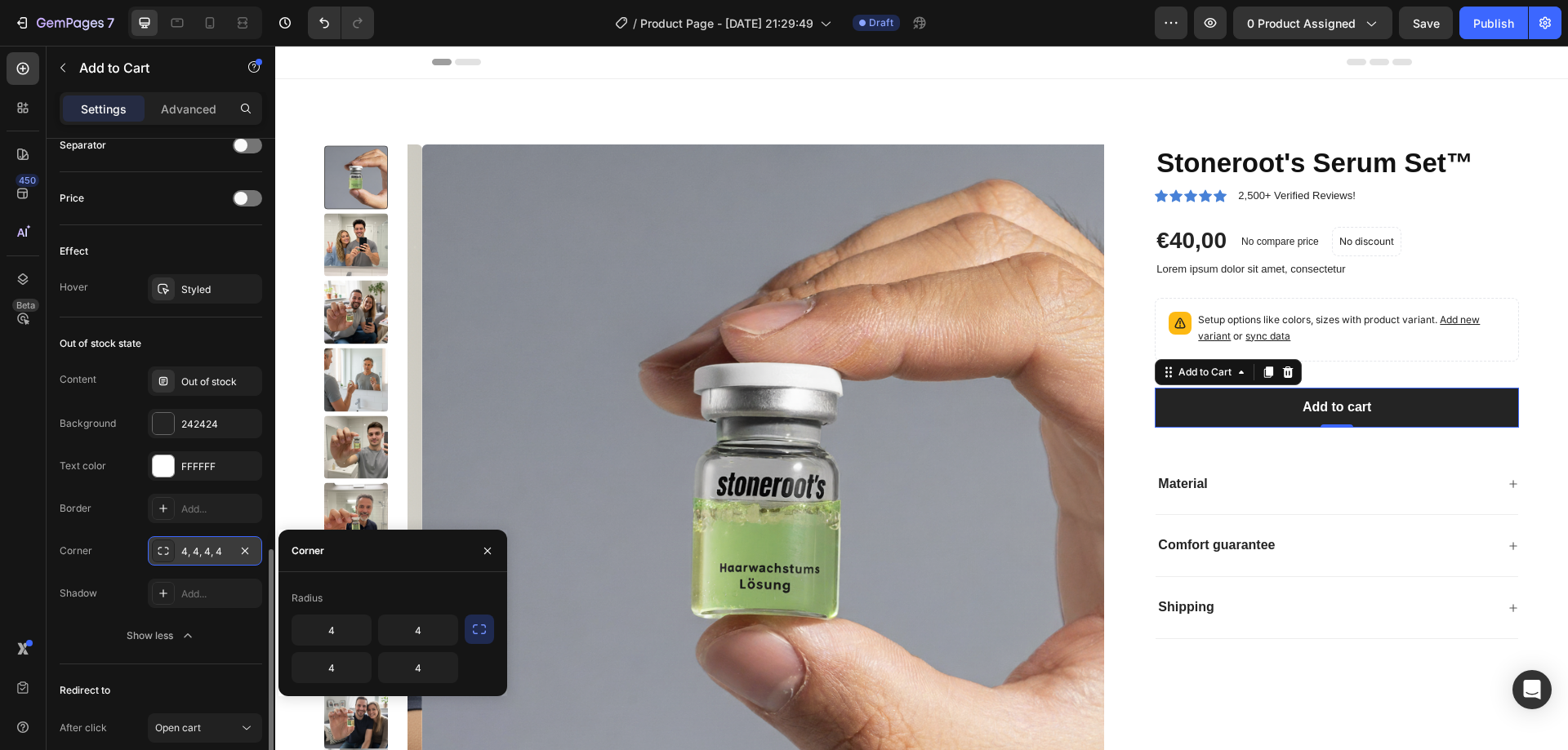
click at [202, 548] on div "4, 4, 4, 4" at bounding box center [205, 551] width 115 height 29
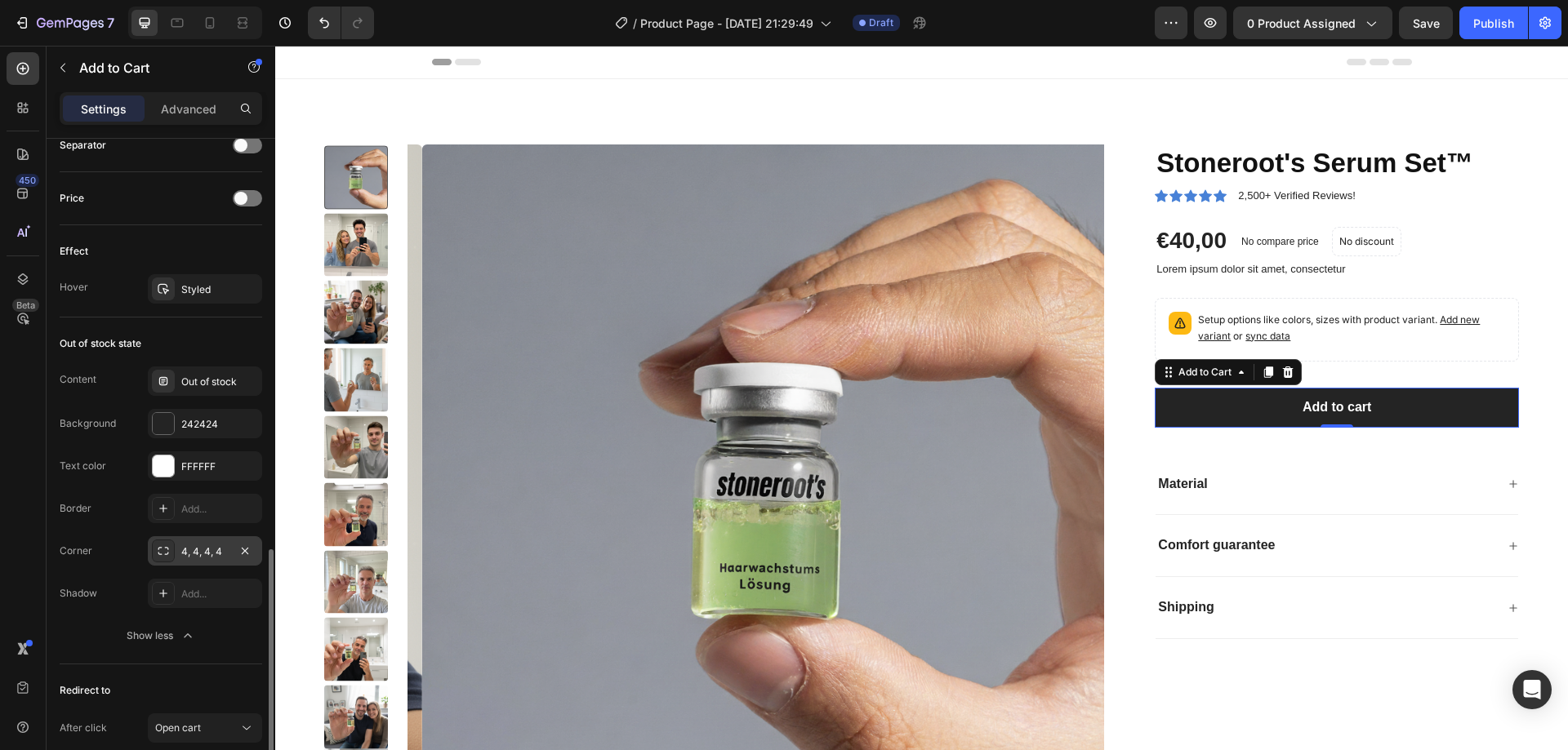
click at [199, 533] on div "Border Add... Corner 4, 4, 4, 4 Shadow Add..." at bounding box center [161, 551] width 203 height 115
click at [205, 553] on div "4, 4, 4, 4" at bounding box center [205, 551] width 47 height 15
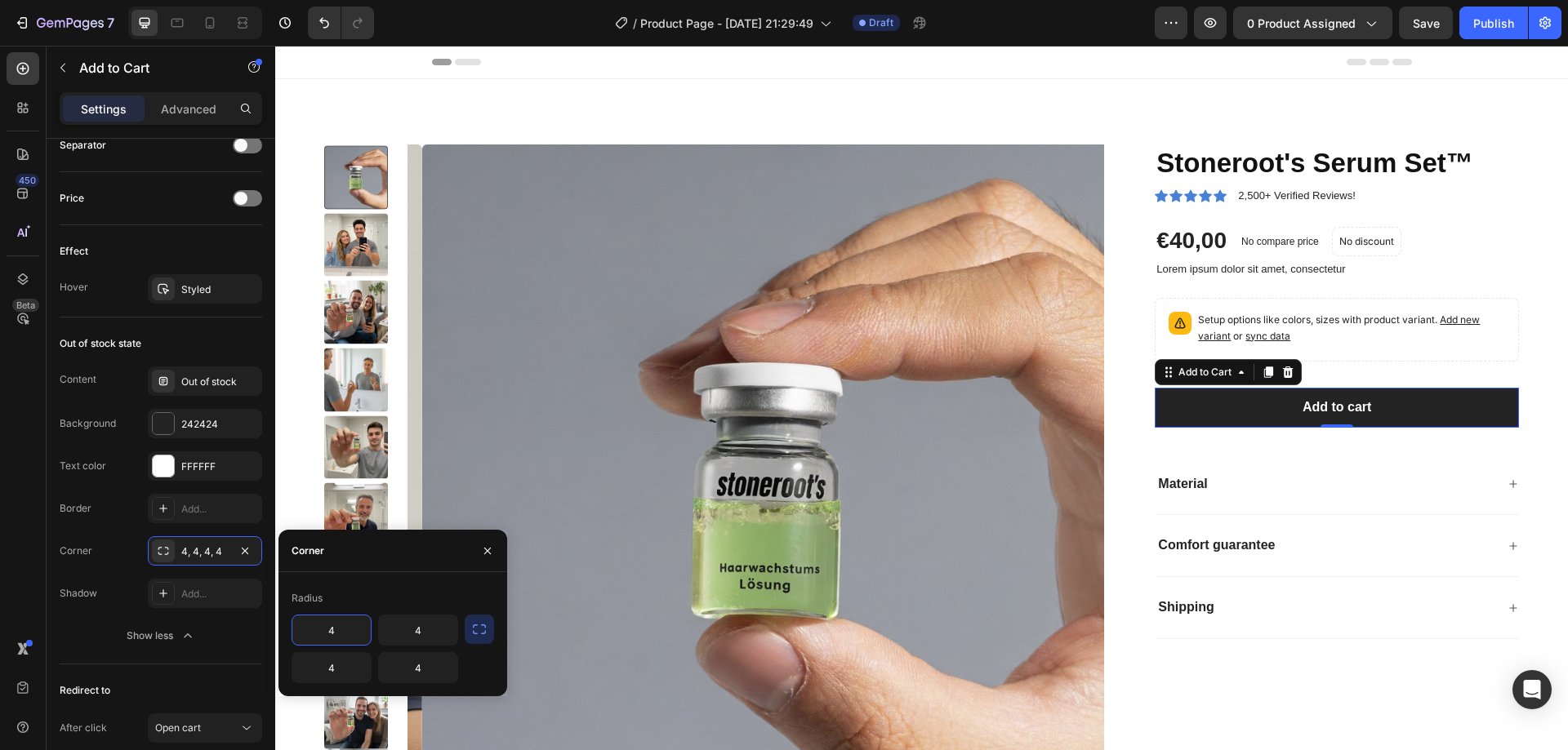
click at [352, 628] on input "4" at bounding box center [332, 631] width 78 height 29
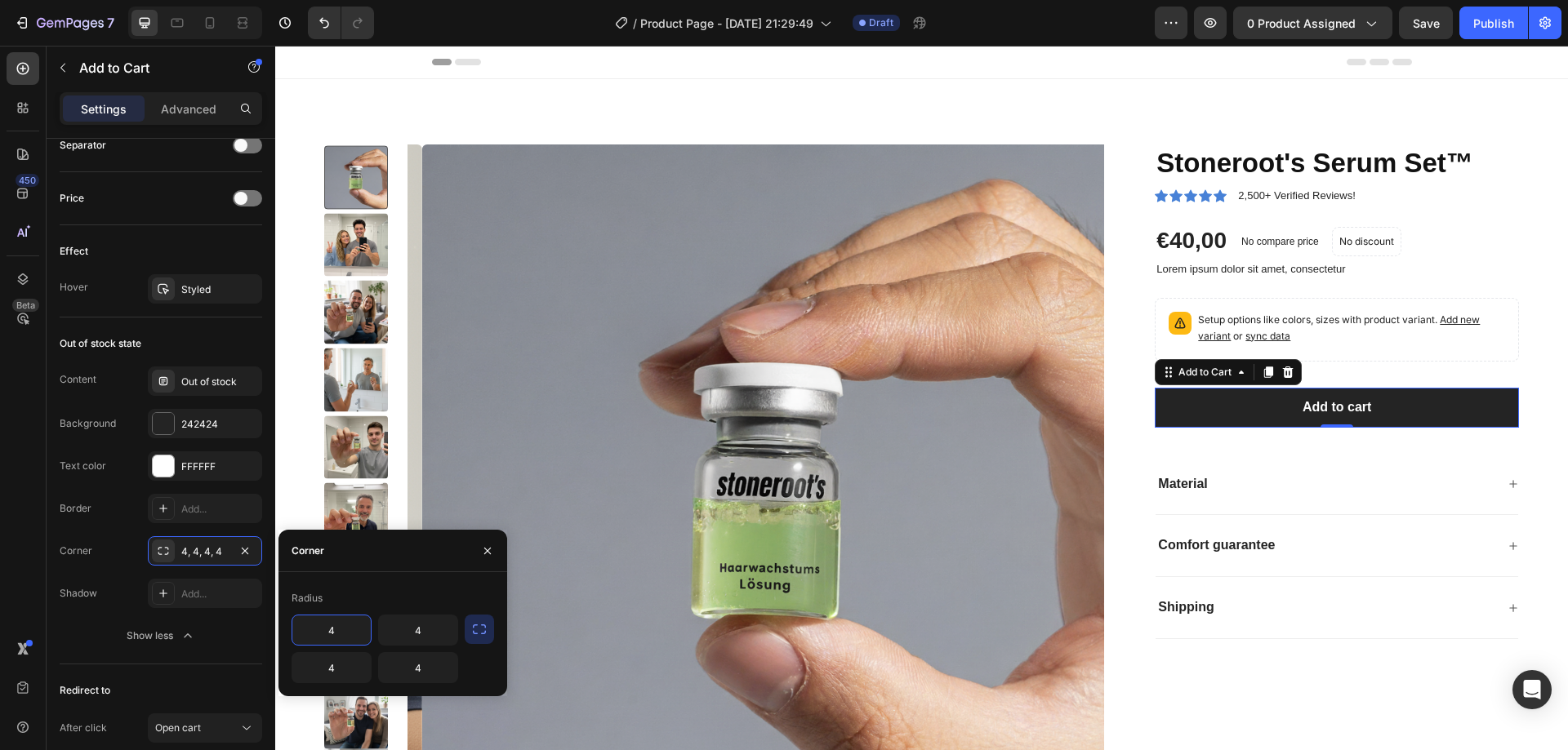
click at [352, 628] on input "4" at bounding box center [332, 631] width 78 height 29
type input "8"
click at [411, 557] on div "Corner" at bounding box center [393, 550] width 229 height 42
click at [405, 628] on input "4" at bounding box center [418, 631] width 78 height 29
click at [406, 628] on input "4" at bounding box center [418, 631] width 78 height 29
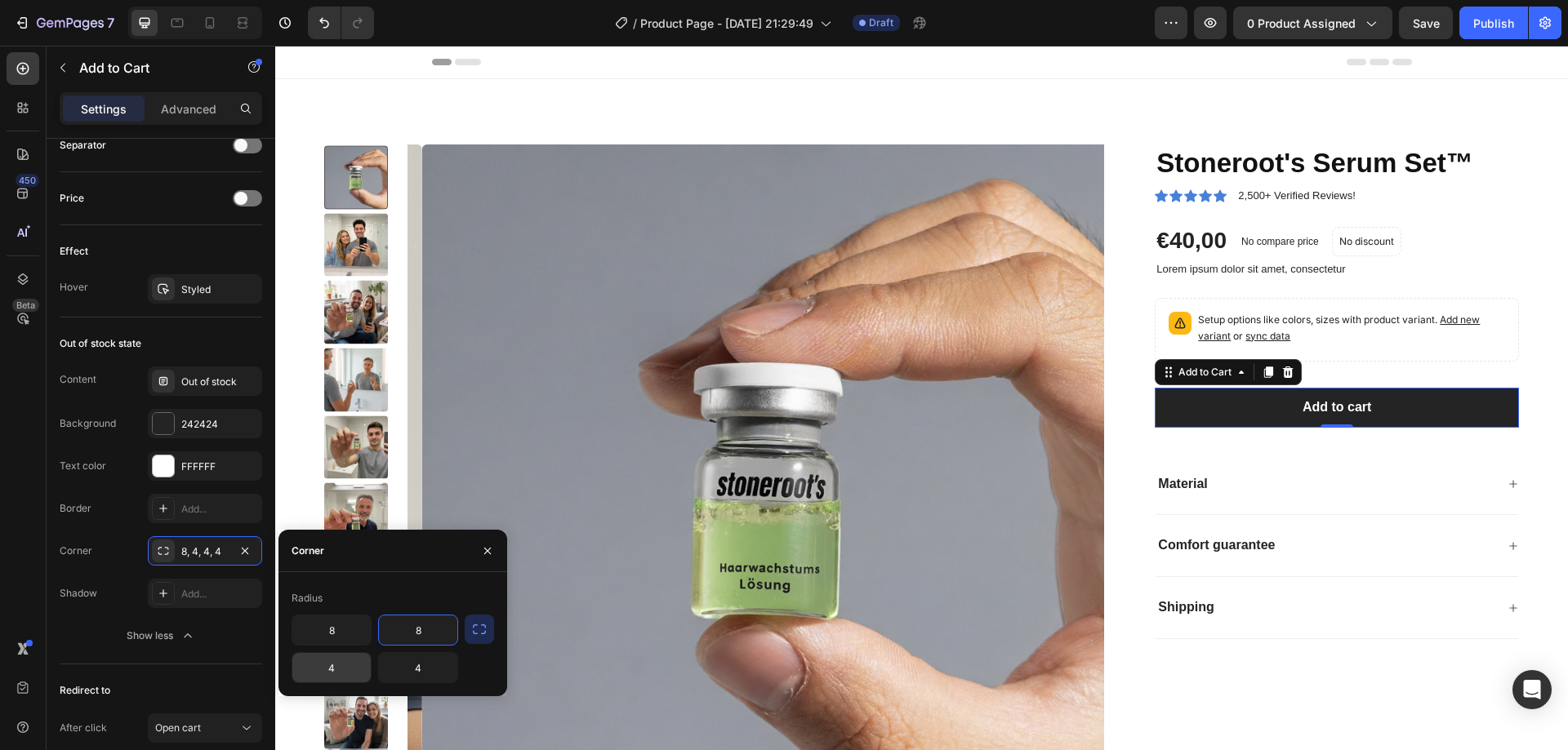
type input "8"
click at [349, 669] on input "4" at bounding box center [332, 668] width 78 height 29
type input "8"
click at [416, 666] on input "4" at bounding box center [418, 668] width 78 height 29
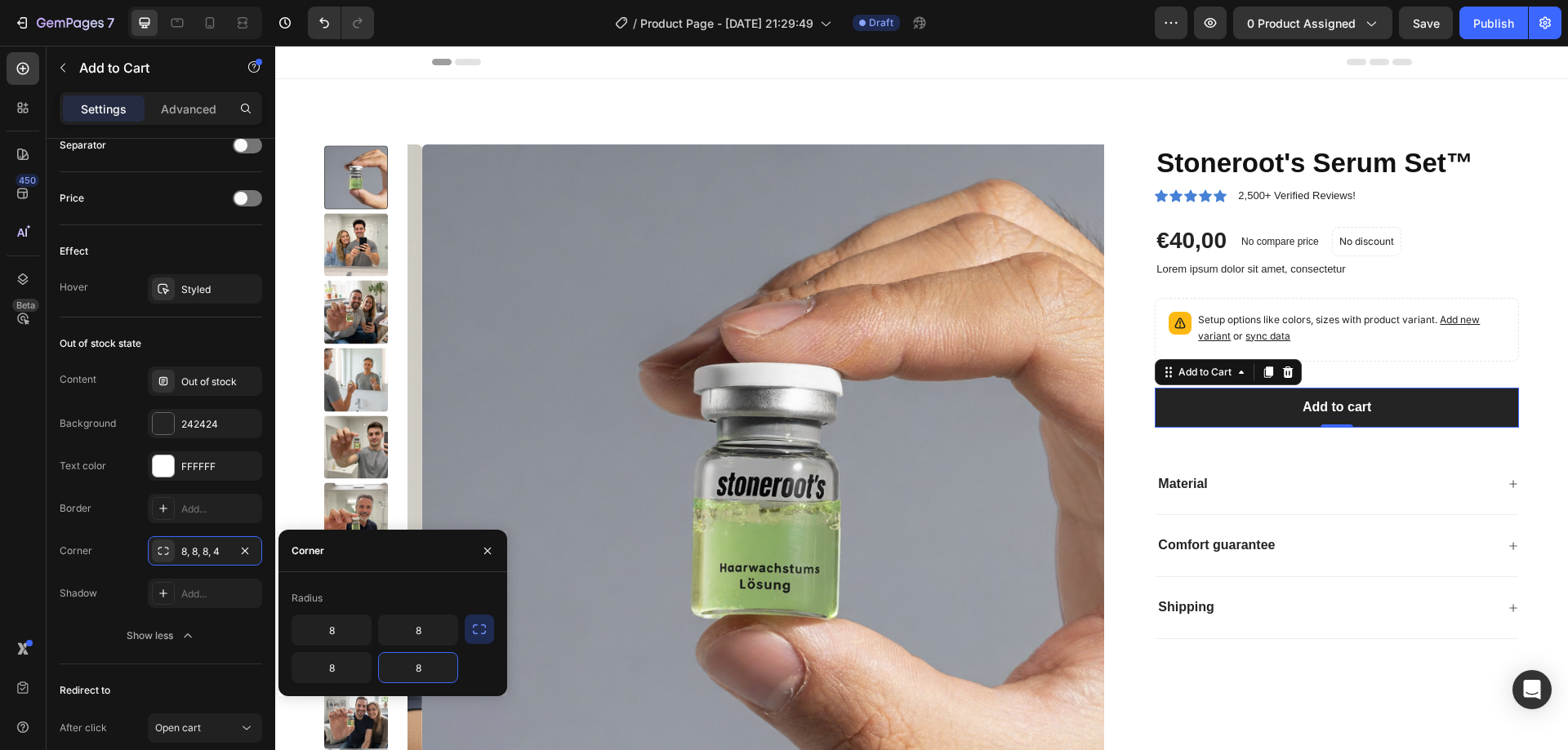
type input "8"
click at [423, 594] on div "Radius" at bounding box center [393, 598] width 203 height 26
click at [490, 633] on button "button" at bounding box center [480, 630] width 29 height 29
click at [484, 633] on icon "button" at bounding box center [479, 630] width 17 height 17
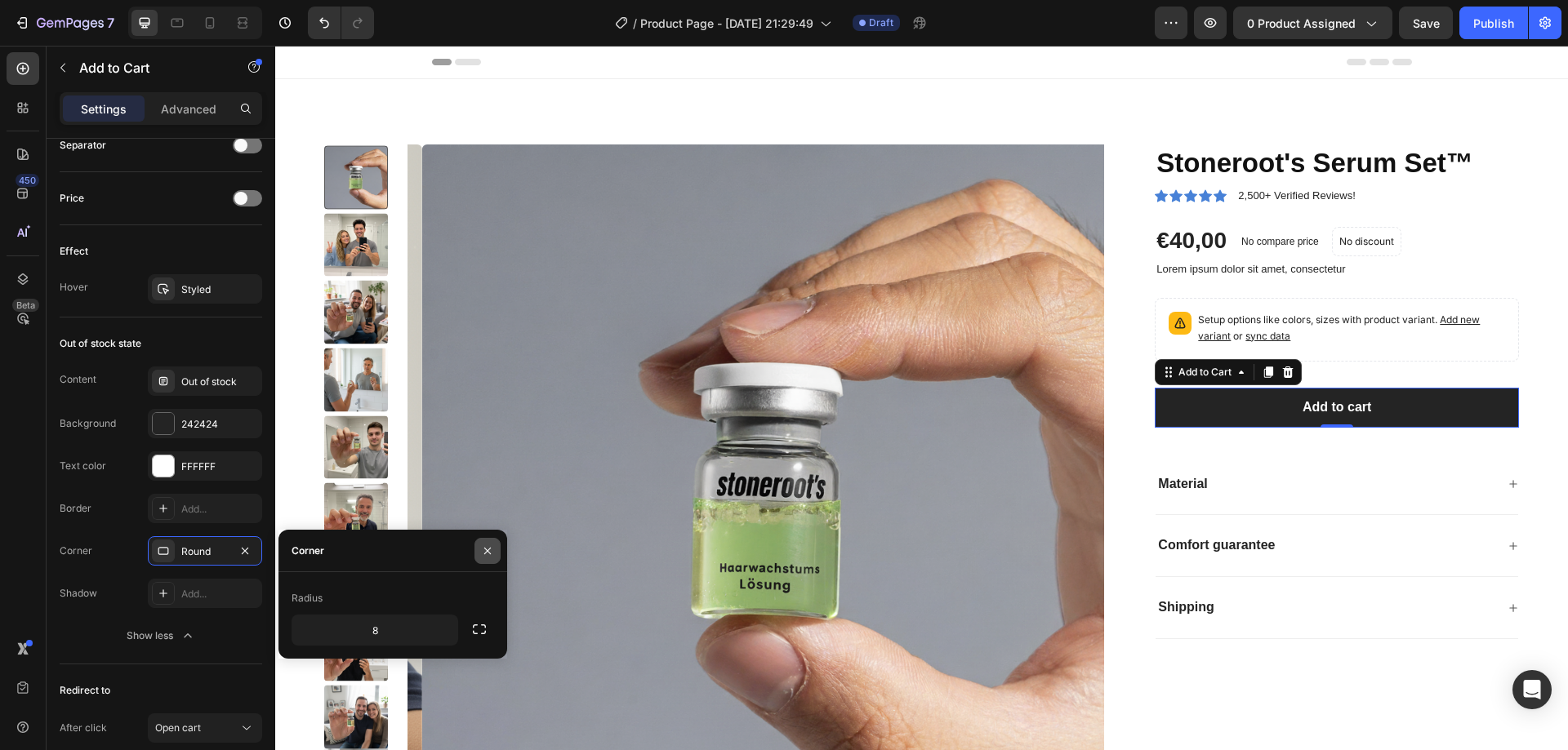
click at [492, 546] on icon "button" at bounding box center [487, 550] width 13 height 13
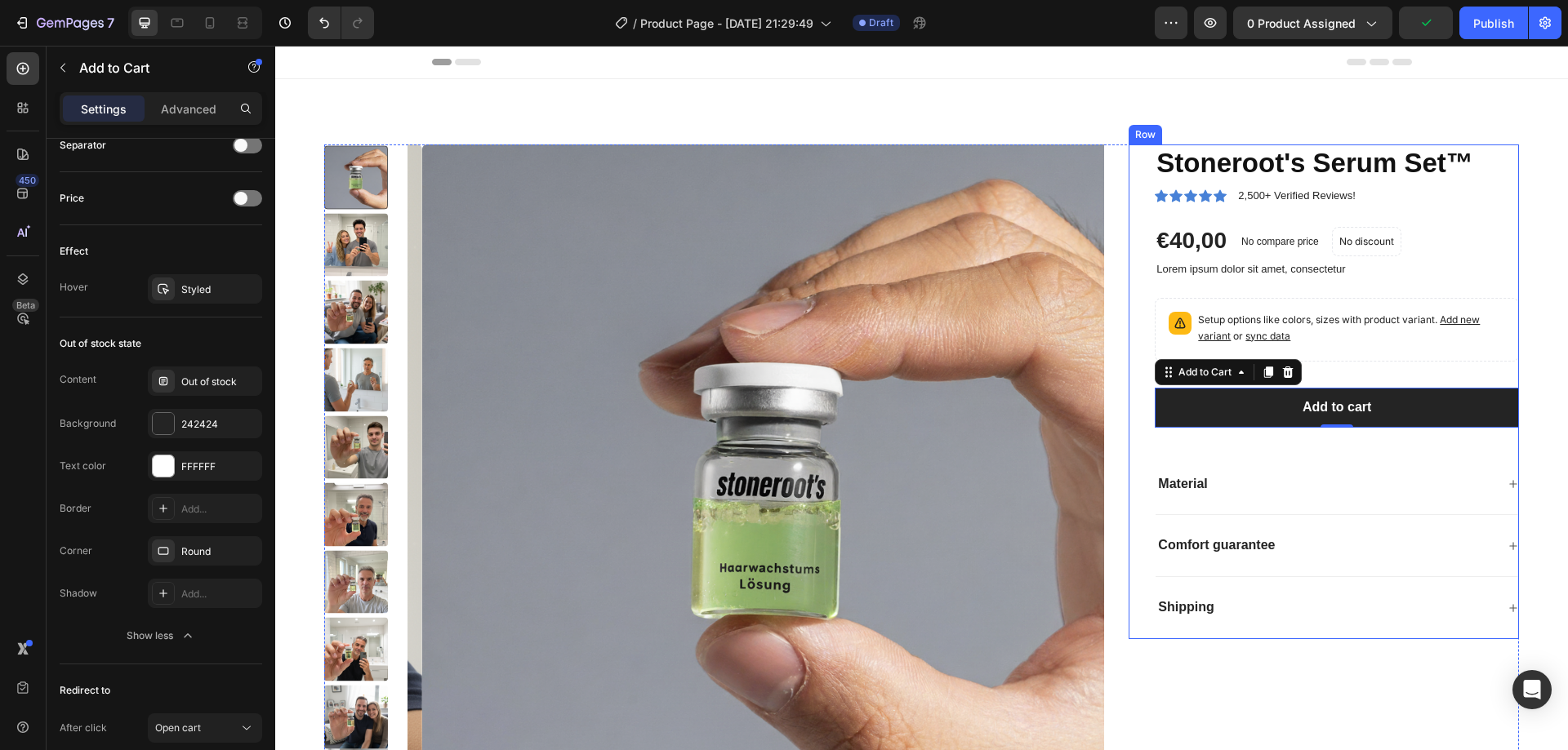
click at [1271, 466] on div "Material" at bounding box center [1337, 485] width 362 height 62
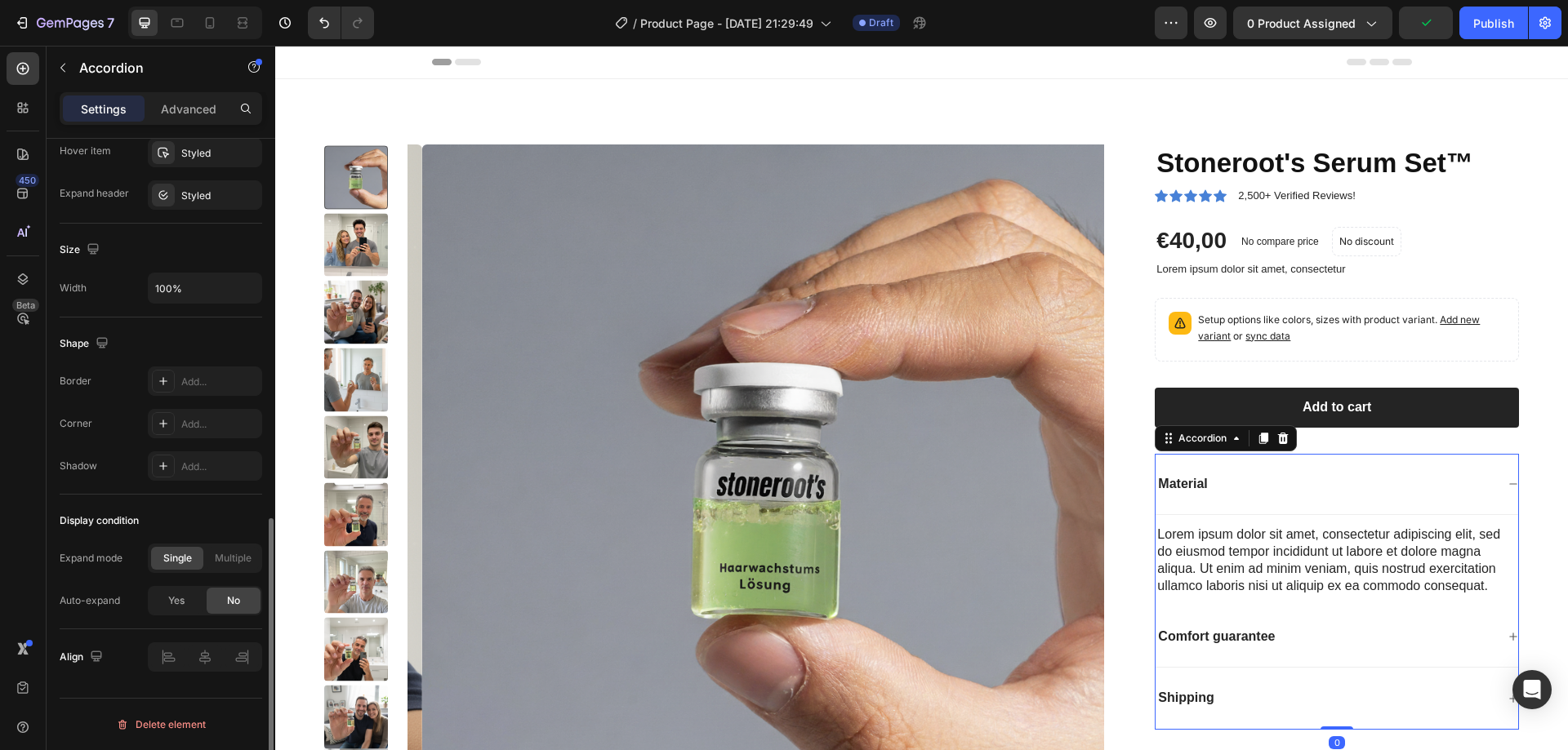
scroll to position [0, 0]
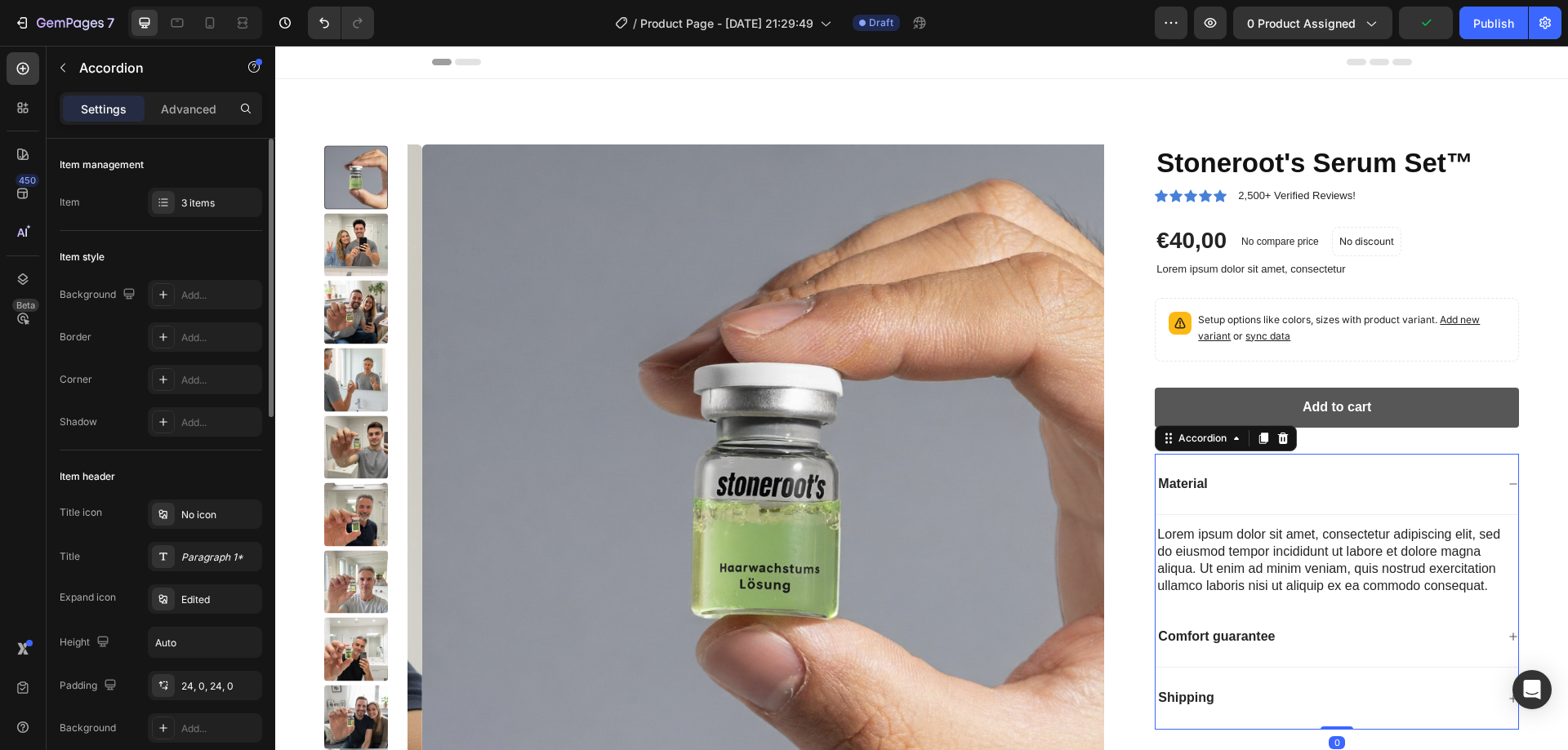
click at [1243, 400] on button "Add to cart" at bounding box center [1337, 407] width 364 height 40
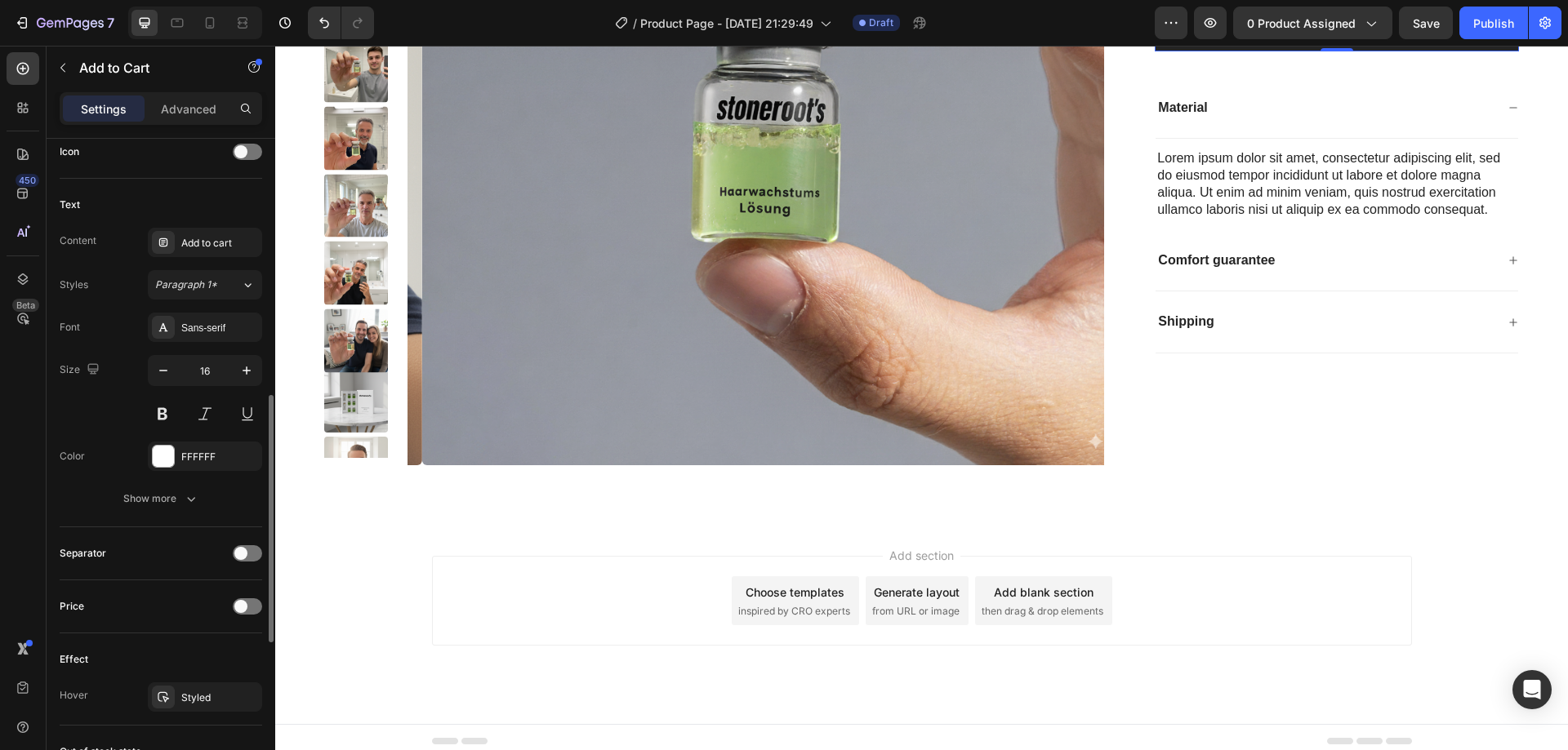
scroll to position [385, 0]
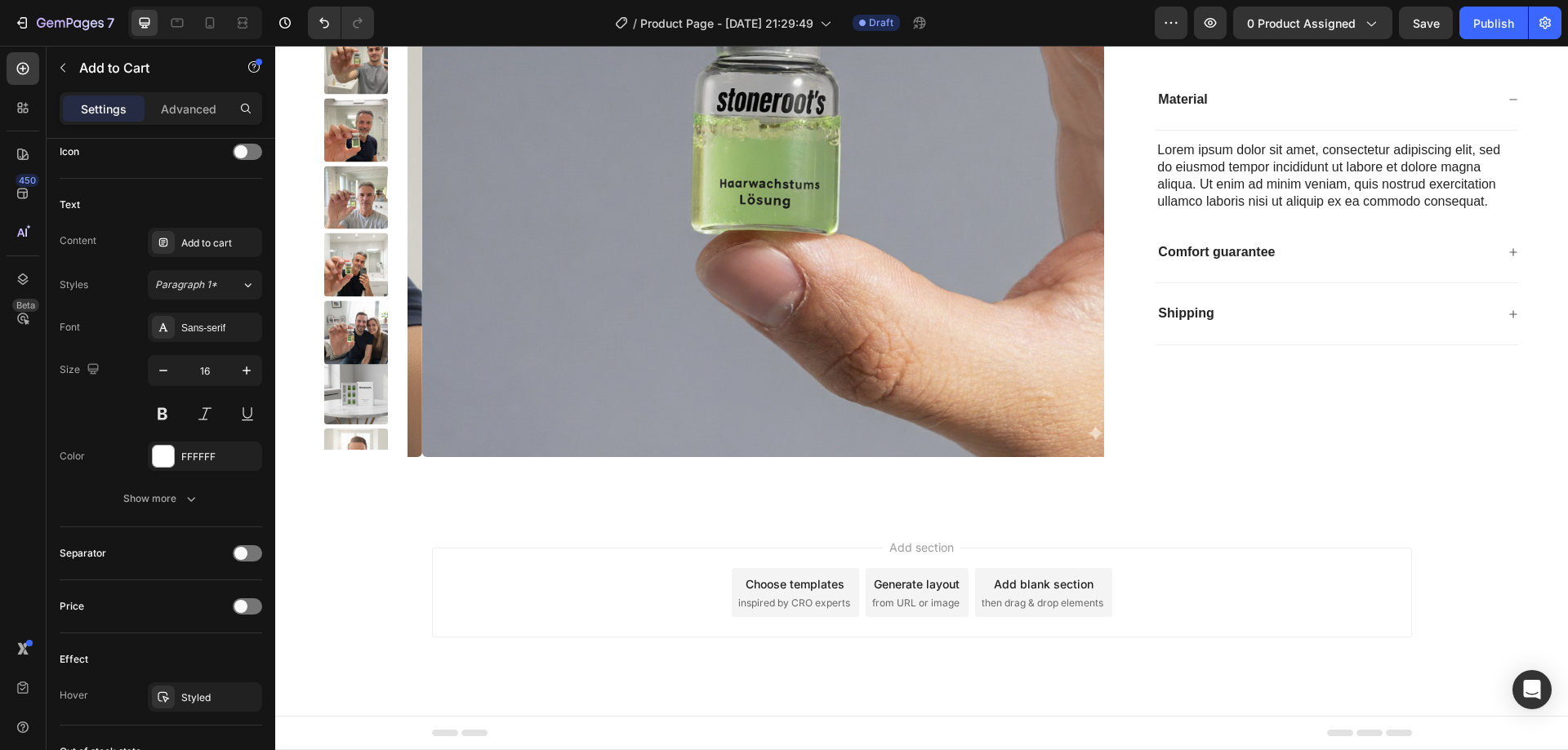
click at [993, 515] on div "Add section Choose templates inspired by CRO experts Generate layout from URL o…" at bounding box center [922, 615] width 1293 height 201
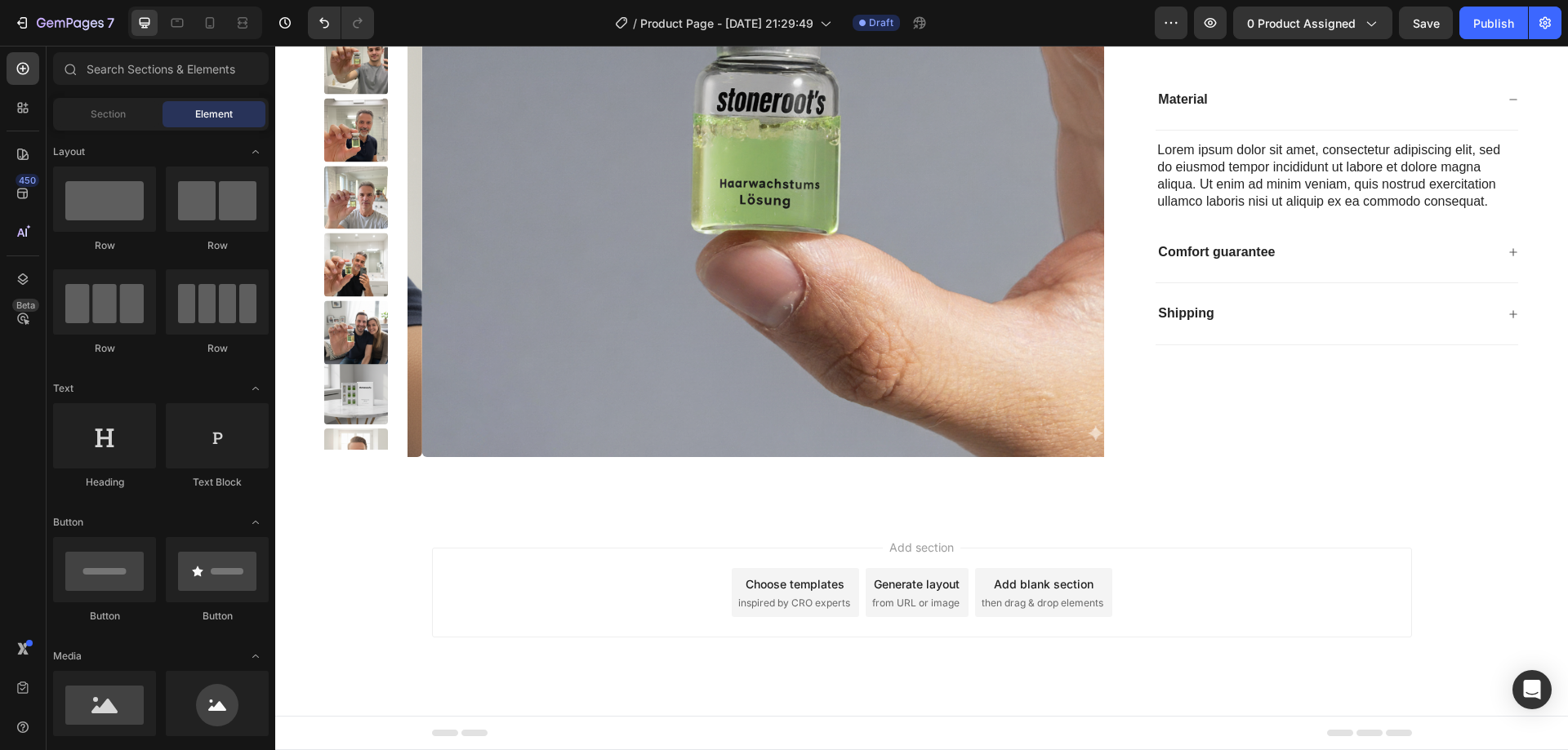
click at [768, 594] on div "Choose templates inspired by CRO experts" at bounding box center [795, 592] width 127 height 49
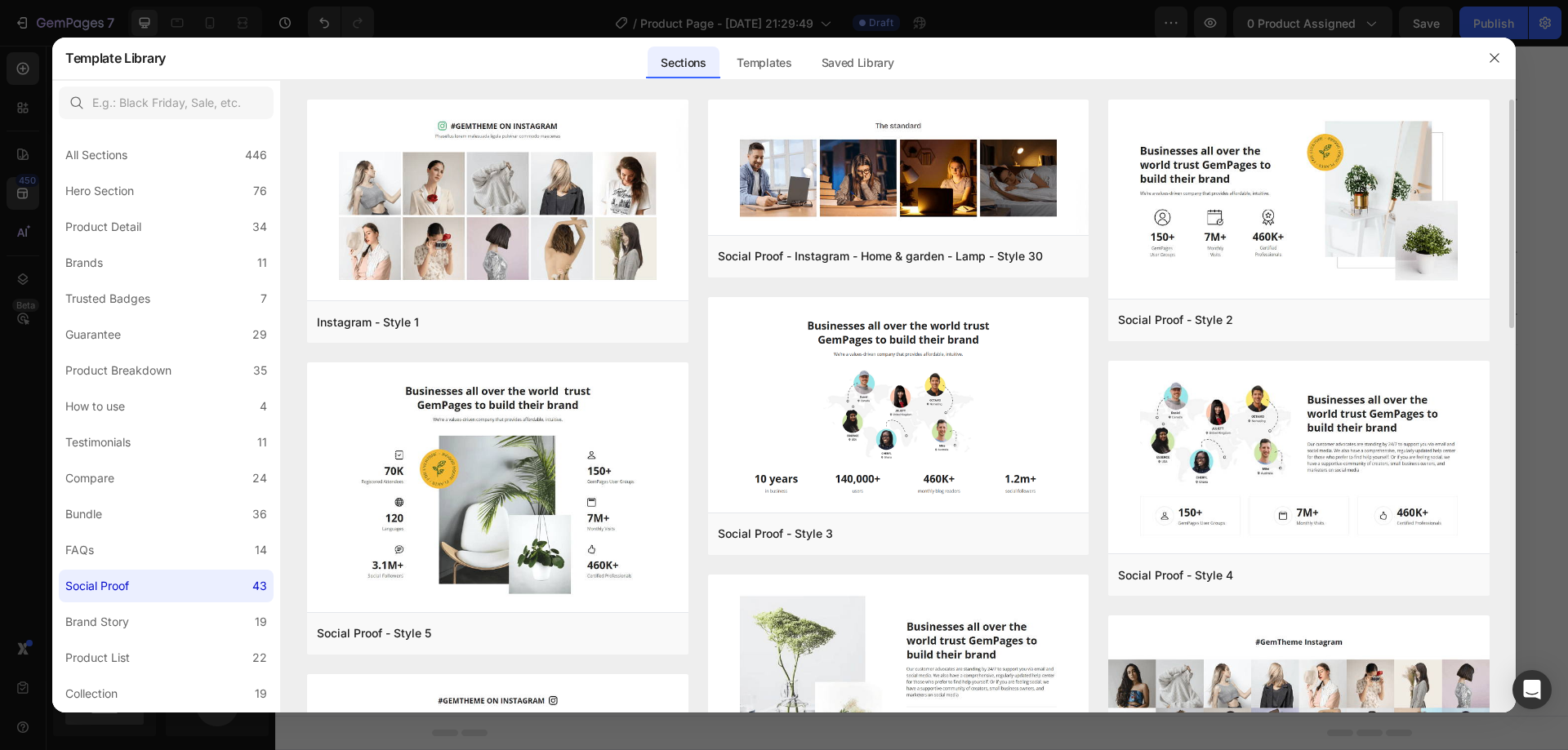
drag, startPoint x: 1510, startPoint y: 124, endPoint x: 1511, endPoint y: 135, distance: 11.0
click at [1511, 135] on div "Instagram - Style 1 Add to page Preview Social Proof - Style 5 Add to page Prev…" at bounding box center [898, 406] width 1235 height 613
drag, startPoint x: 1513, startPoint y: 134, endPoint x: 1513, endPoint y: 142, distance: 8.0
click at [1513, 142] on div "Instagram - Style 1 Add to page Preview Social Proof - Style 5 Add to page Prev…" at bounding box center [898, 406] width 1235 height 613
drag, startPoint x: 1512, startPoint y: 142, endPoint x: 1395, endPoint y: 243, distance: 154.6
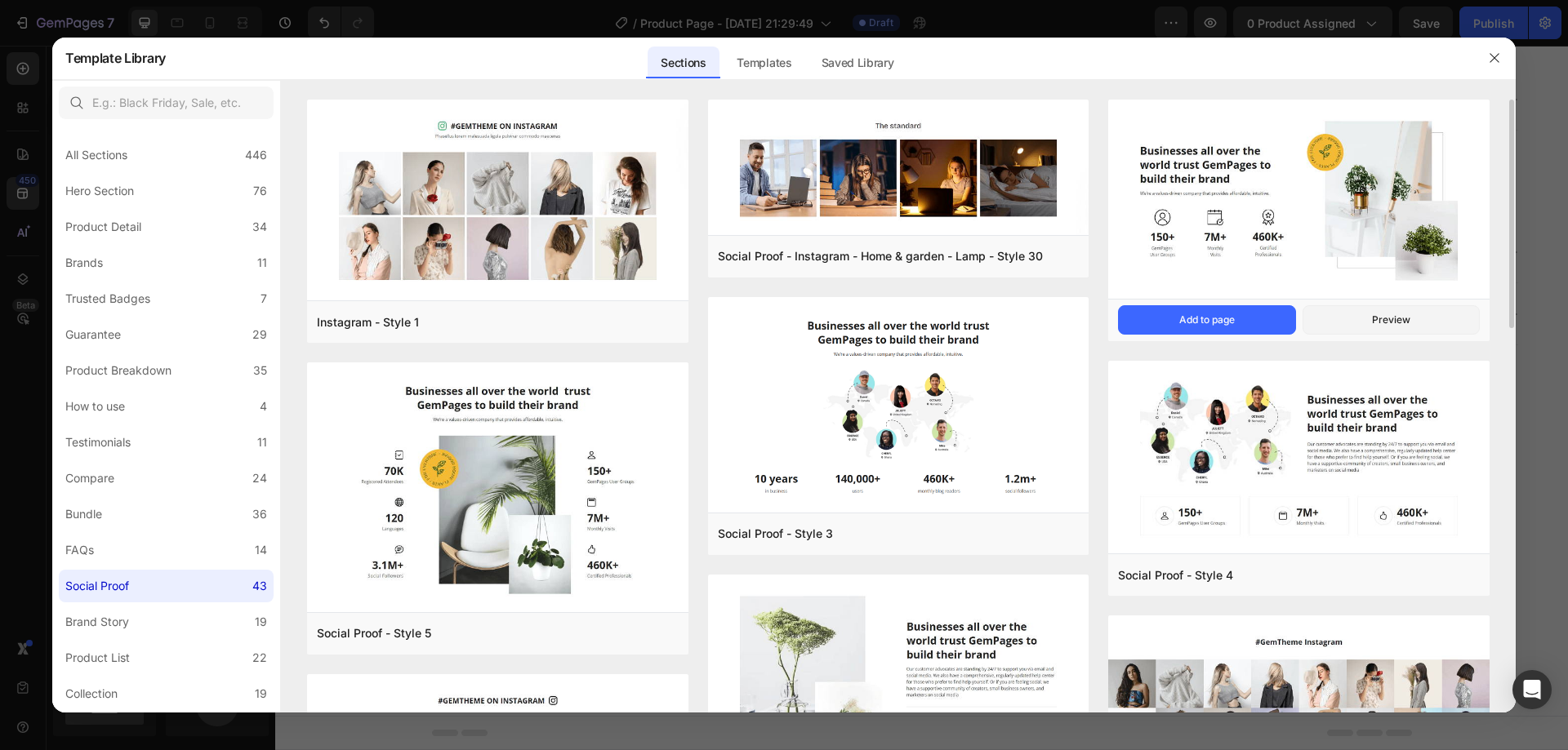
click at [1510, 166] on div "Instagram - Style 1 Add to page Preview Social Proof - Style 5 Add to page Prev…" at bounding box center [898, 406] width 1235 height 613
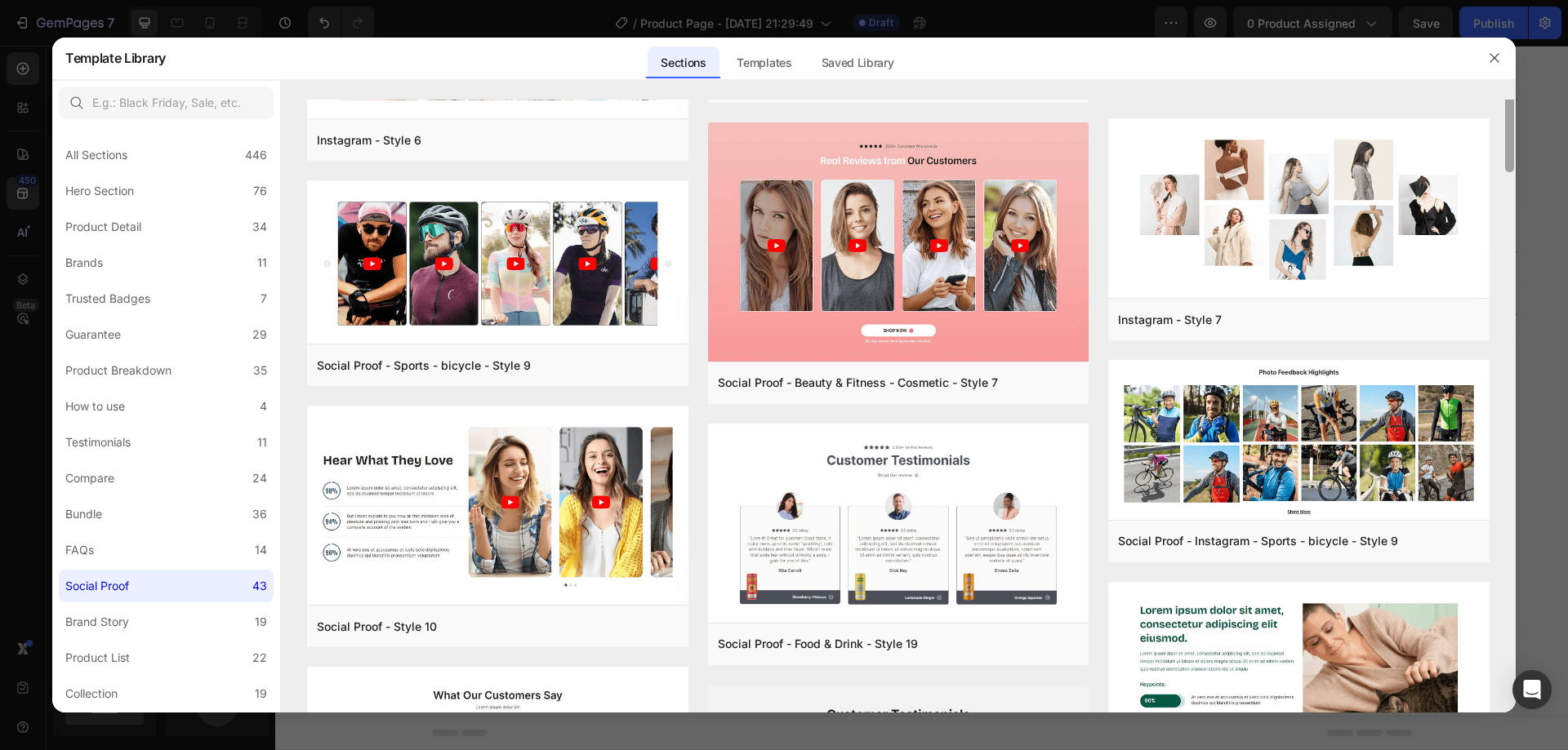
scroll to position [922, 0]
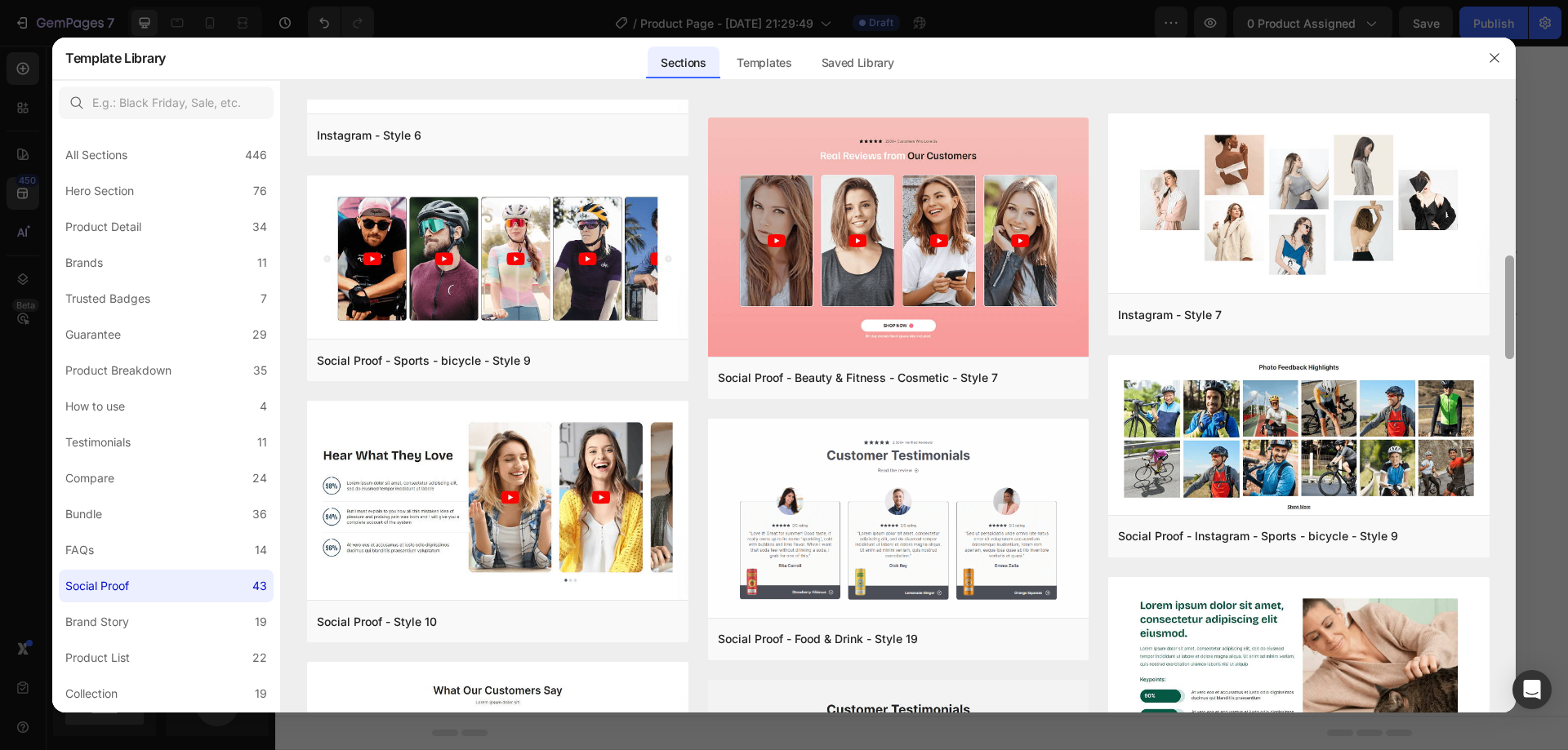
drag, startPoint x: 1509, startPoint y: 628, endPoint x: 1518, endPoint y: 273, distance: 355.1
click at [1518, 273] on div "Template Library Sections Templates Existing pages Saved Library Templates Save…" at bounding box center [784, 375] width 1568 height 750
click at [860, 375] on button "Add to page" at bounding box center [806, 378] width 177 height 29
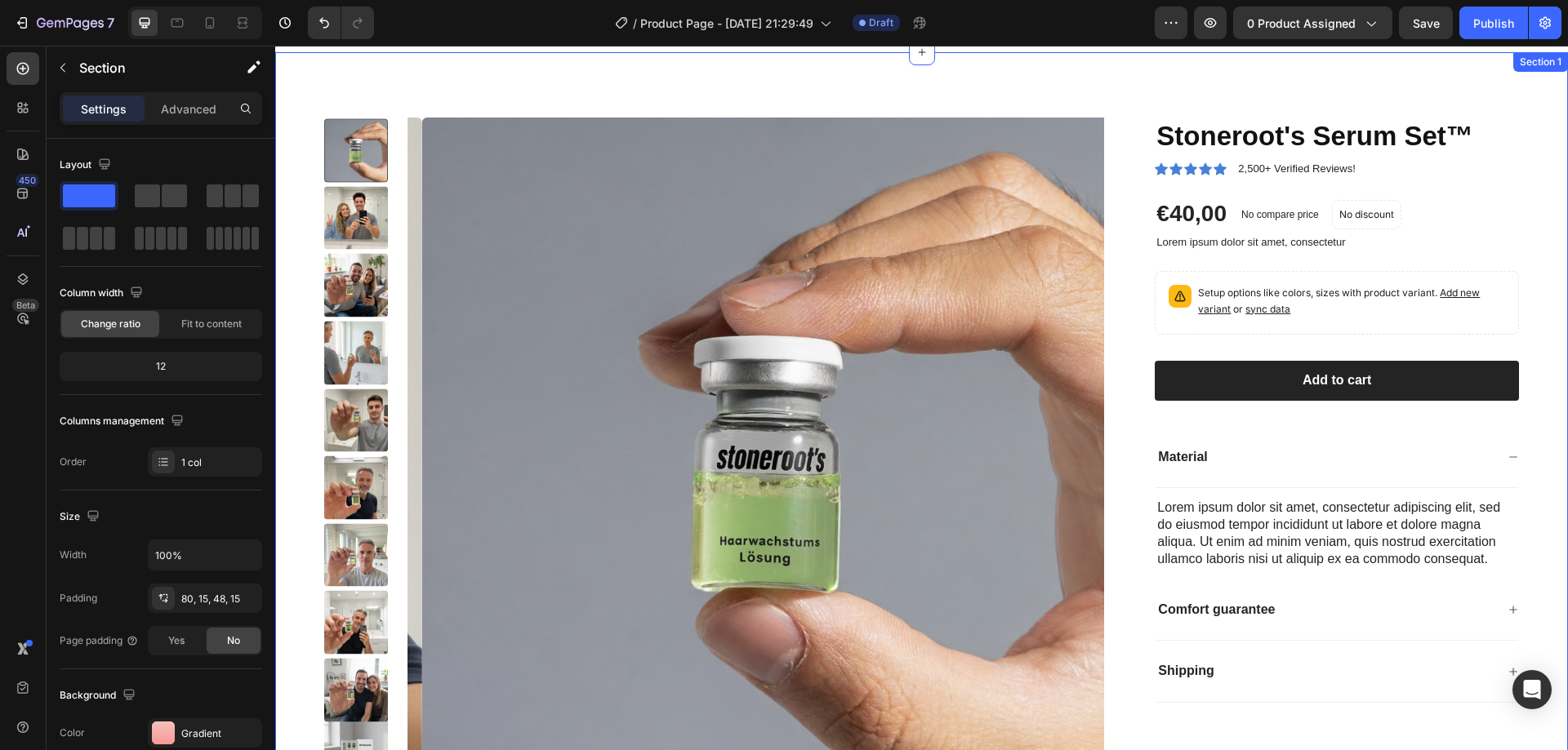
scroll to position [0, 0]
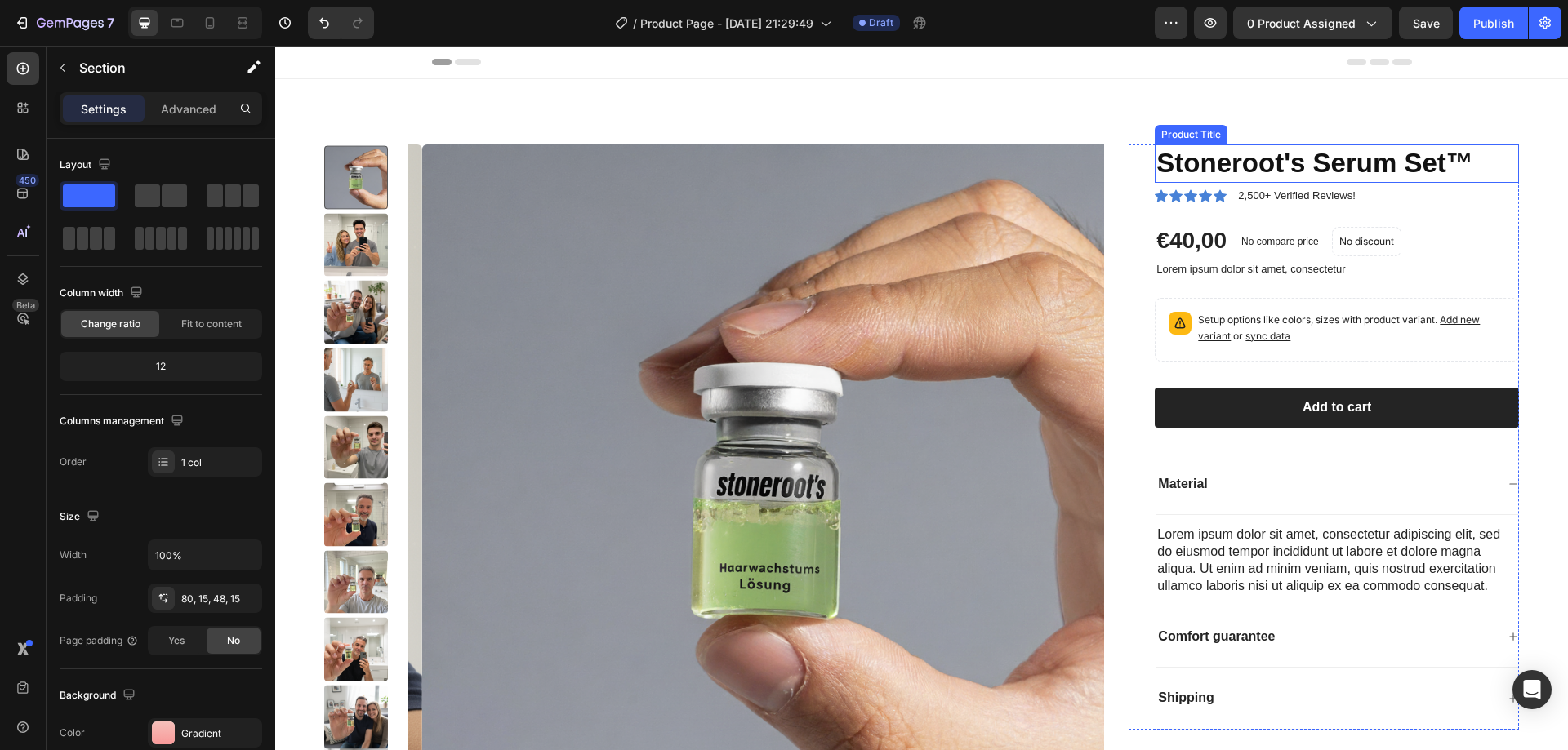
click at [1387, 174] on h1 "Stoneroot's Serum Set™" at bounding box center [1337, 164] width 364 height 38
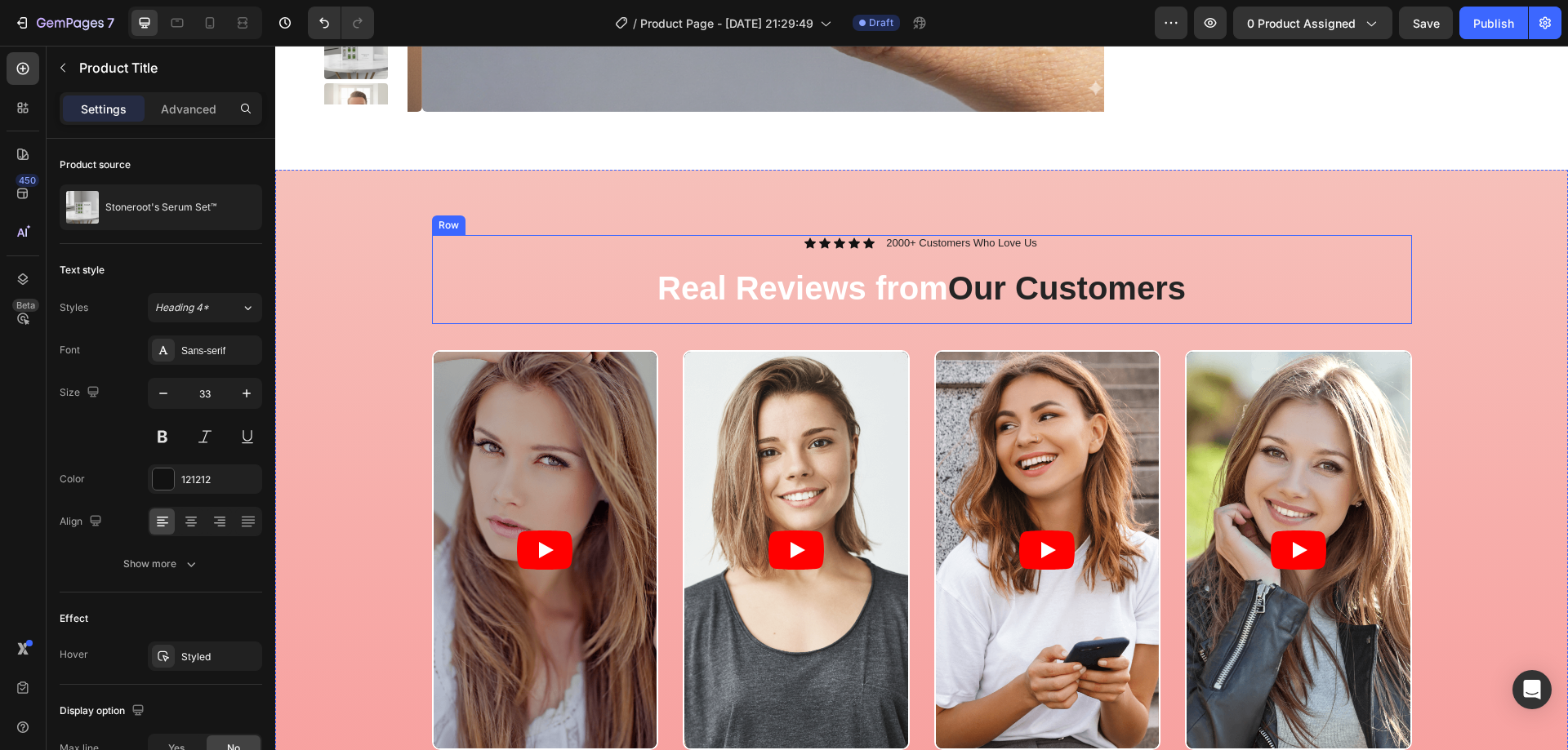
scroll to position [735, 0]
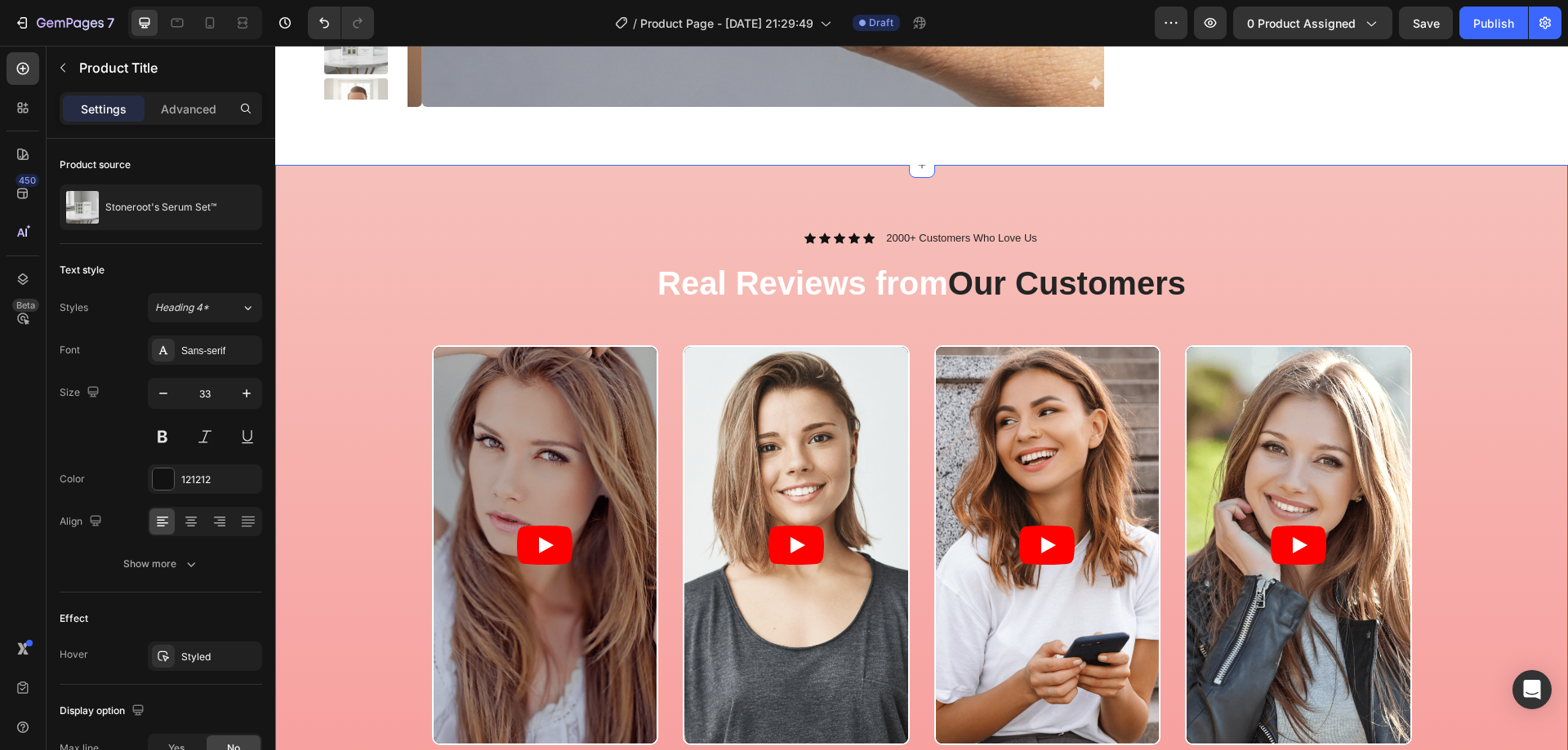
click at [365, 251] on div "Icon Icon Icon Icon Icon Icon List 2000+ Customers Who Love Us Text Block Row R…" at bounding box center [922, 550] width 1268 height 641
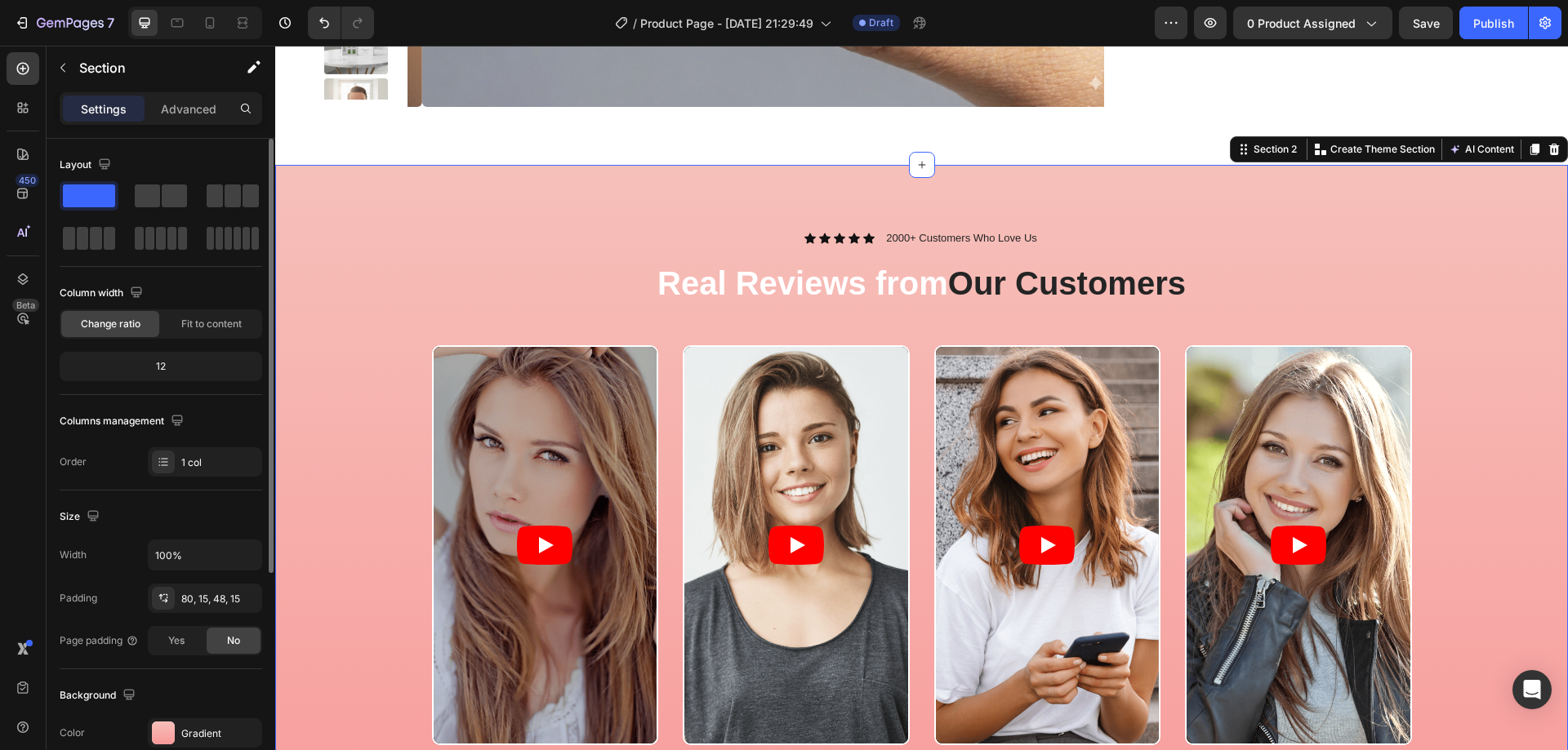
click at [102, 200] on span at bounding box center [88, 195] width 52 height 23
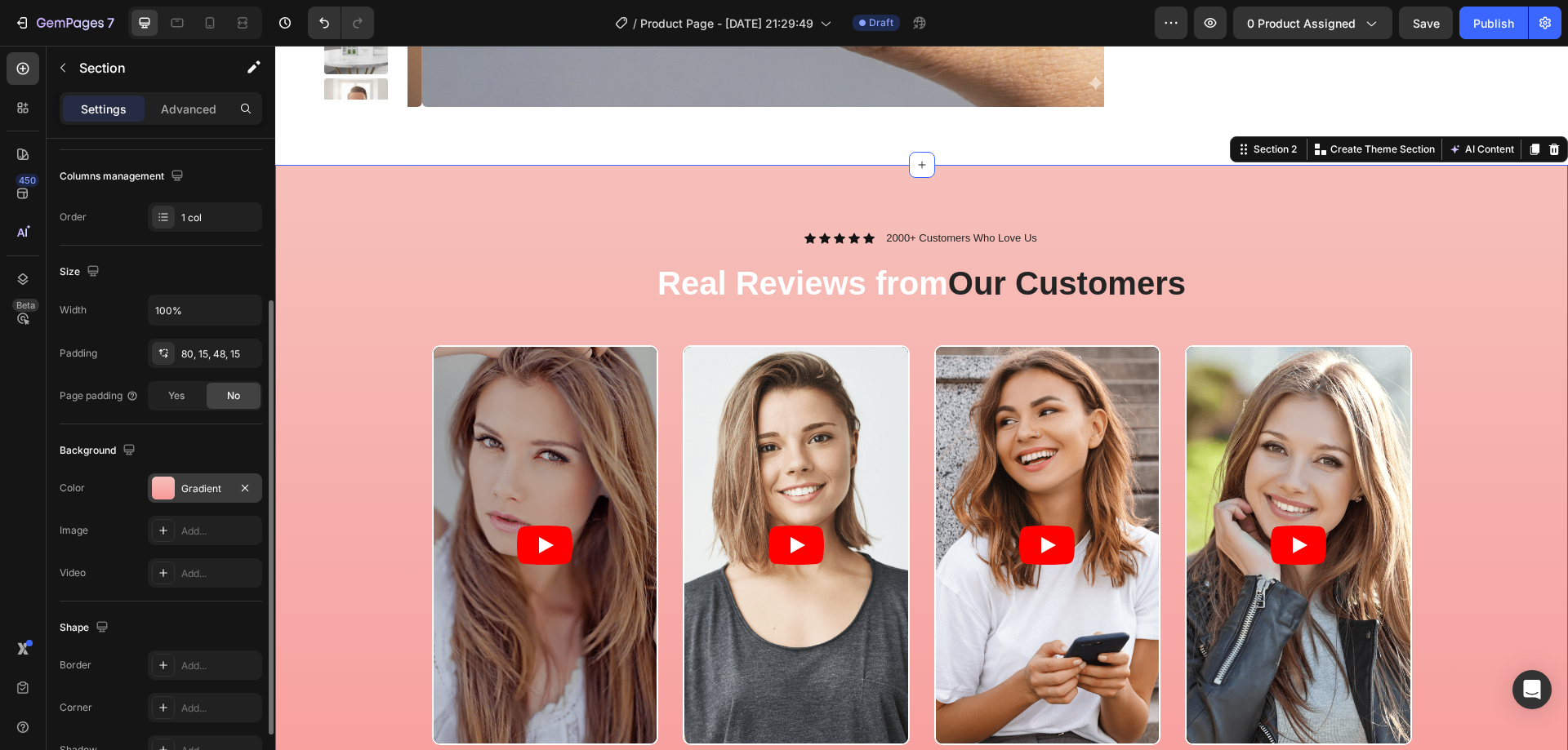
click at [196, 482] on div "Gradient" at bounding box center [205, 489] width 47 height 15
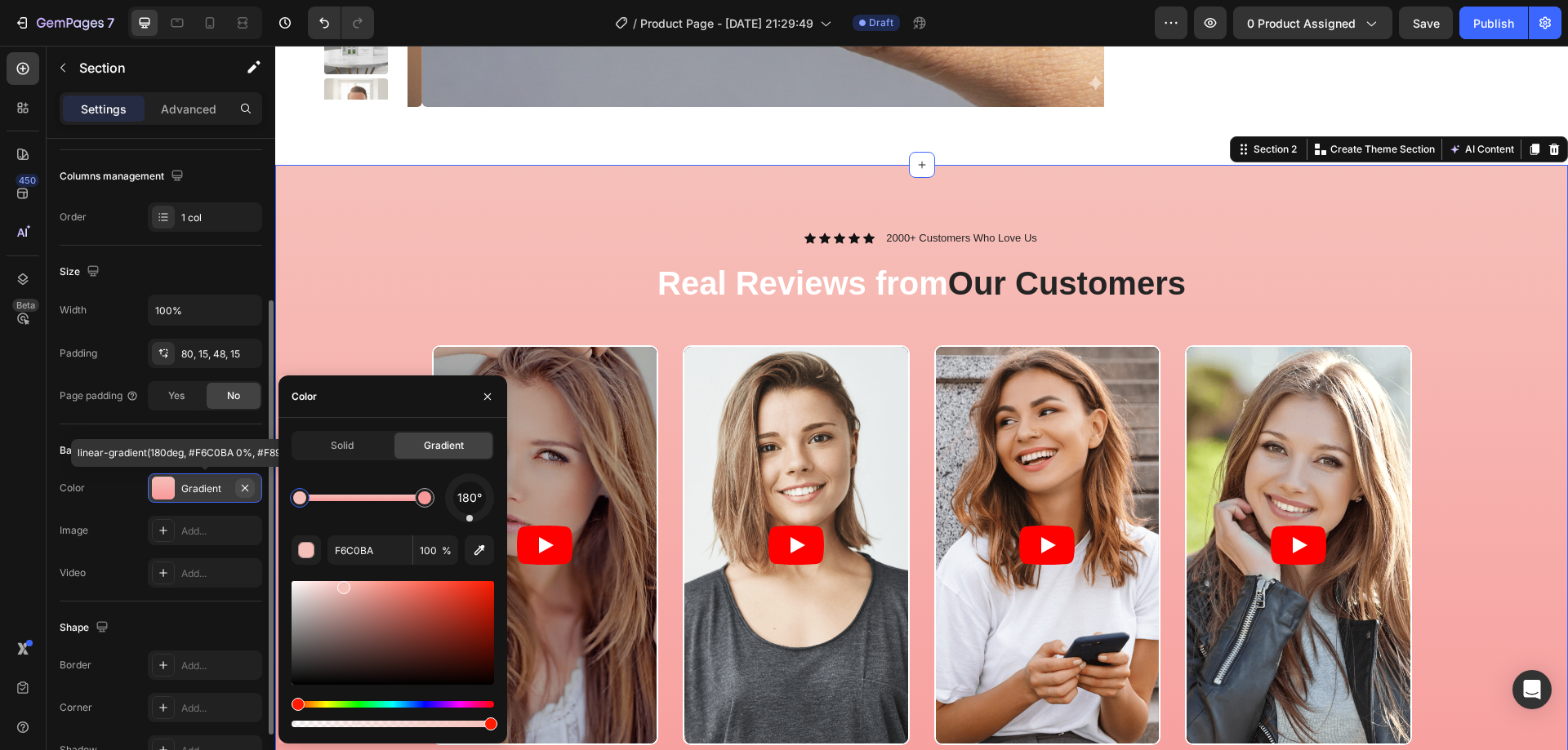
click at [252, 489] on button "button" at bounding box center [245, 489] width 20 height 20
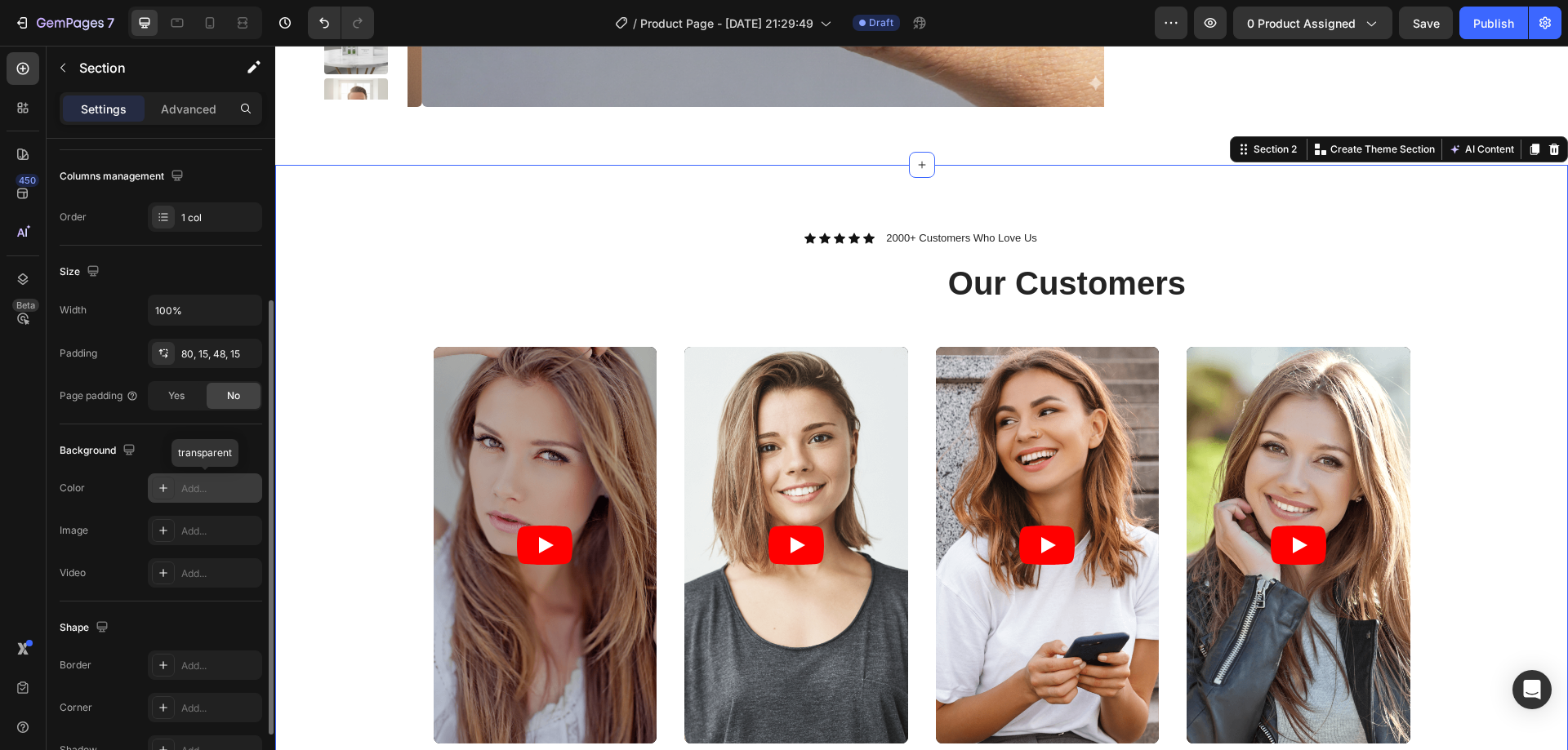
scroll to position [327, 0]
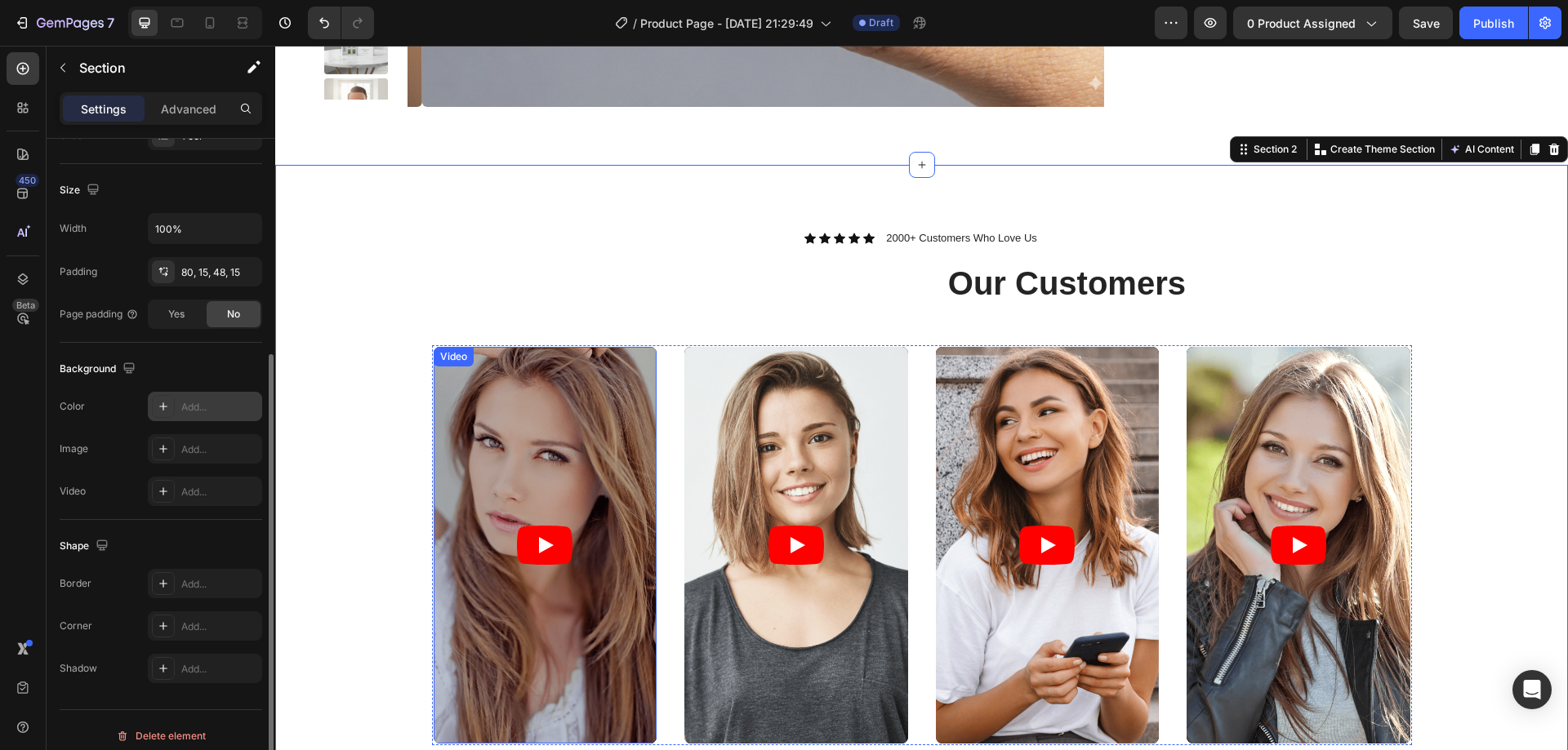
click at [525, 406] on article at bounding box center [546, 544] width 224 height 397
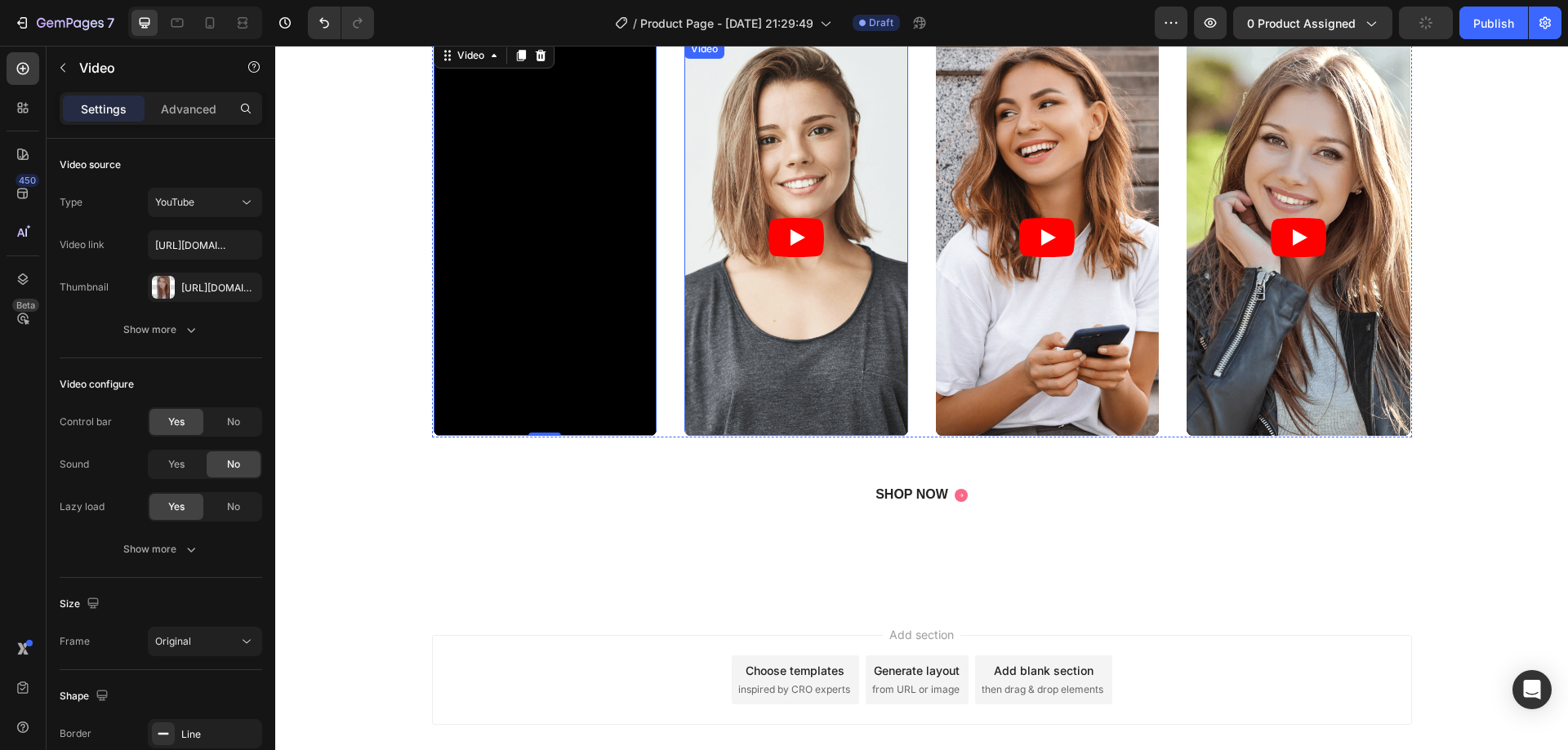
scroll to position [1130, 0]
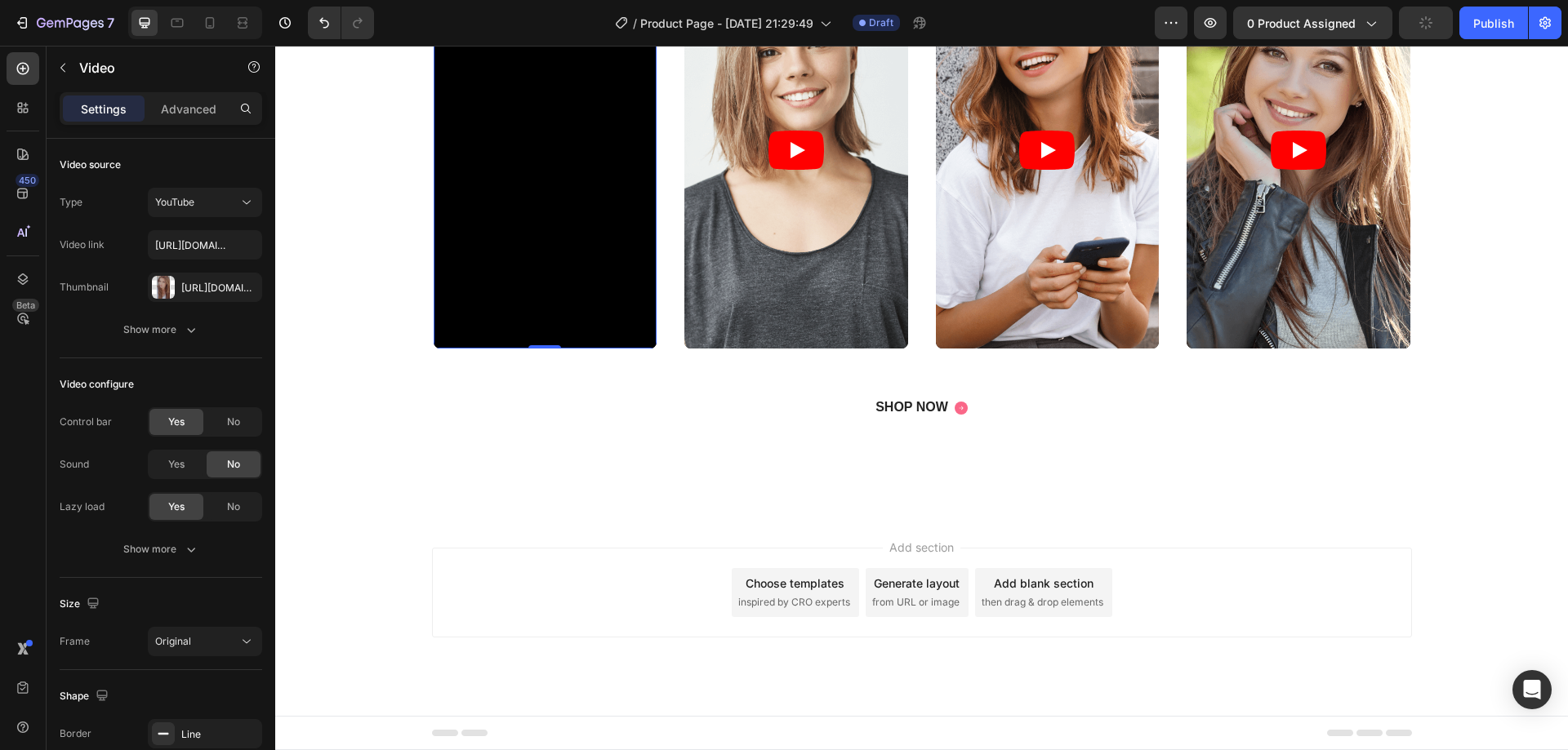
click at [769, 598] on span "inspired by CRO experts" at bounding box center [794, 602] width 112 height 15
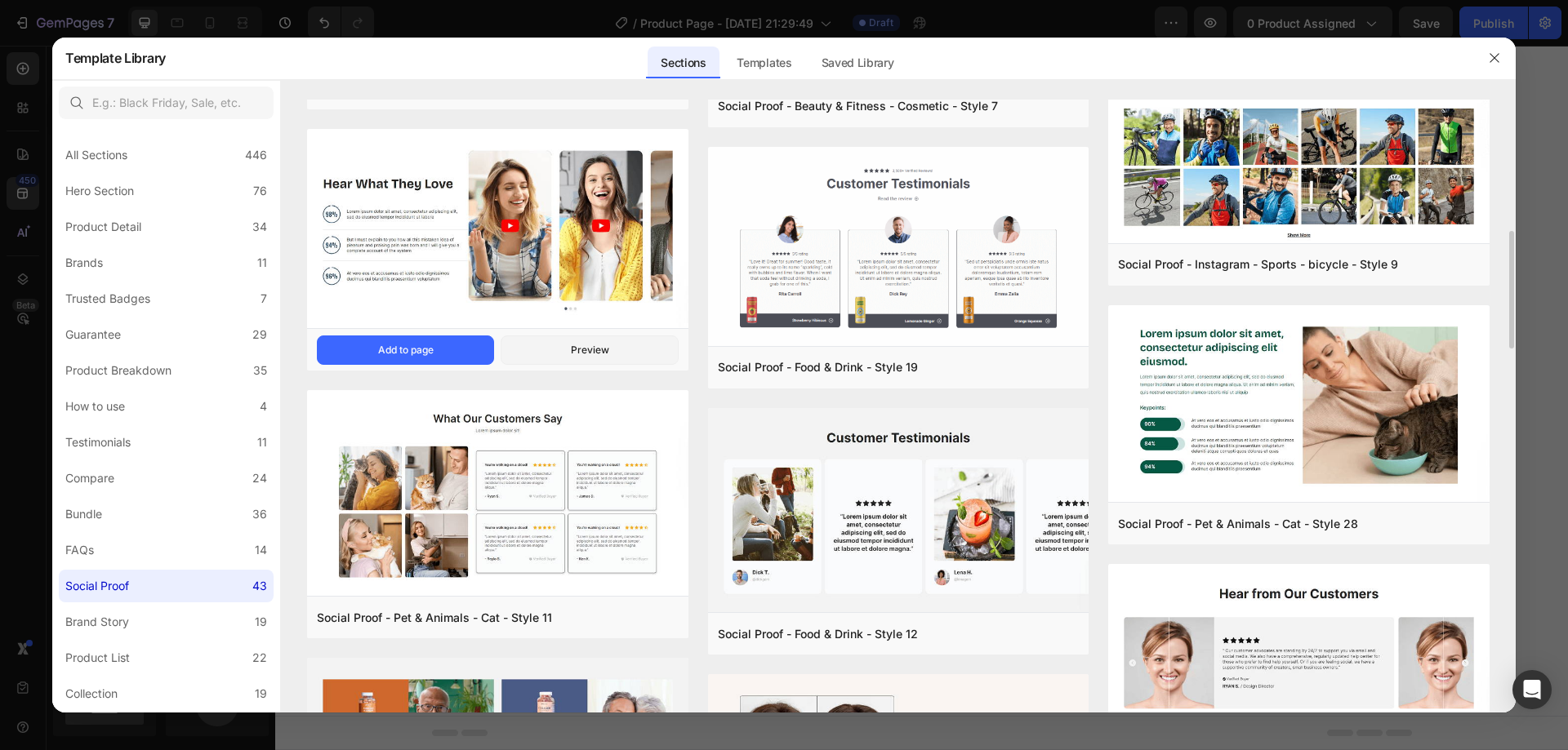
scroll to position [1112, 0]
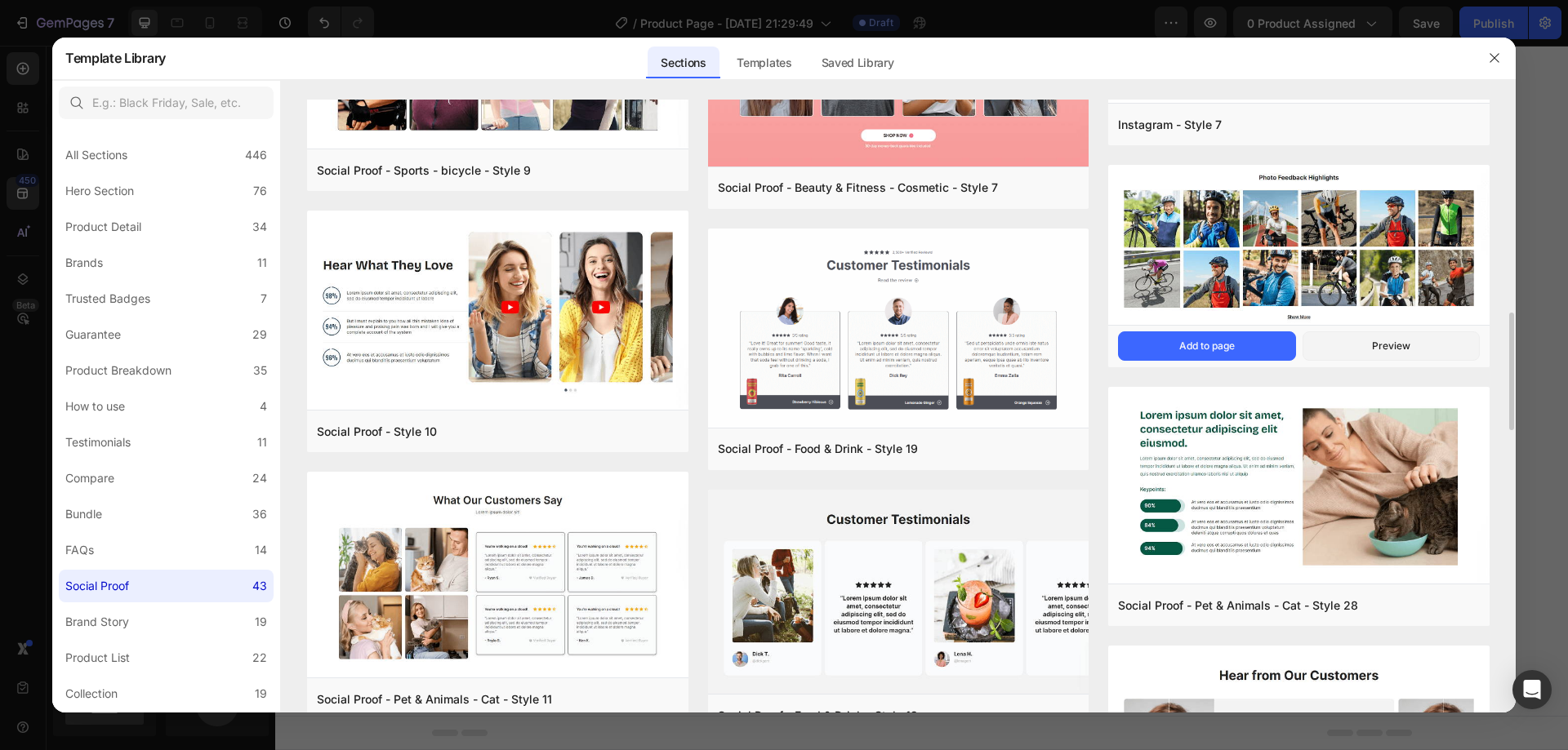
click at [1337, 247] on img at bounding box center [1299, 247] width 381 height 164
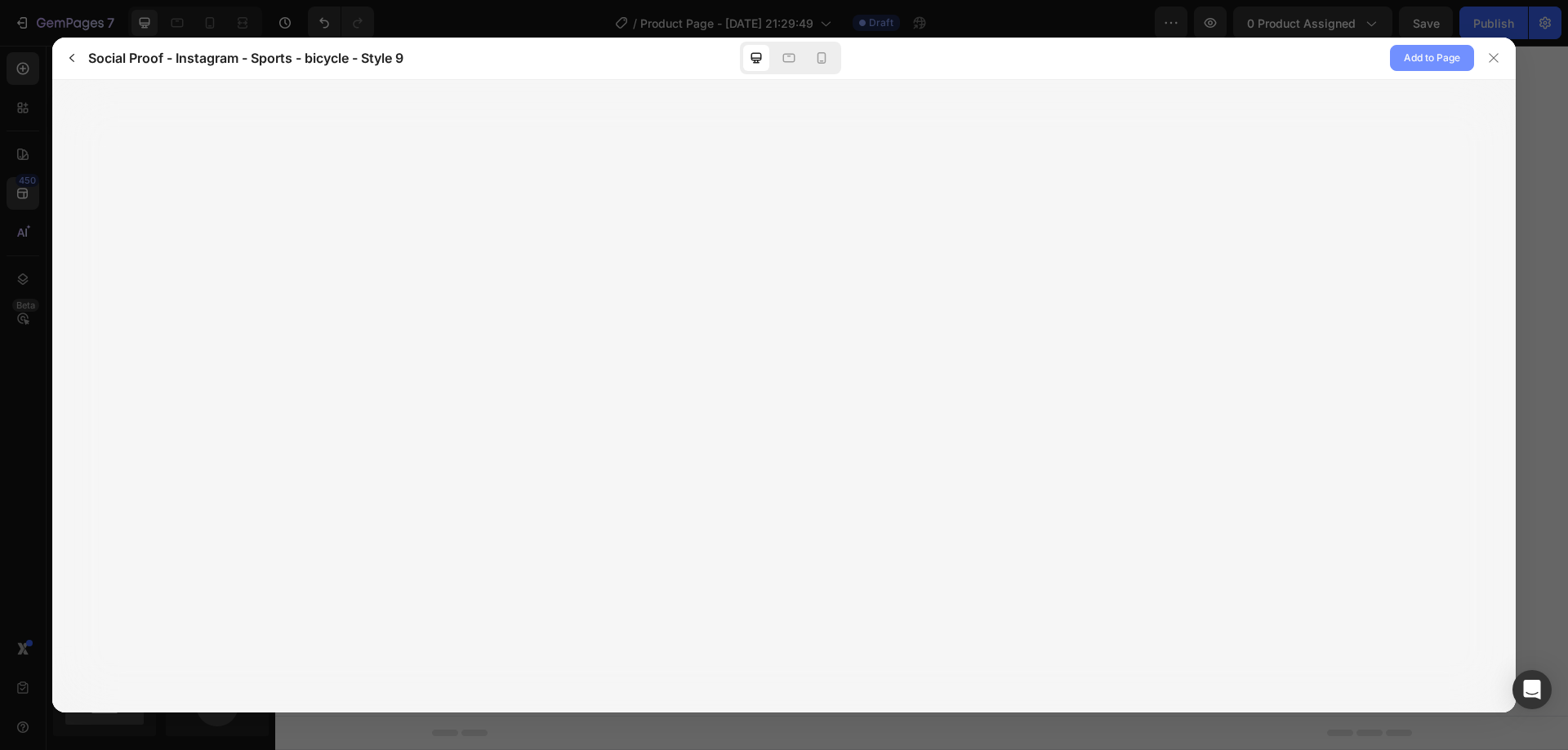
click at [1414, 64] on span "Add to Page" at bounding box center [1433, 58] width 57 height 20
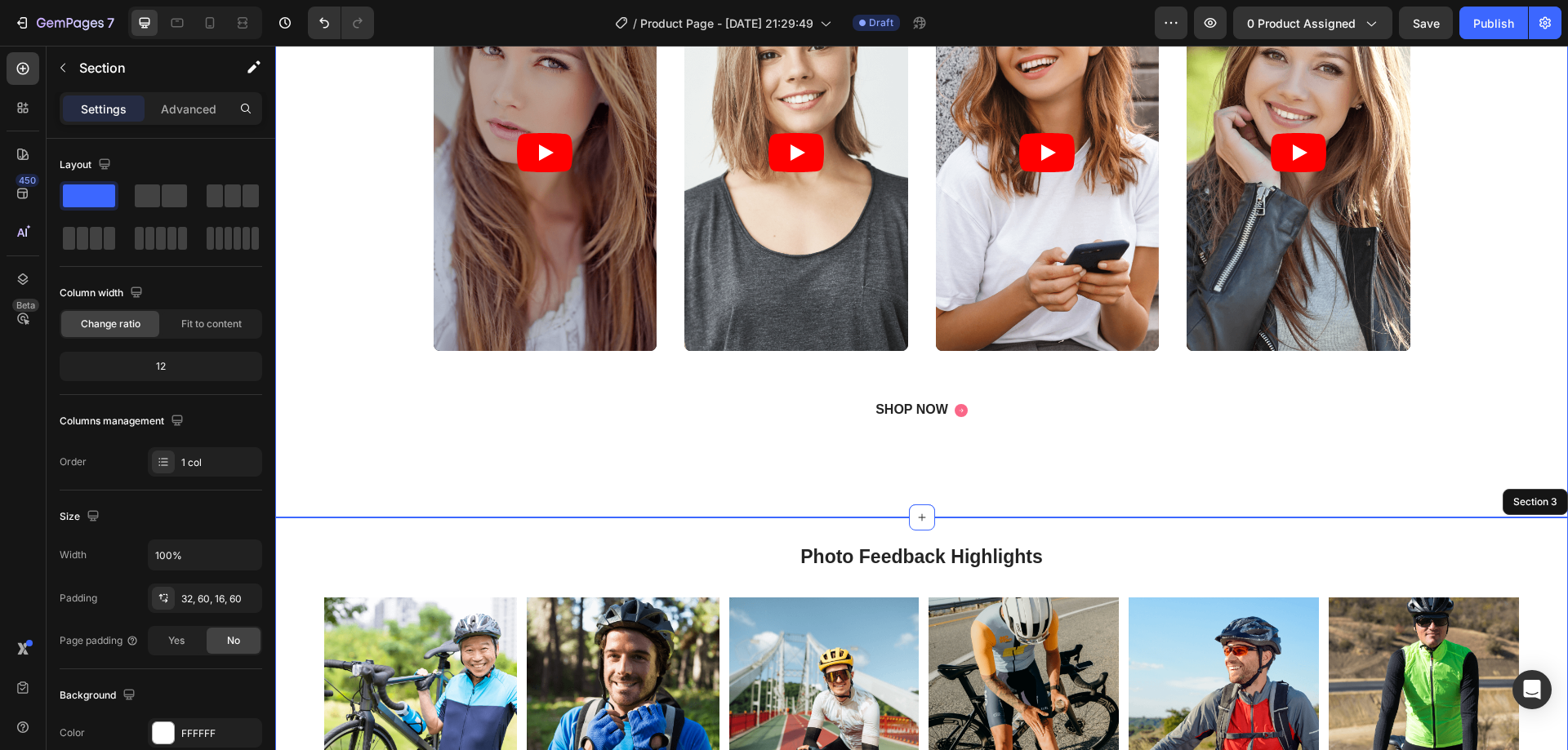
scroll to position [1192, 0]
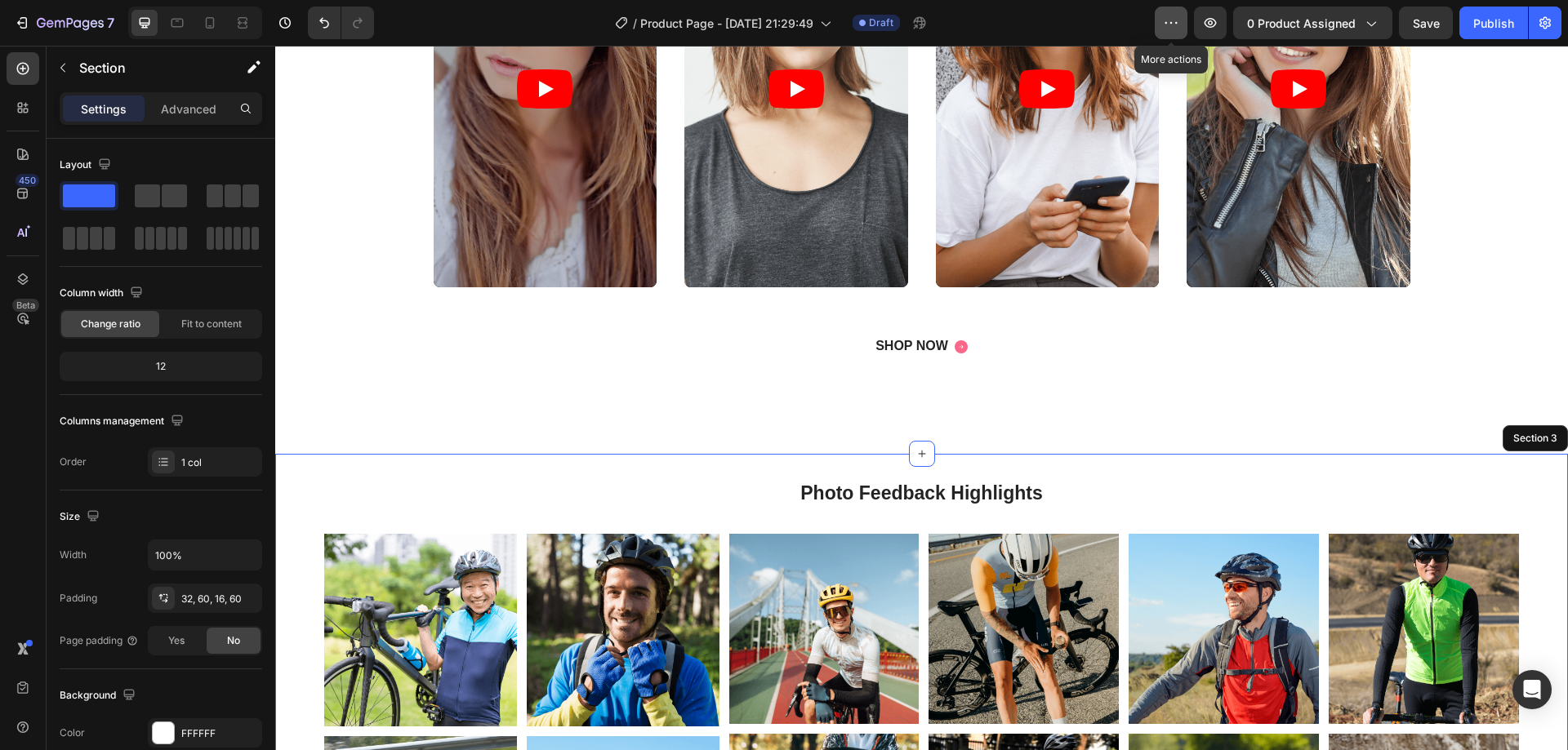
click at [1188, 23] on button "button" at bounding box center [1170, 23] width 32 height 32
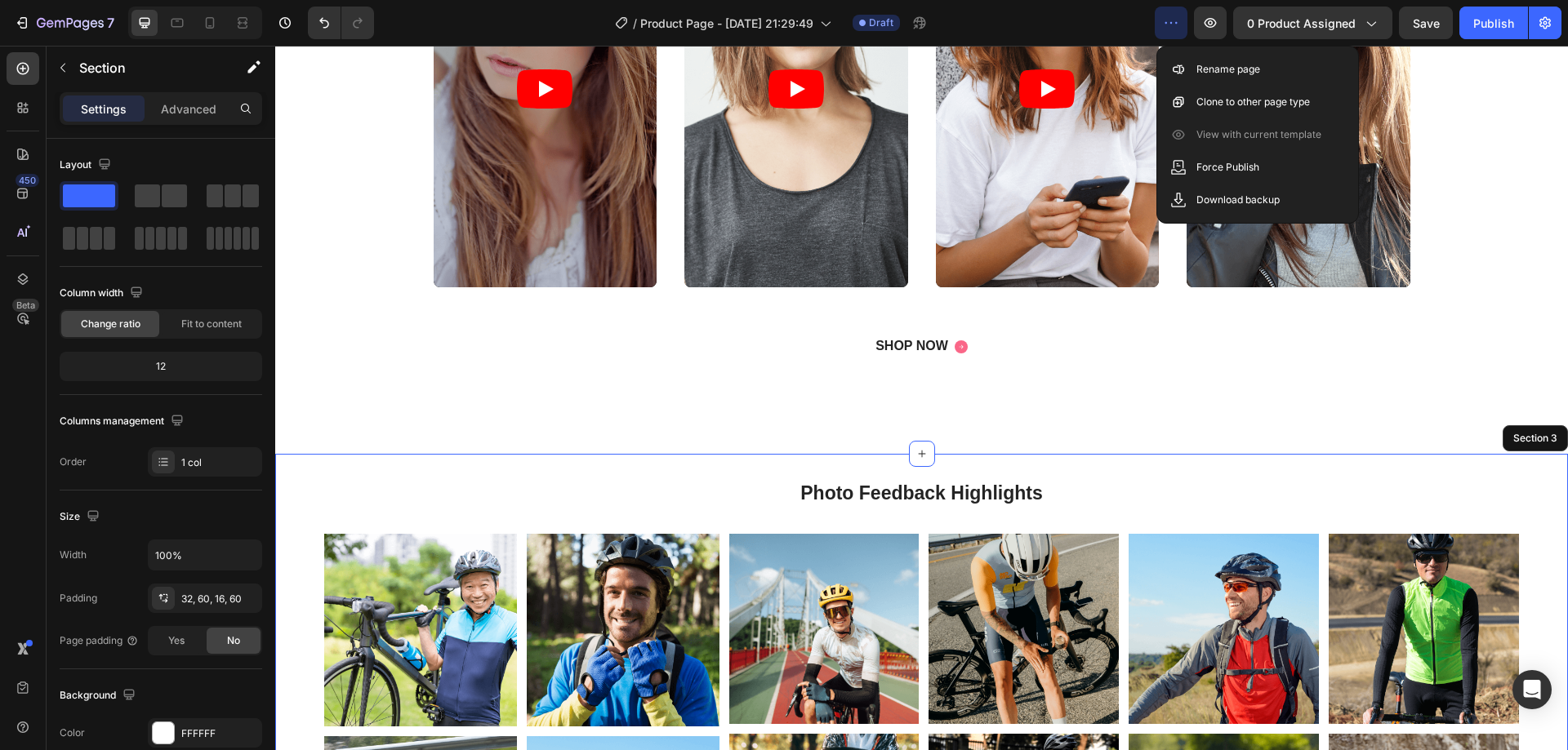
click at [1174, 22] on icon "button" at bounding box center [1171, 23] width 17 height 17
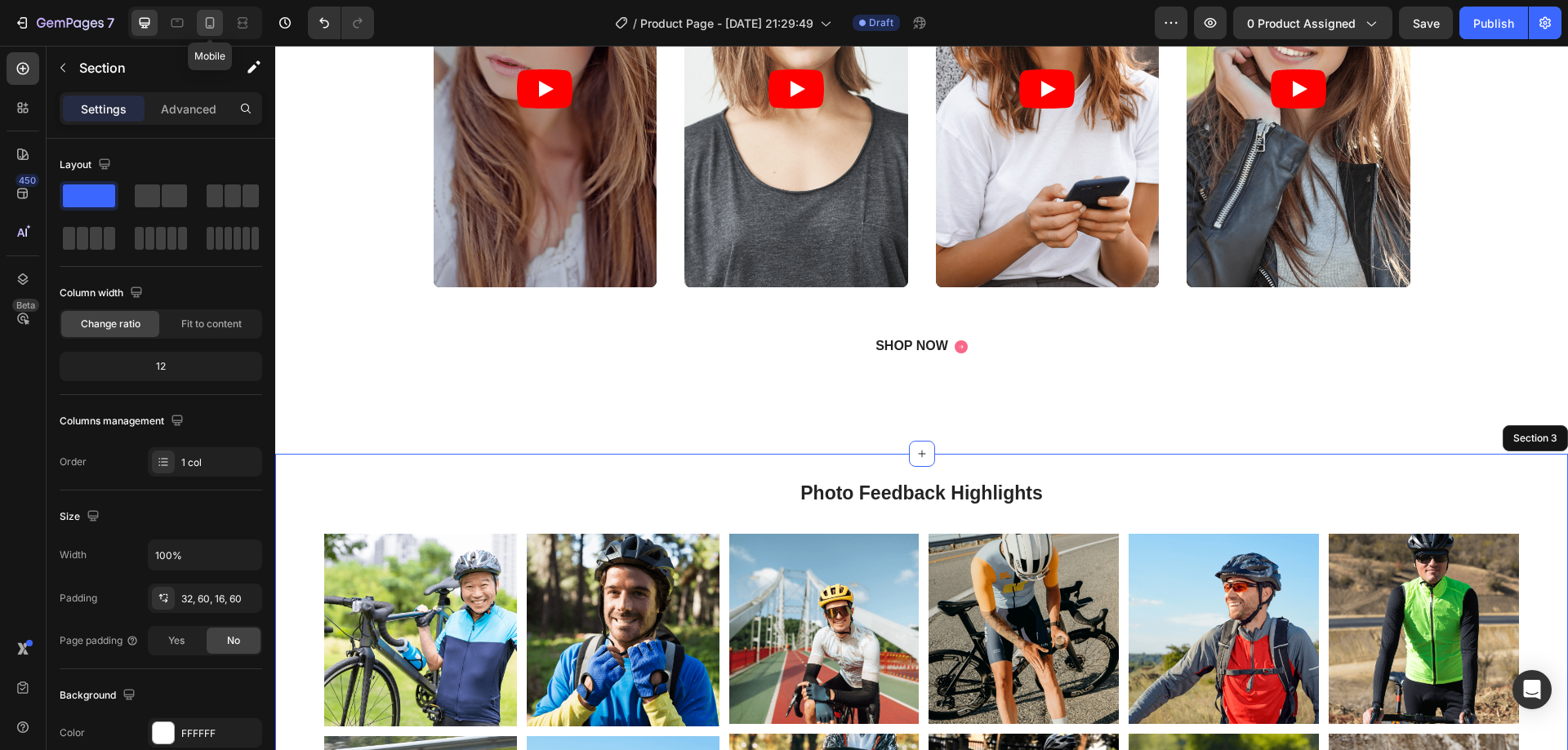
click at [212, 23] on icon at bounding box center [210, 23] width 17 height 17
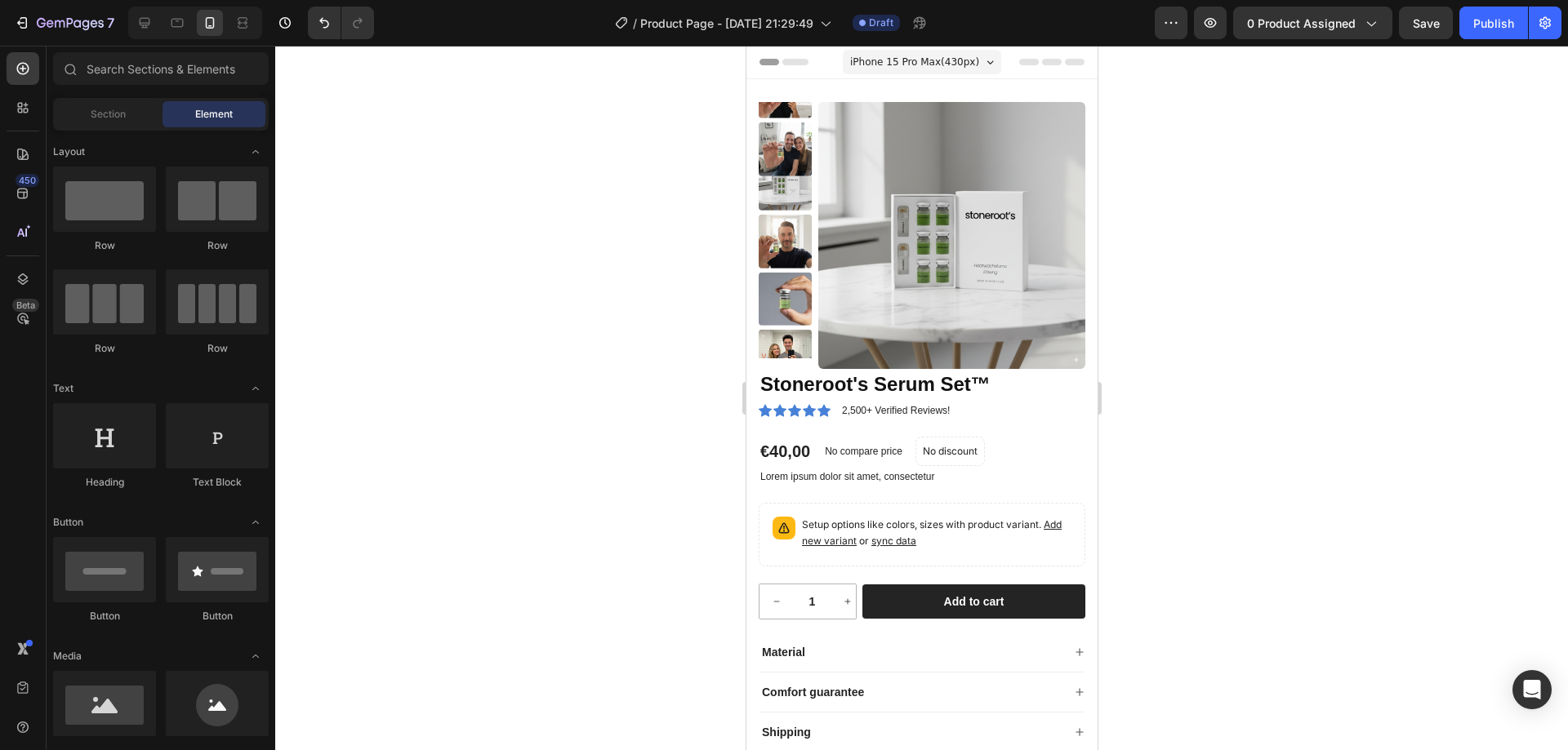
drag, startPoint x: 1090, startPoint y: 546, endPoint x: 1855, endPoint y: 152, distance: 860.5
click at [778, 173] on img at bounding box center [784, 184] width 53 height 53
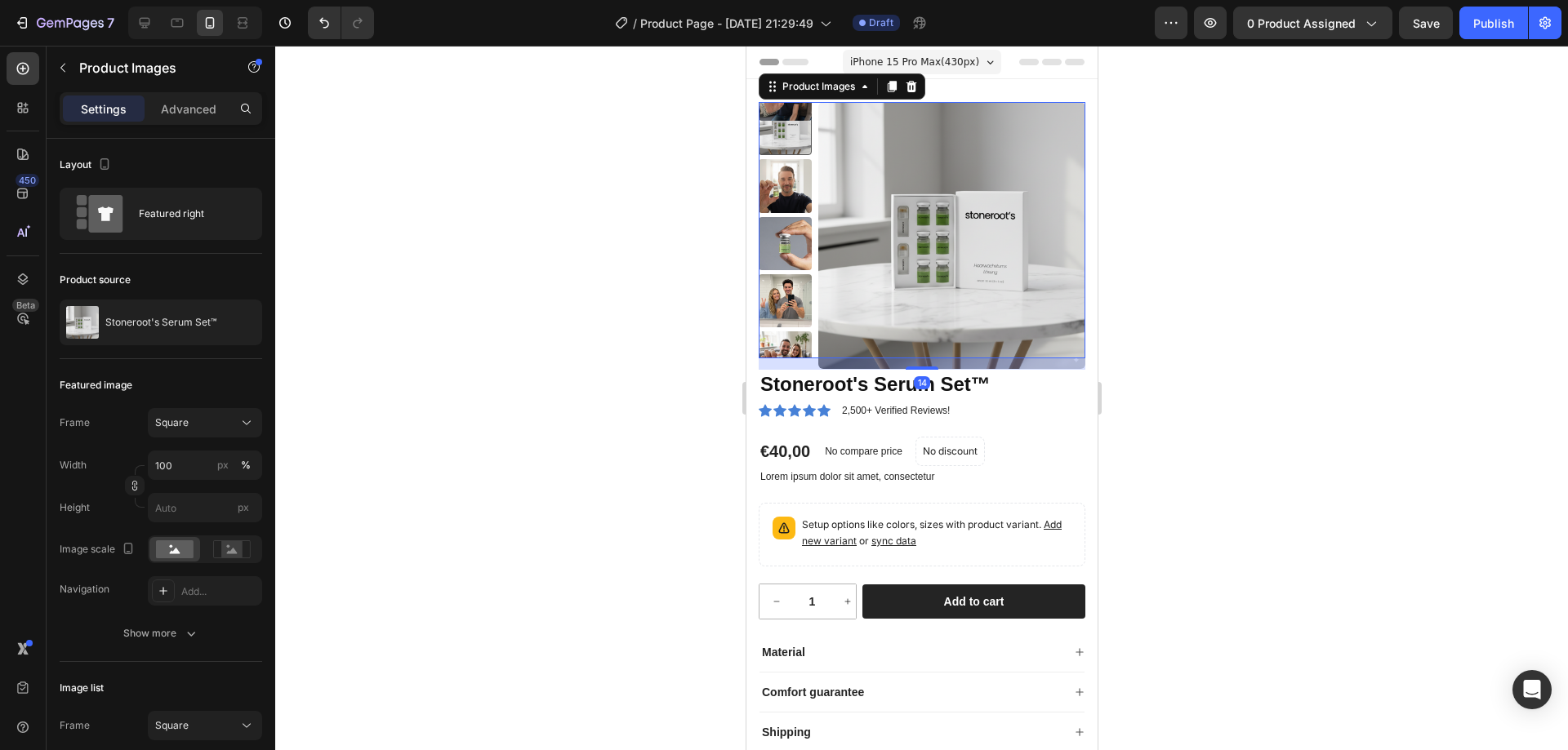
click at [783, 218] on img at bounding box center [784, 244] width 53 height 53
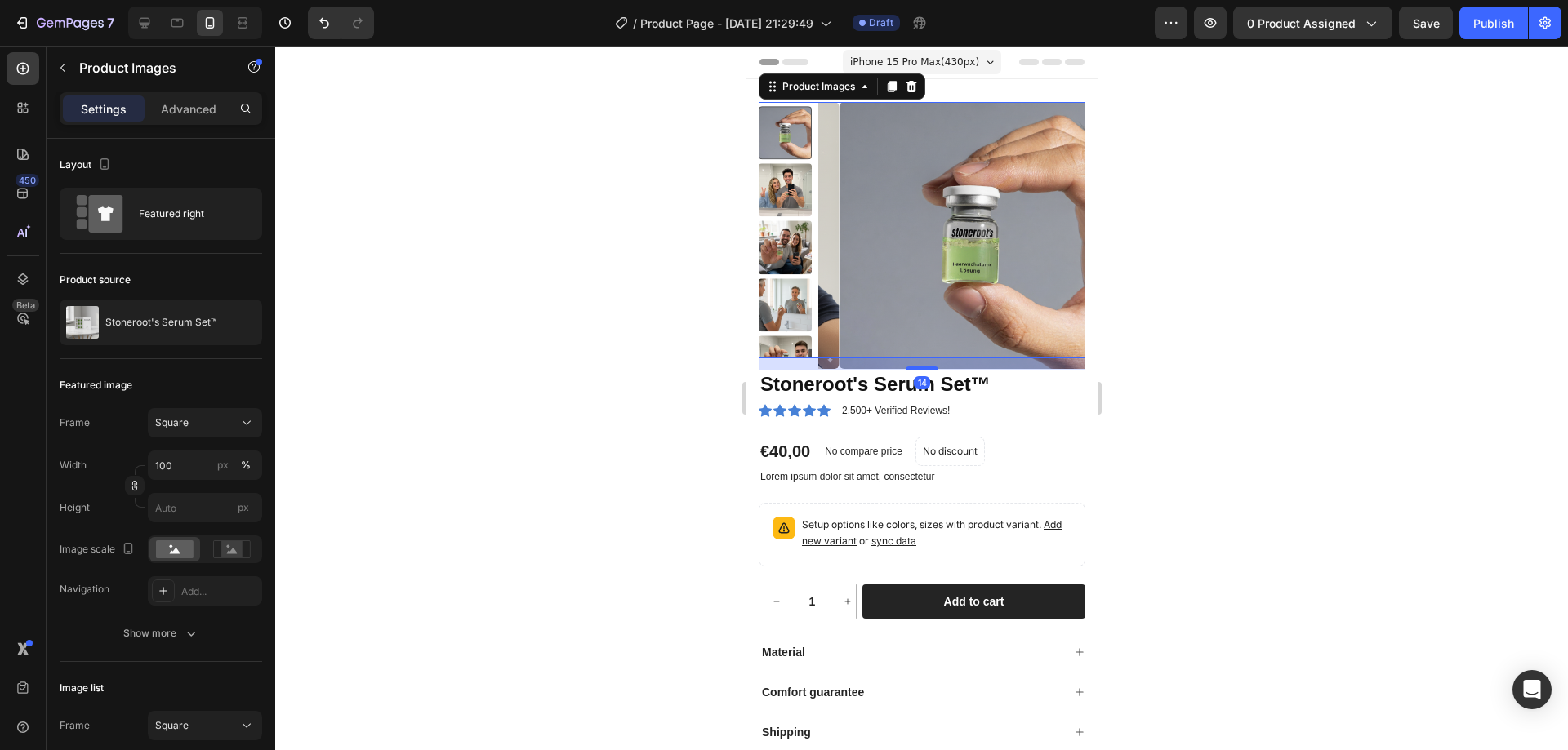
click at [1212, 438] on div at bounding box center [922, 398] width 1293 height 705
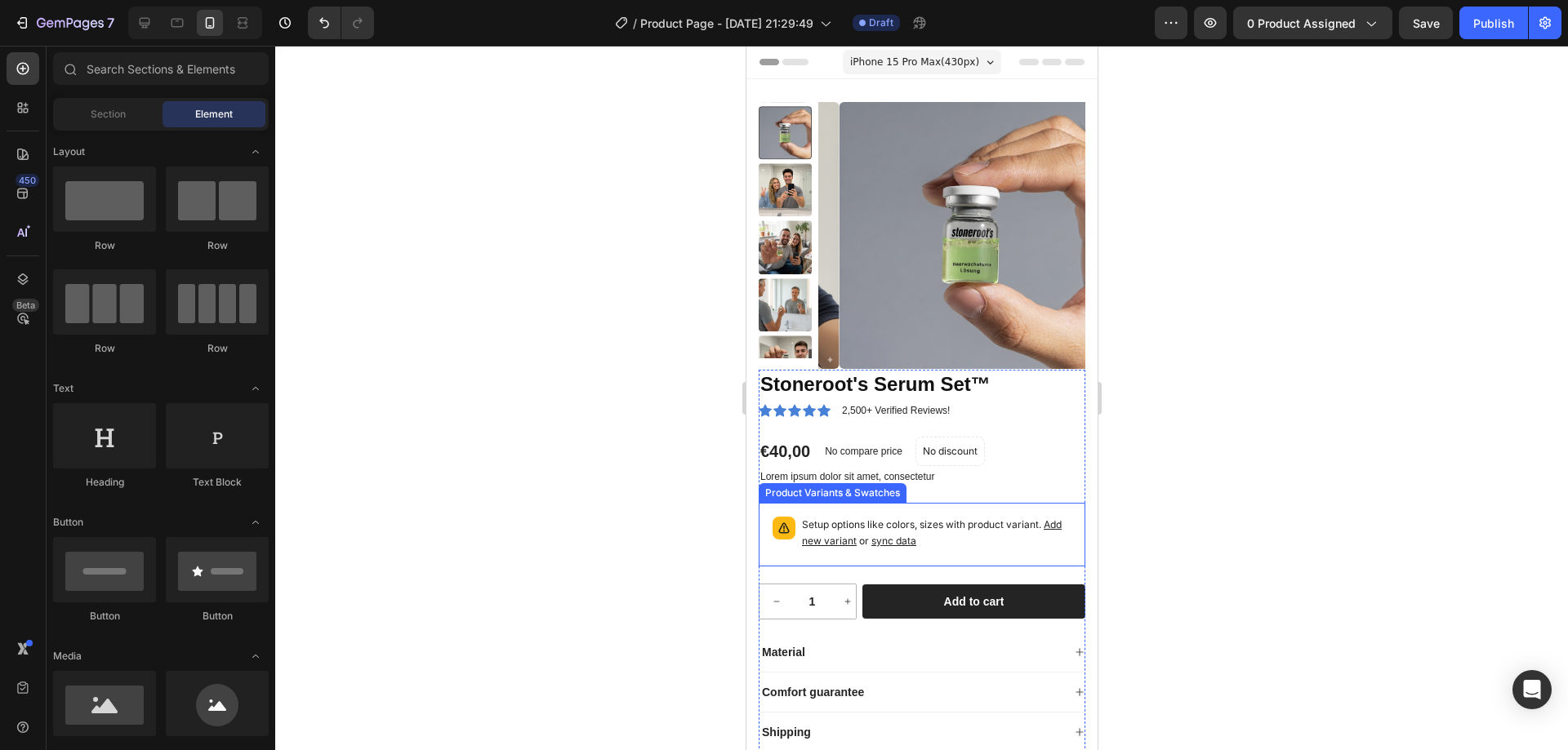
scroll to position [327, 0]
